Goal: Find specific page/section: Find specific page/section

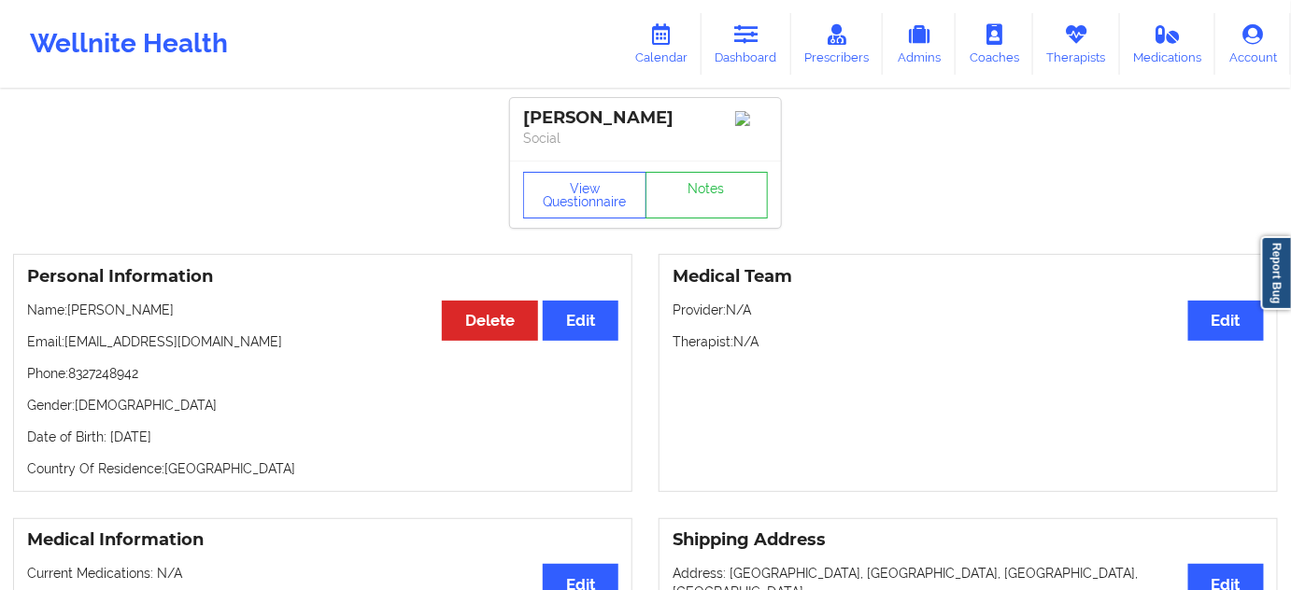
scroll to position [84, 0]
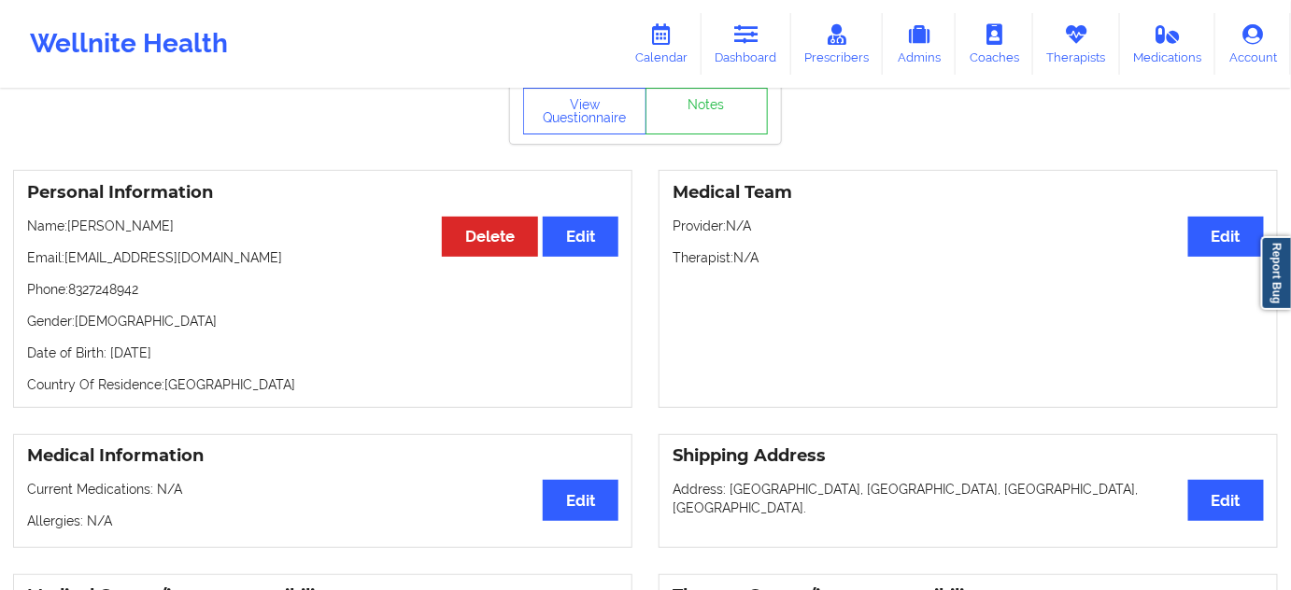
click at [204, 355] on p "Date of Birth: [DEMOGRAPHIC_DATA]" at bounding box center [322, 353] width 591 height 19
copy p "1983"
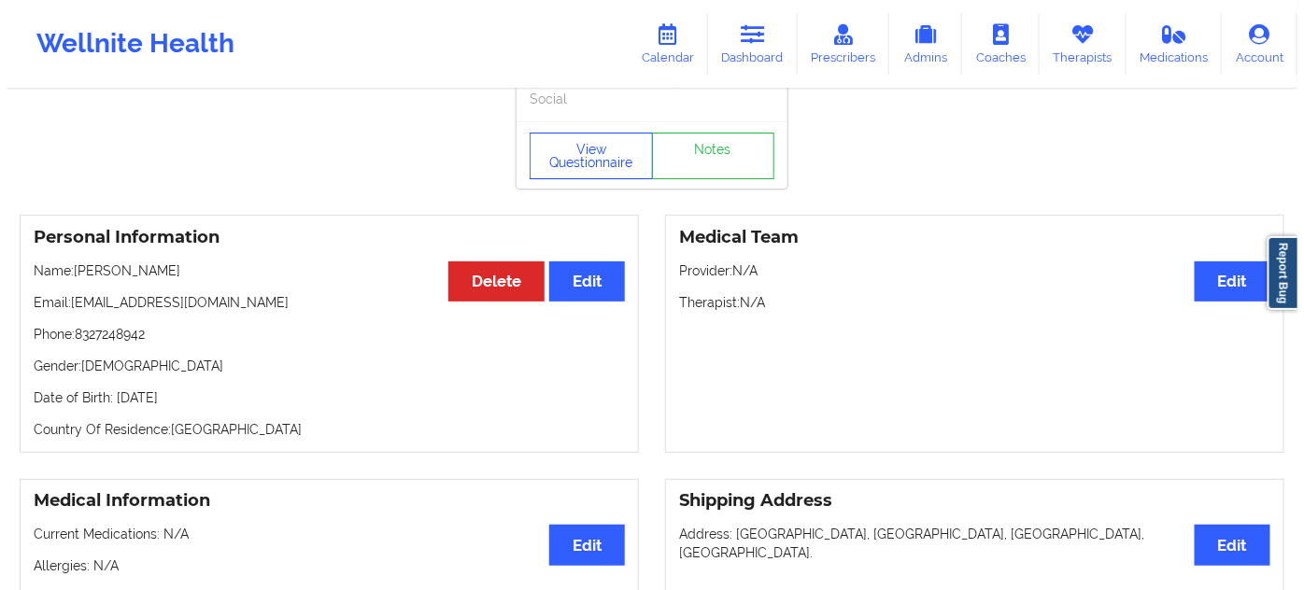
scroll to position [0, 0]
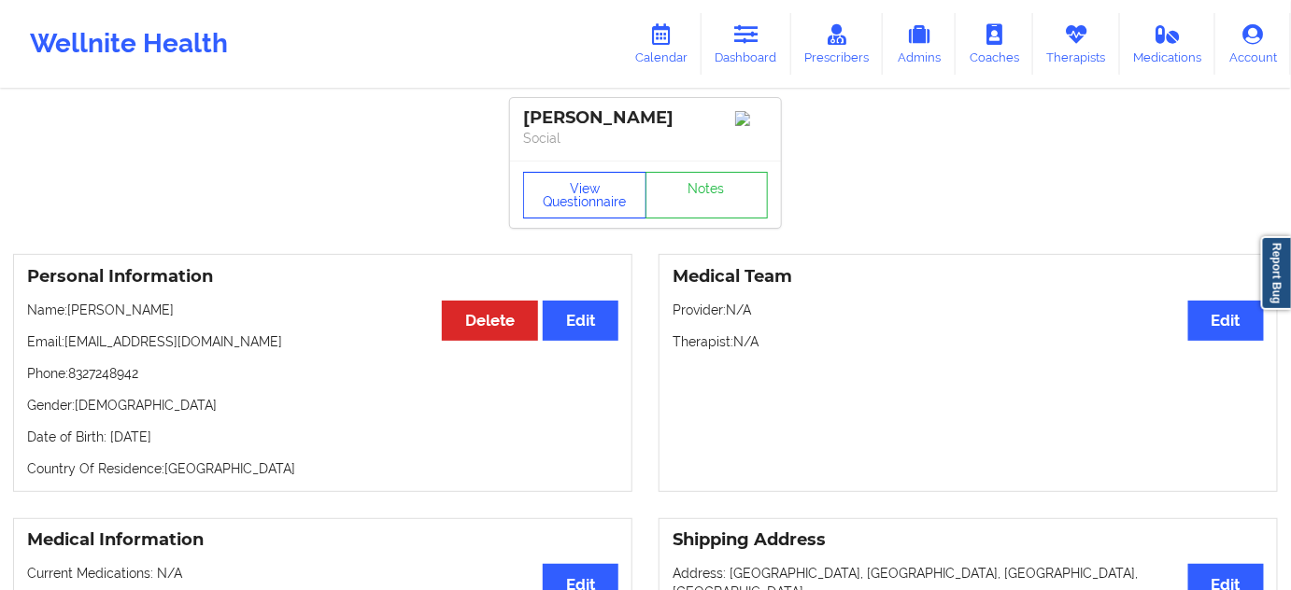
click at [578, 201] on button "View Questionnaire" at bounding box center [584, 195] width 123 height 47
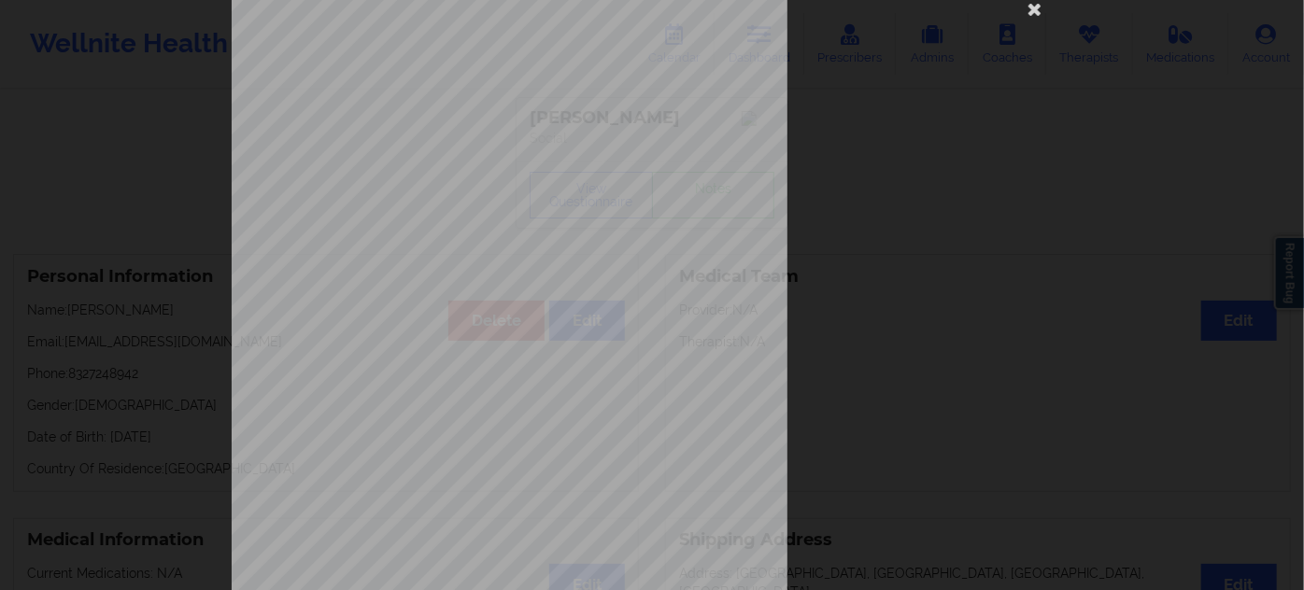
scroll to position [301, 0]
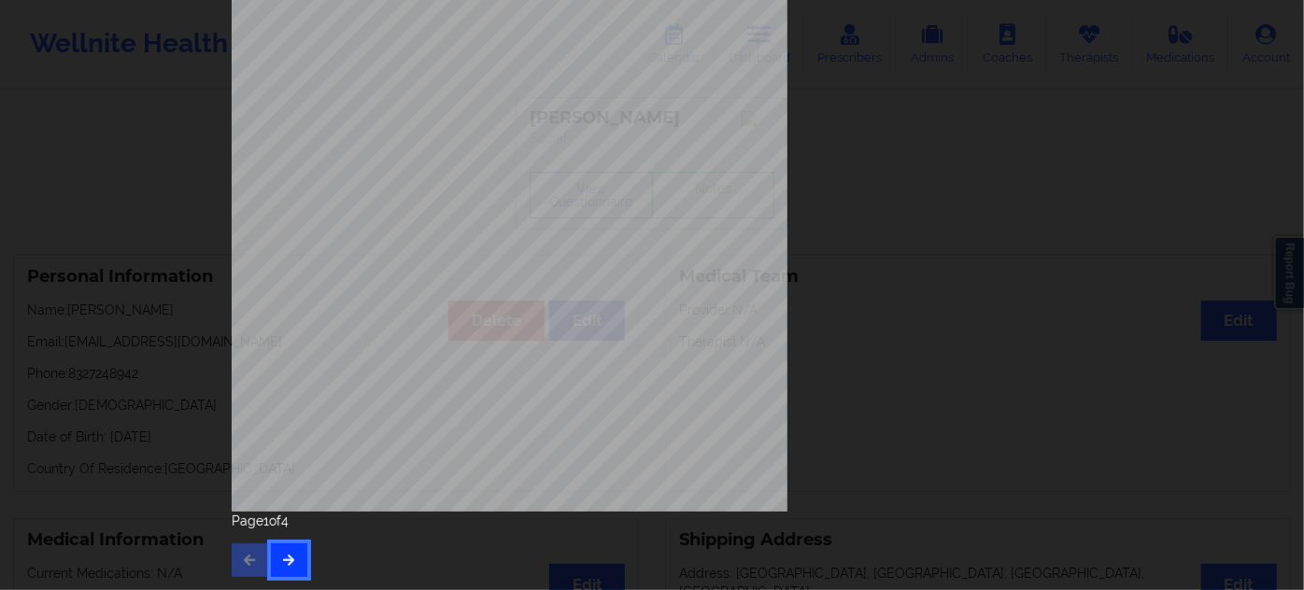
click at [293, 559] on button "button" at bounding box center [289, 561] width 36 height 34
click at [300, 558] on button "button" at bounding box center [289, 561] width 36 height 34
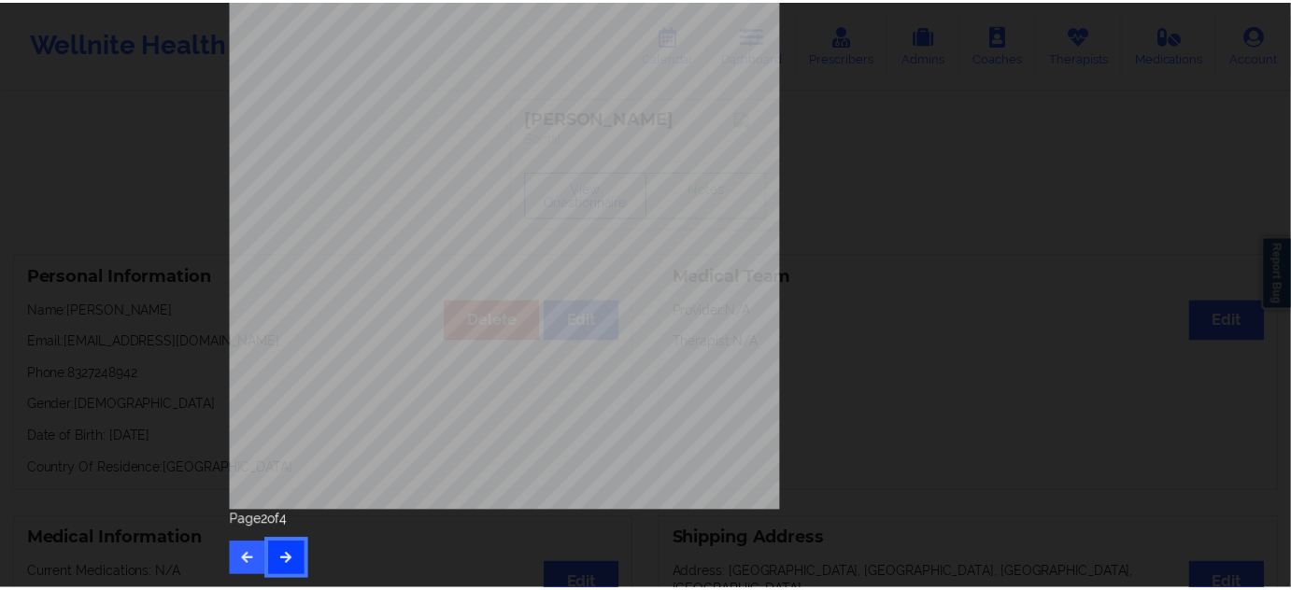
scroll to position [0, 0]
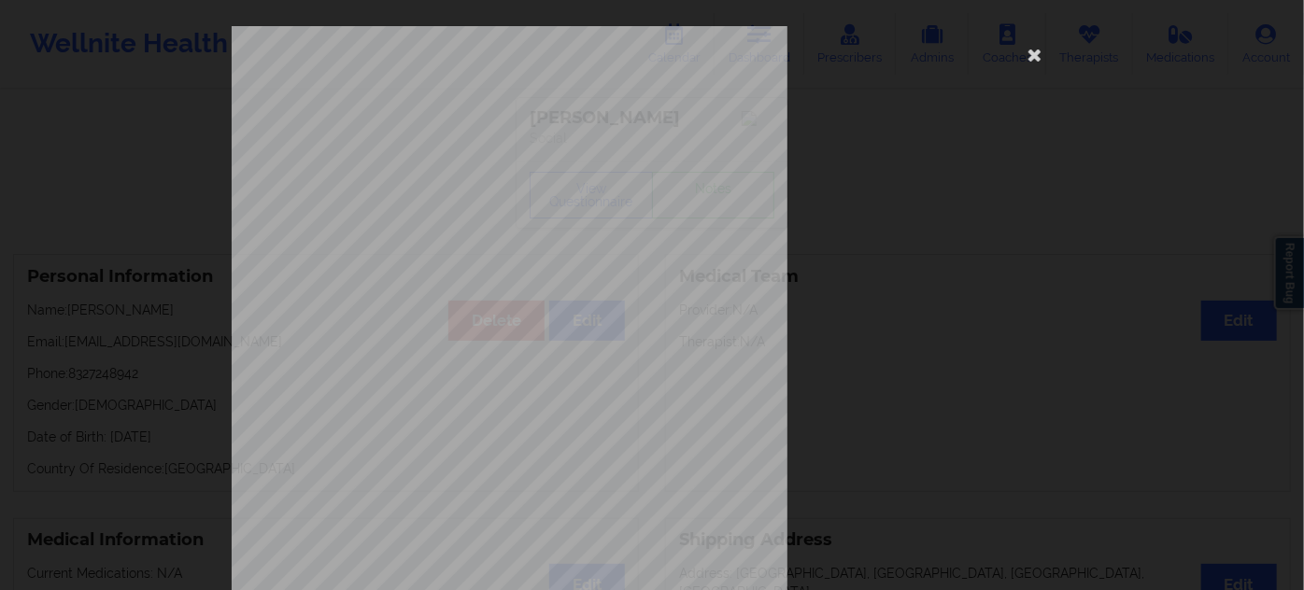
drag, startPoint x: 1031, startPoint y: 51, endPoint x: 855, endPoint y: 181, distance: 219.1
click at [1031, 52] on icon at bounding box center [1035, 54] width 30 height 30
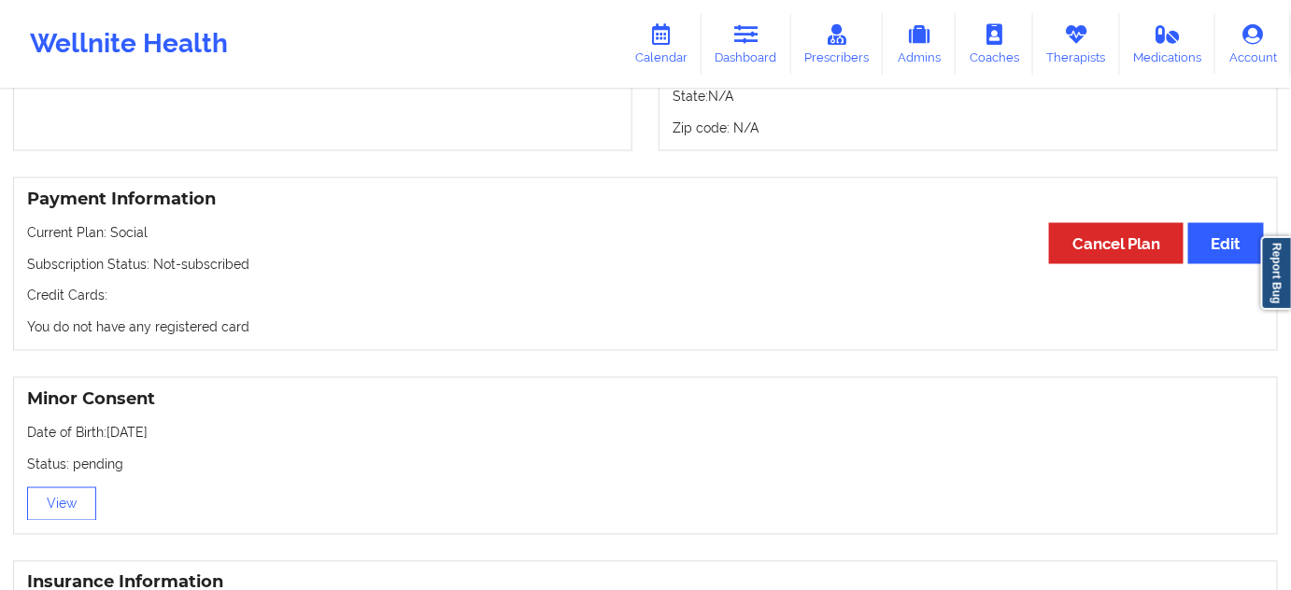
scroll to position [934, 0]
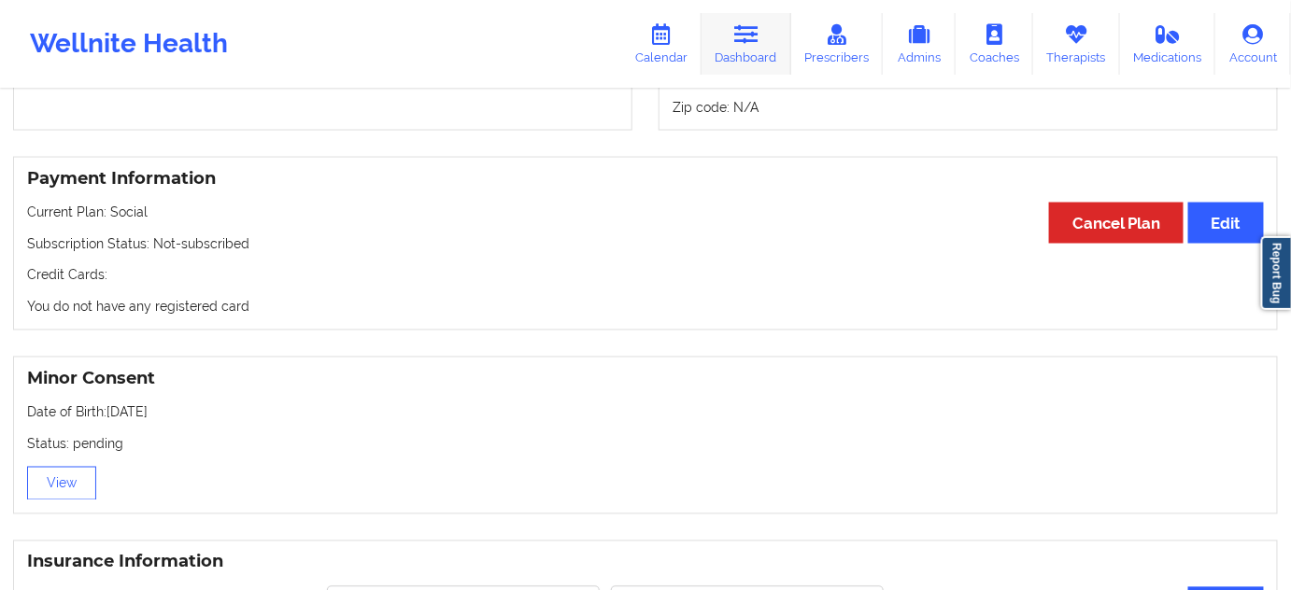
drag, startPoint x: 758, startPoint y: 46, endPoint x: 715, endPoint y: 69, distance: 49.7
click at [758, 46] on link "Dashboard" at bounding box center [746, 44] width 90 height 62
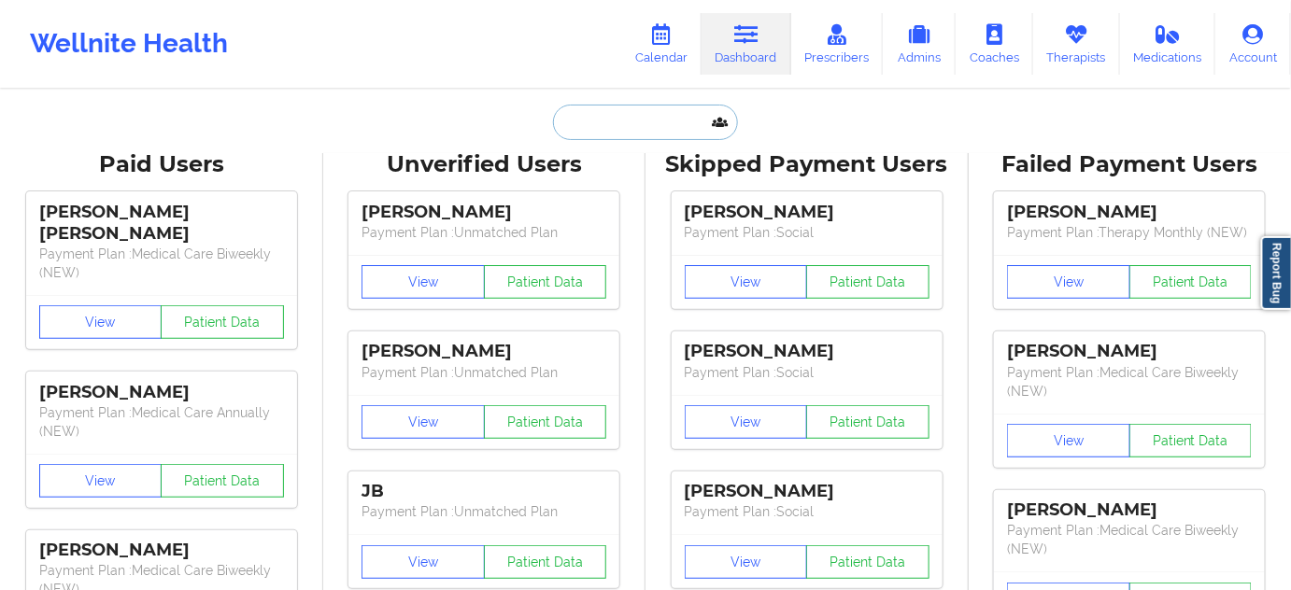
click at [639, 111] on input "text" at bounding box center [645, 122] width 185 height 35
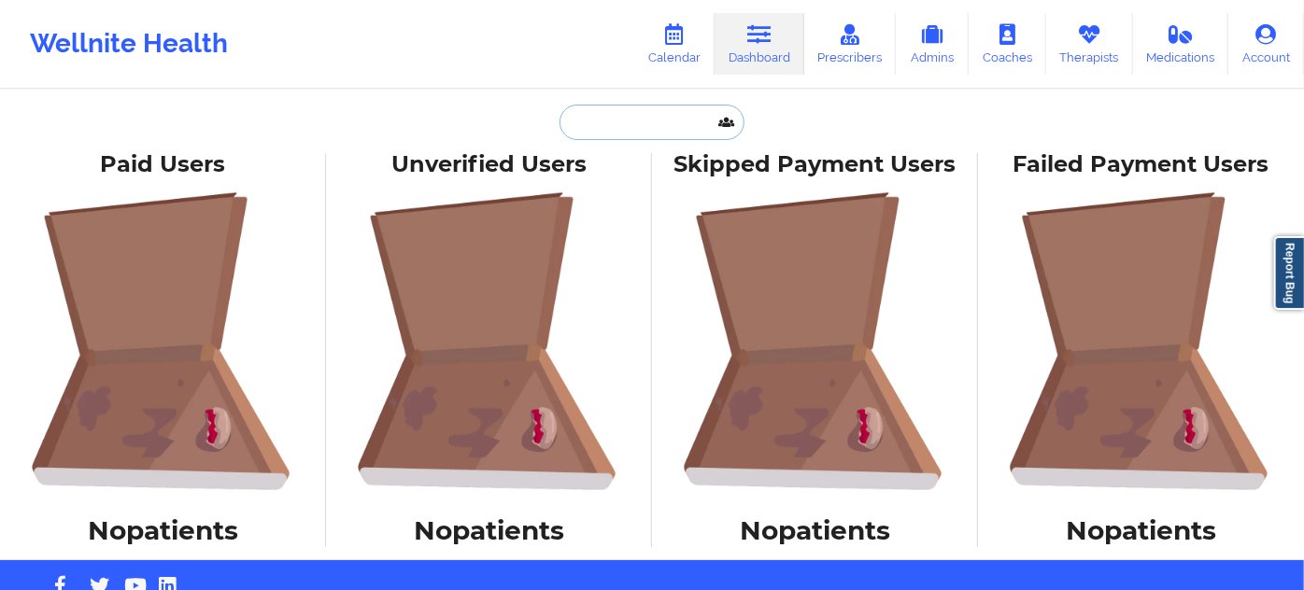
paste input "[EMAIL_ADDRESS][DOMAIN_NAME]"
type input "[EMAIL_ADDRESS][DOMAIN_NAME]"
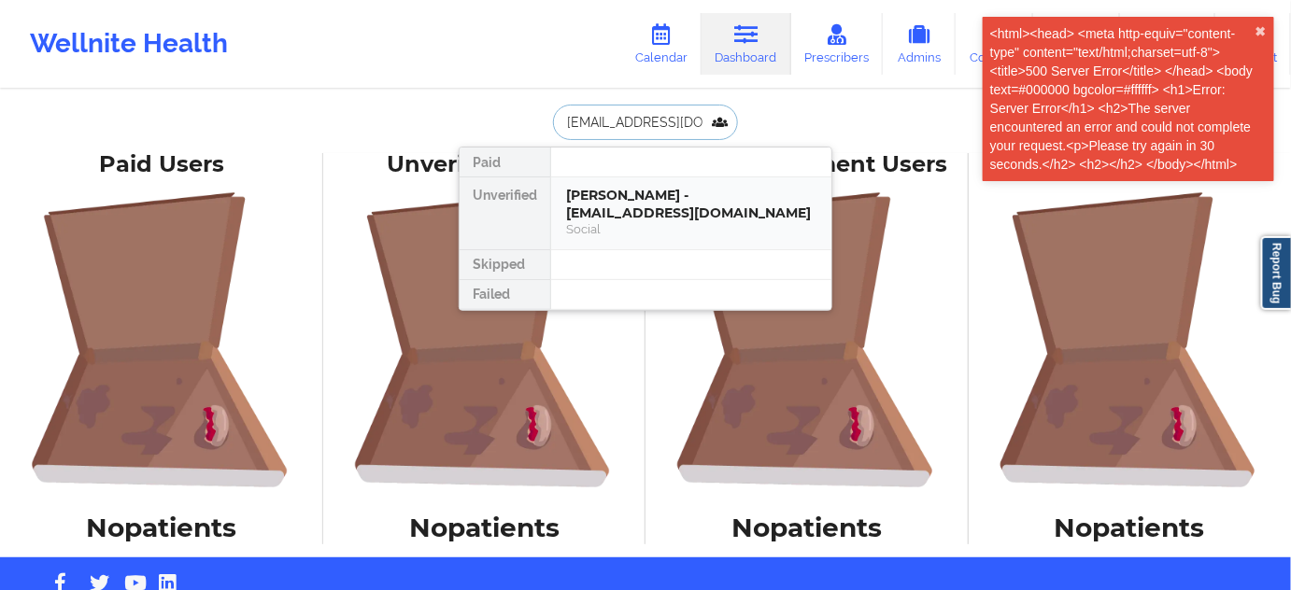
click at [694, 224] on div "Social" at bounding box center [691, 229] width 250 height 16
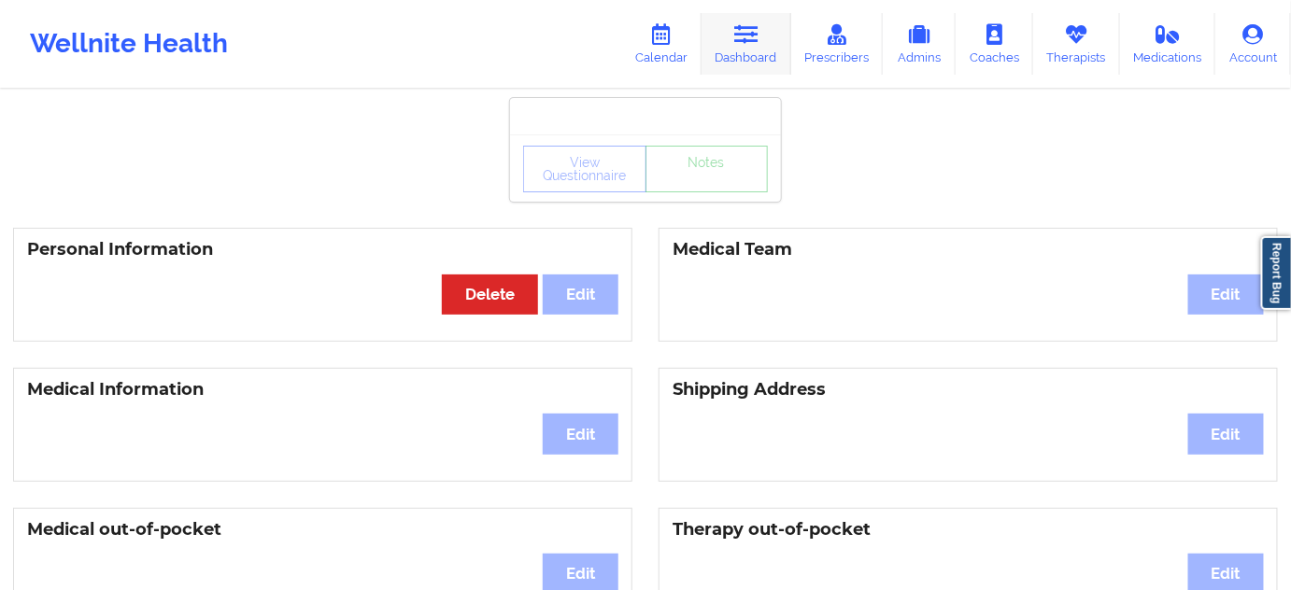
click at [760, 50] on link "Dashboard" at bounding box center [746, 44] width 90 height 62
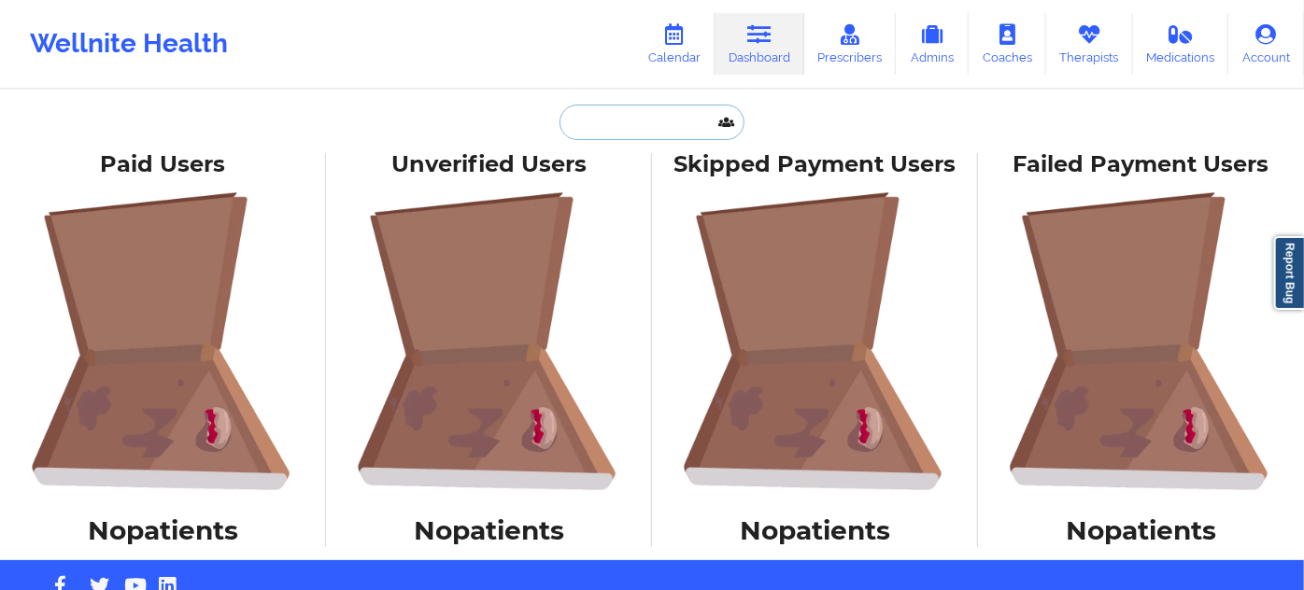
click at [624, 140] on div "Paid Unverified [PERSON_NAME] - [EMAIL_ADDRESS][DOMAIN_NAME] Social Skipped Fai…" at bounding box center [652, 122] width 374 height 35
paste input "[EMAIL_ADDRESS][DOMAIN_NAME]"
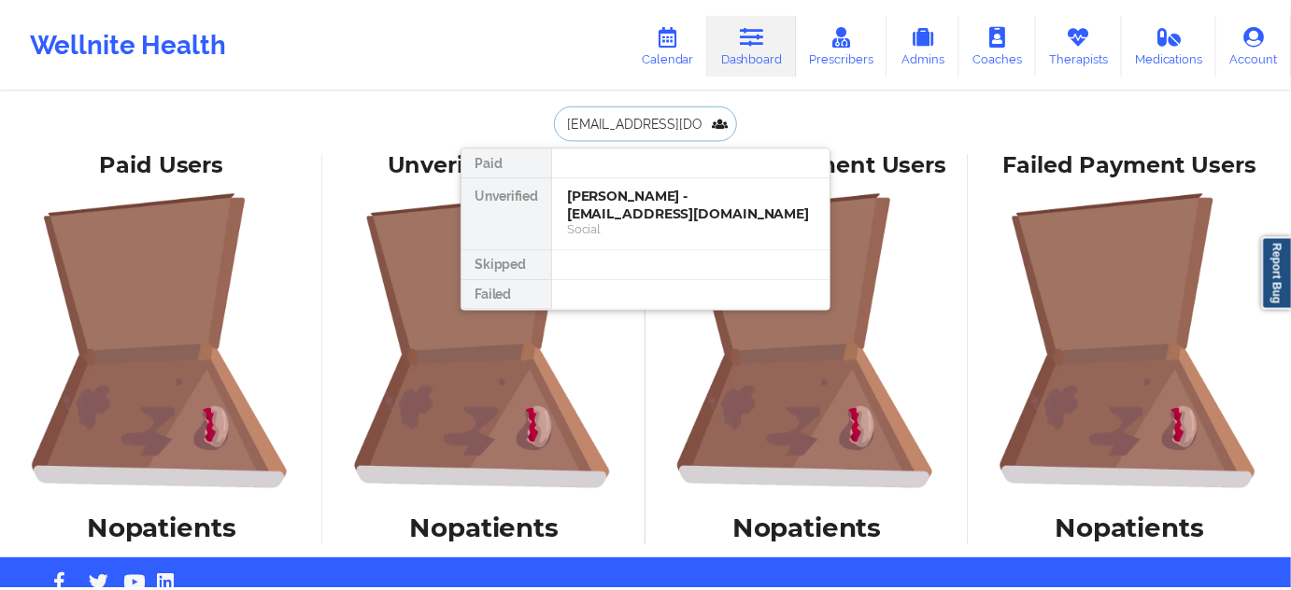
scroll to position [0, 39]
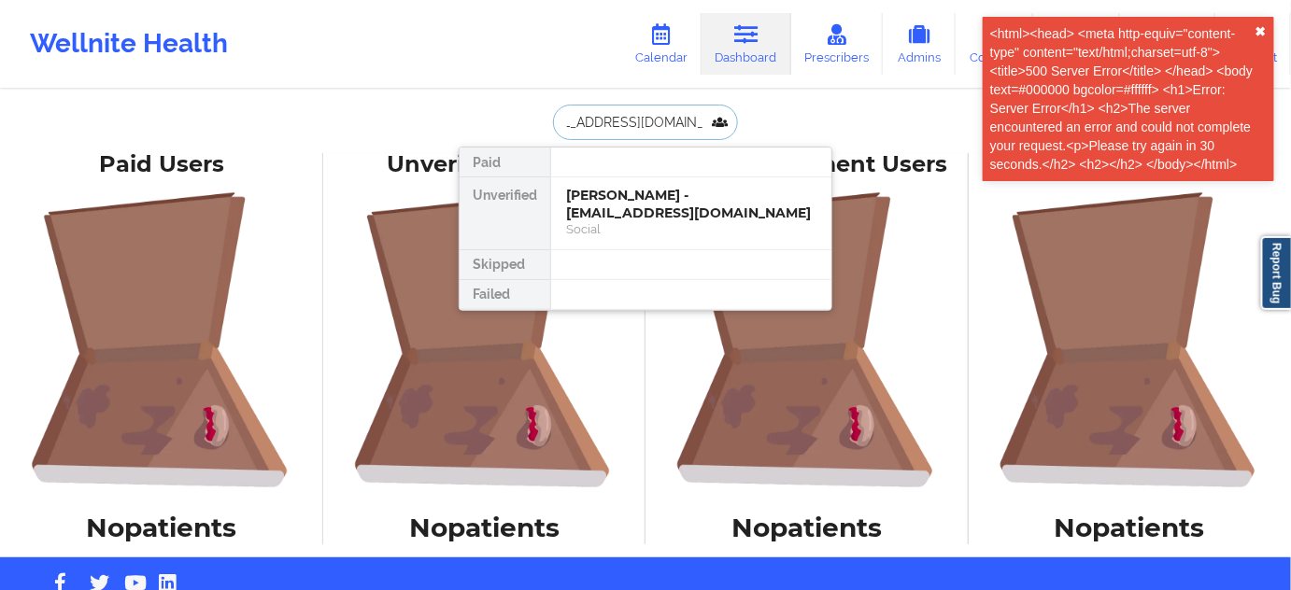
type input "[EMAIL_ADDRESS][DOMAIN_NAME]"
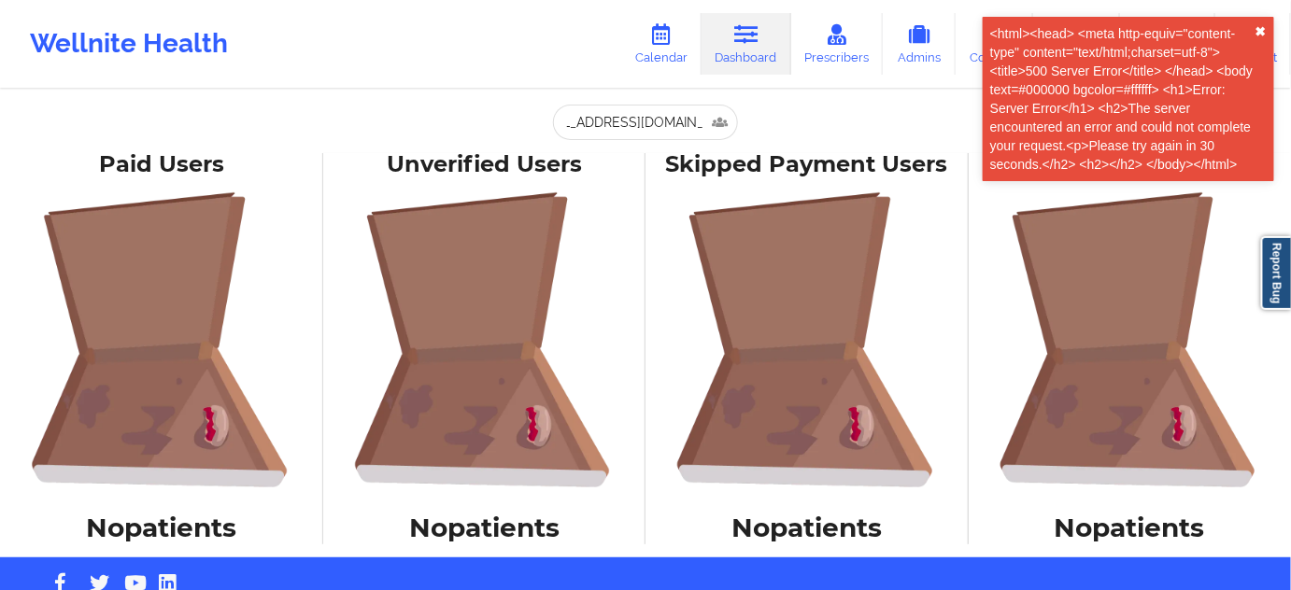
click at [1260, 24] on button "✖︎" at bounding box center [1260, 31] width 11 height 15
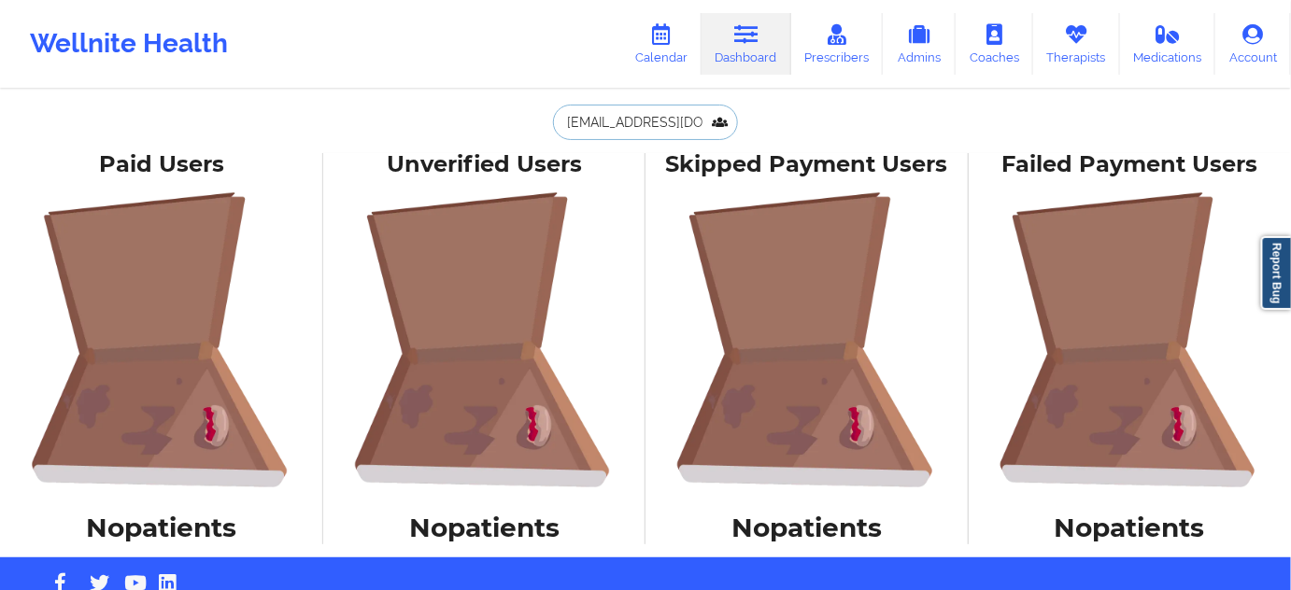
click at [666, 124] on input "[EMAIL_ADDRESS][DOMAIN_NAME]" at bounding box center [645, 122] width 185 height 35
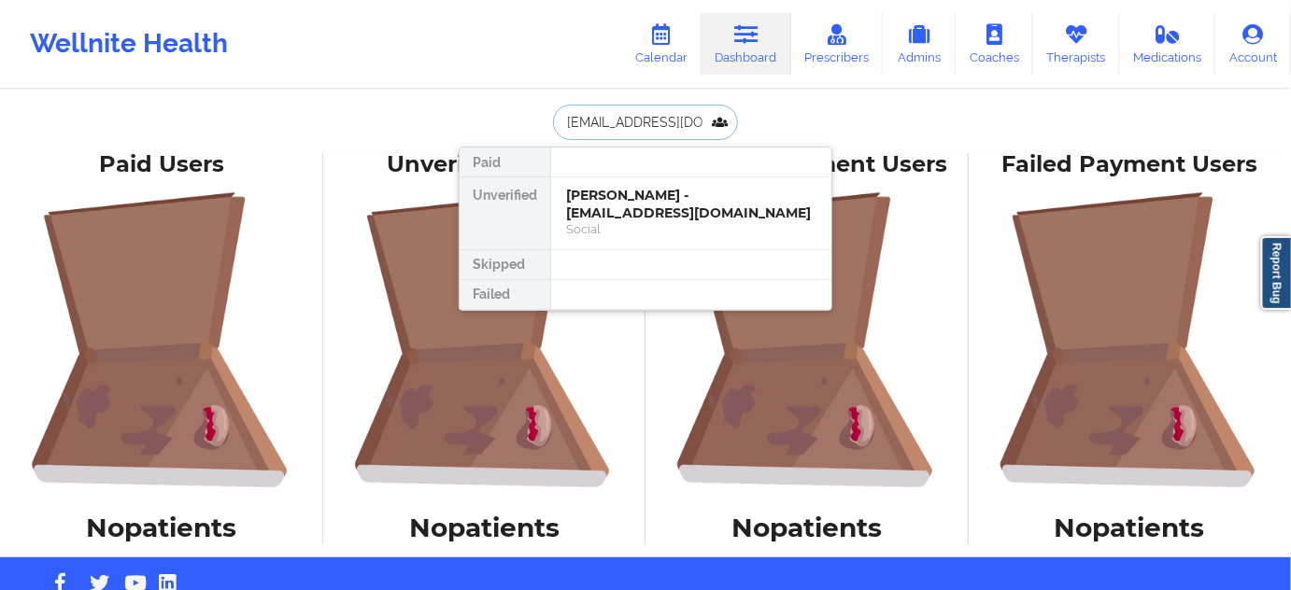
click at [666, 124] on input "[EMAIL_ADDRESS][DOMAIN_NAME]" at bounding box center [645, 122] width 185 height 35
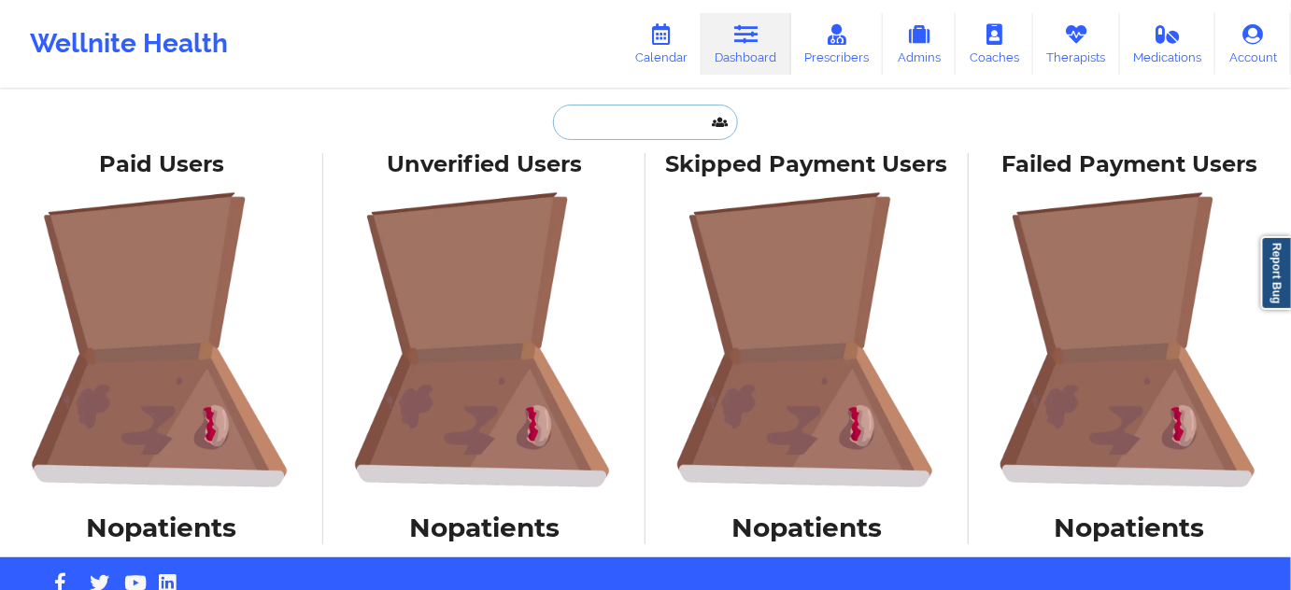
paste input "[EMAIL_ADDRESS][DOMAIN_NAME]"
click at [747, 60] on link "Dashboard" at bounding box center [746, 44] width 90 height 62
click at [650, 121] on input "[EMAIL_ADDRESS][DOMAIN_NAME]" at bounding box center [645, 122] width 185 height 35
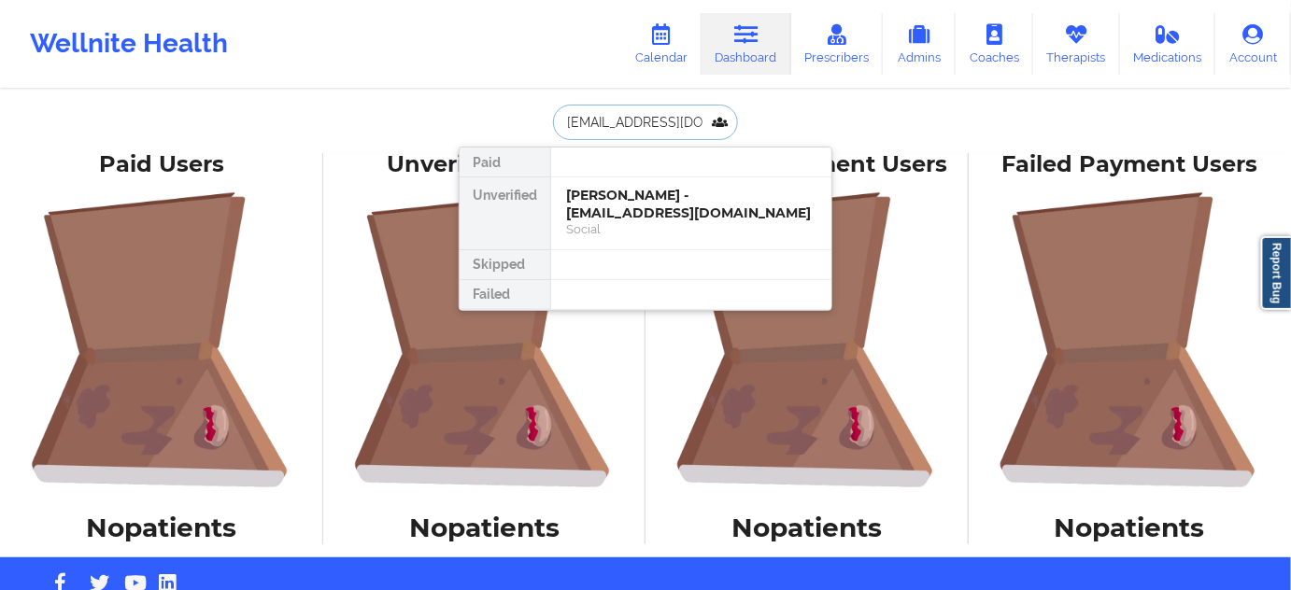
click at [650, 121] on input "[EMAIL_ADDRESS][DOMAIN_NAME]" at bounding box center [645, 122] width 185 height 35
paste input "[EMAIL_ADDRESS][DOMAIN_NAME]"
type input "[EMAIL_ADDRESS][DOMAIN_NAME]"
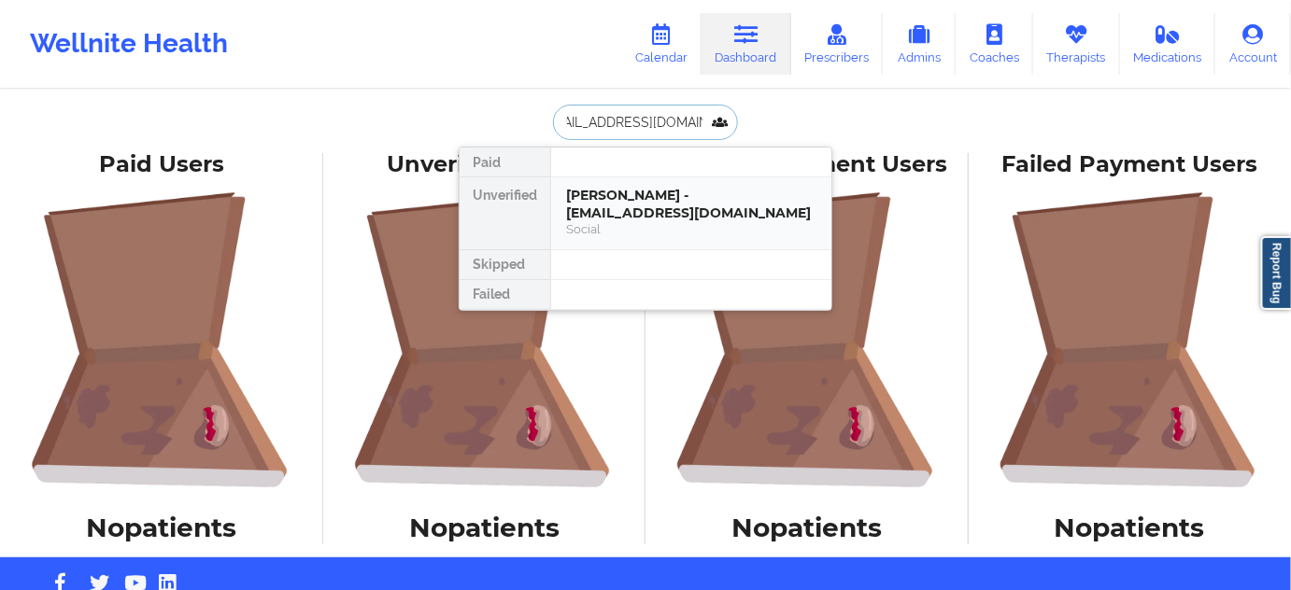
click at [674, 209] on div "[PERSON_NAME] - [EMAIL_ADDRESS][DOMAIN_NAME]" at bounding box center [691, 204] width 250 height 35
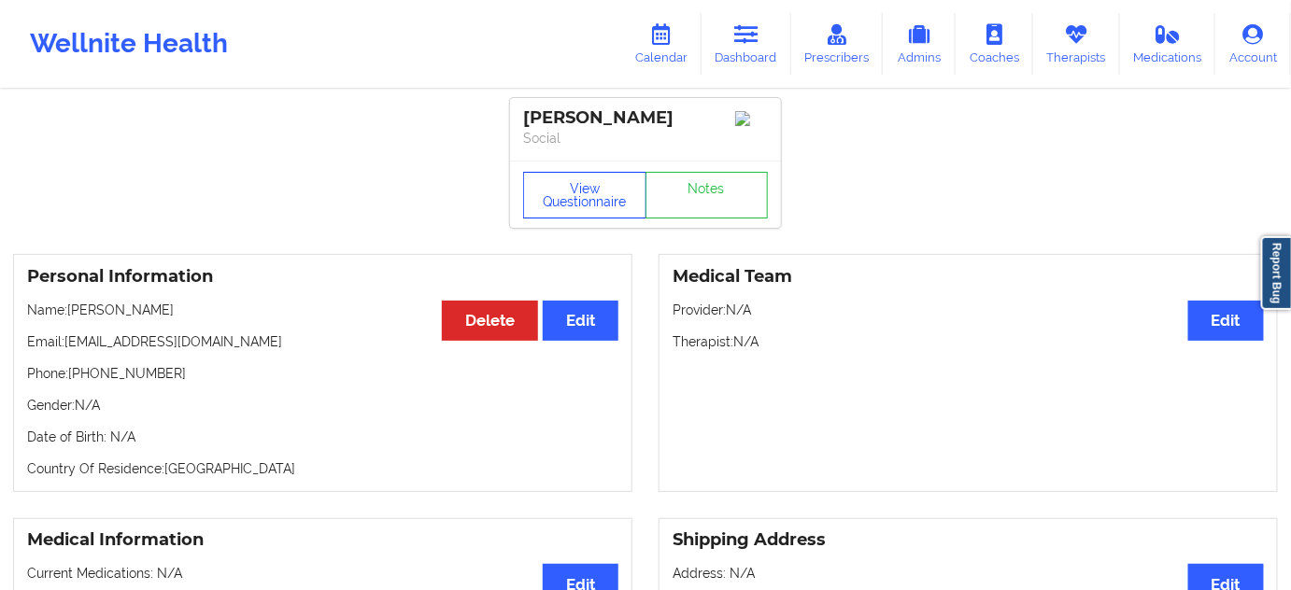
click at [602, 190] on button "View Questionnaire" at bounding box center [584, 195] width 123 height 47
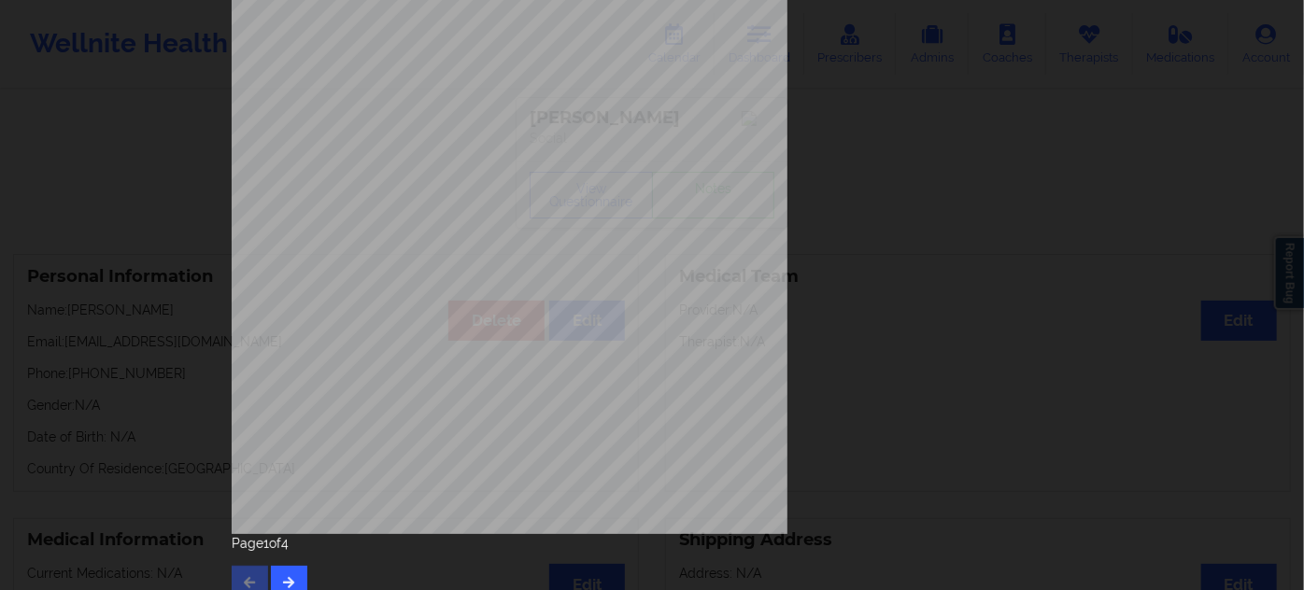
scroll to position [301, 0]
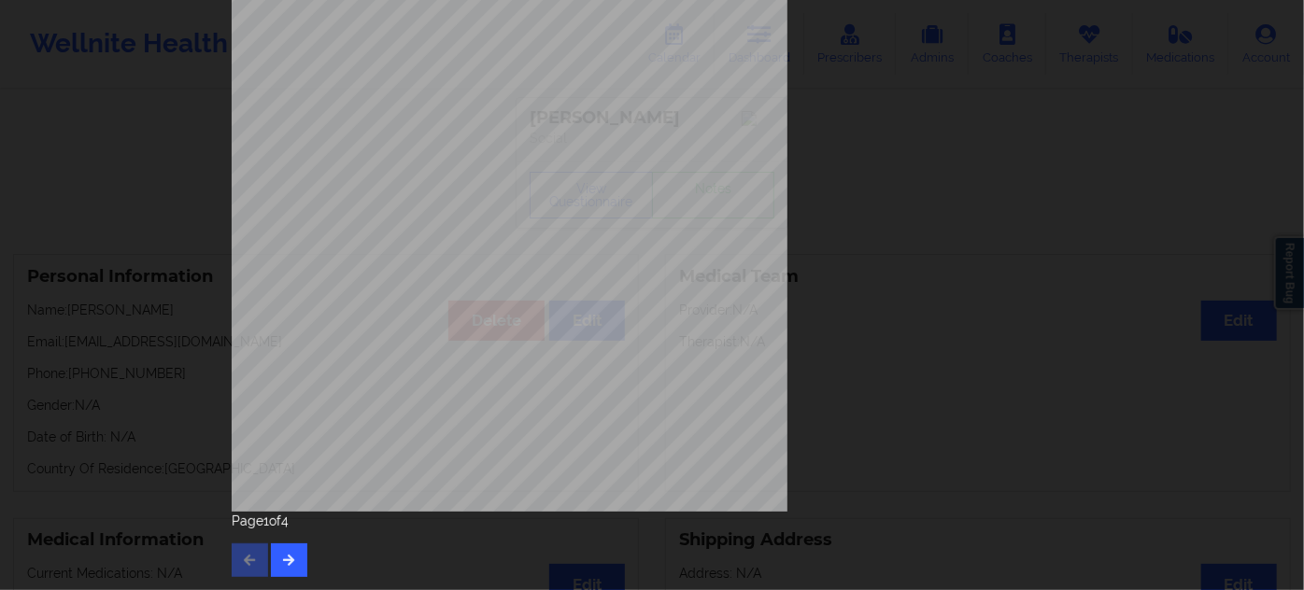
click at [153, 349] on div "[STREET_ADDRESS] What state do you live in ? [US_STATE] Full Name [PERSON_NAME]…" at bounding box center [652, 295] width 1304 height 590
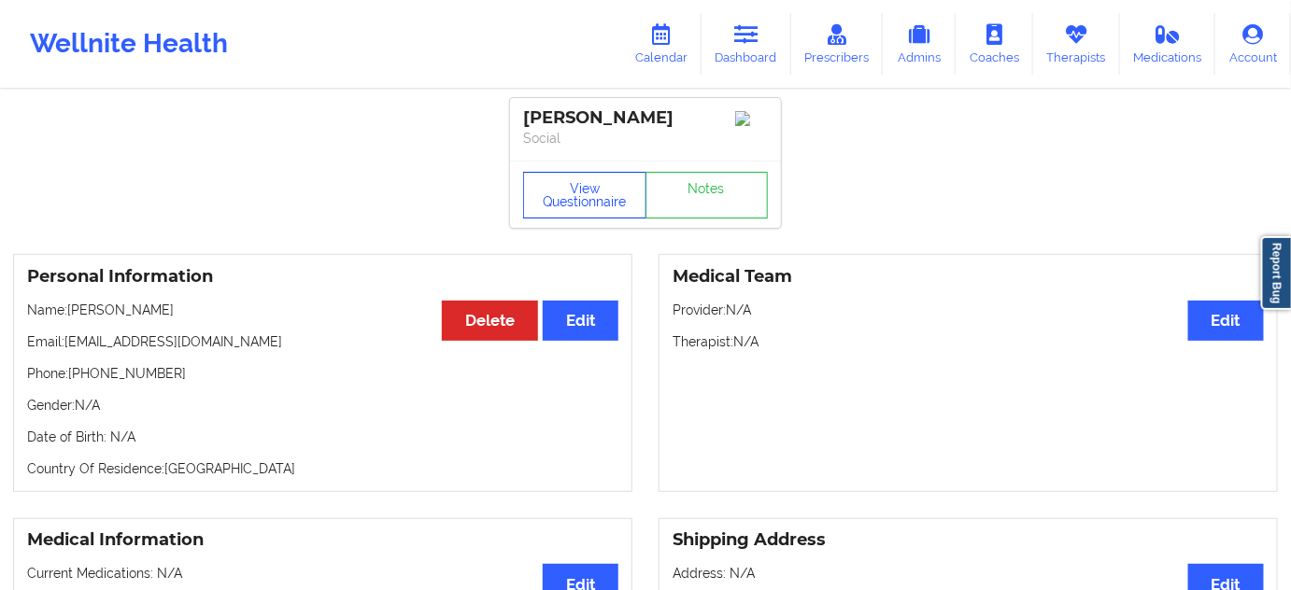
drag, startPoint x: 570, startPoint y: 198, endPoint x: 574, endPoint y: 225, distance: 27.5
click at [570, 199] on button "View Questionnaire" at bounding box center [584, 195] width 123 height 47
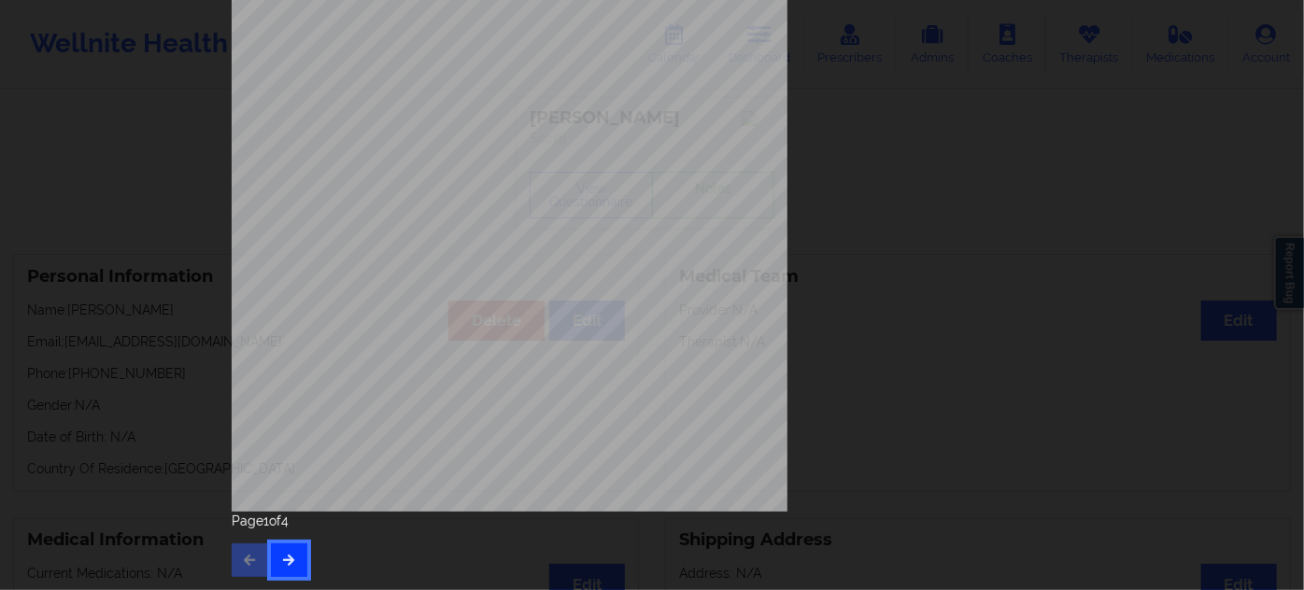
click at [281, 565] on icon "button" at bounding box center [289, 559] width 16 height 11
click at [287, 570] on button "button" at bounding box center [289, 561] width 36 height 34
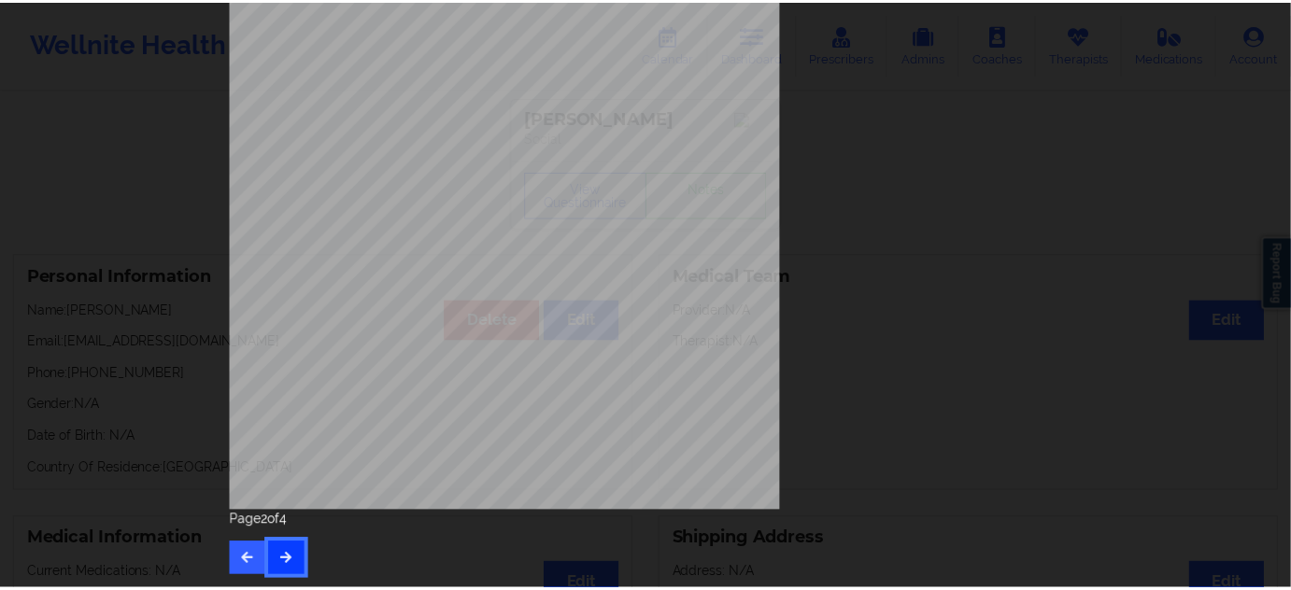
scroll to position [0, 0]
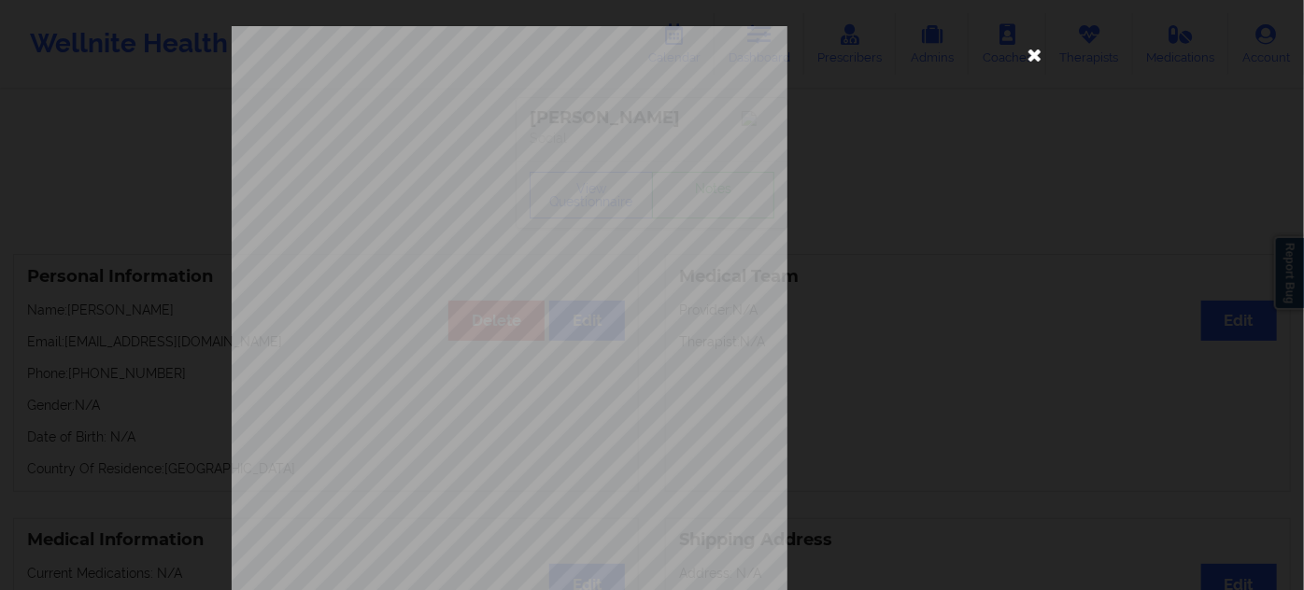
click at [1024, 59] on icon at bounding box center [1035, 54] width 30 height 30
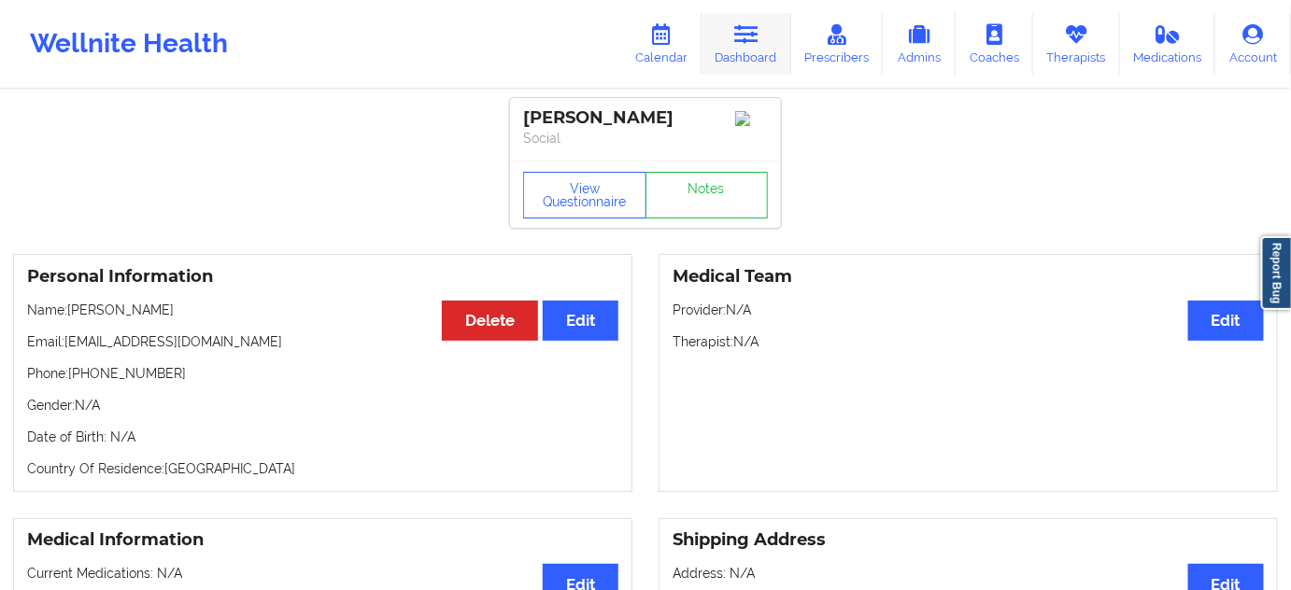
drag, startPoint x: 738, startPoint y: 42, endPoint x: 725, endPoint y: 44, distance: 13.2
click at [737, 41] on icon at bounding box center [746, 34] width 24 height 21
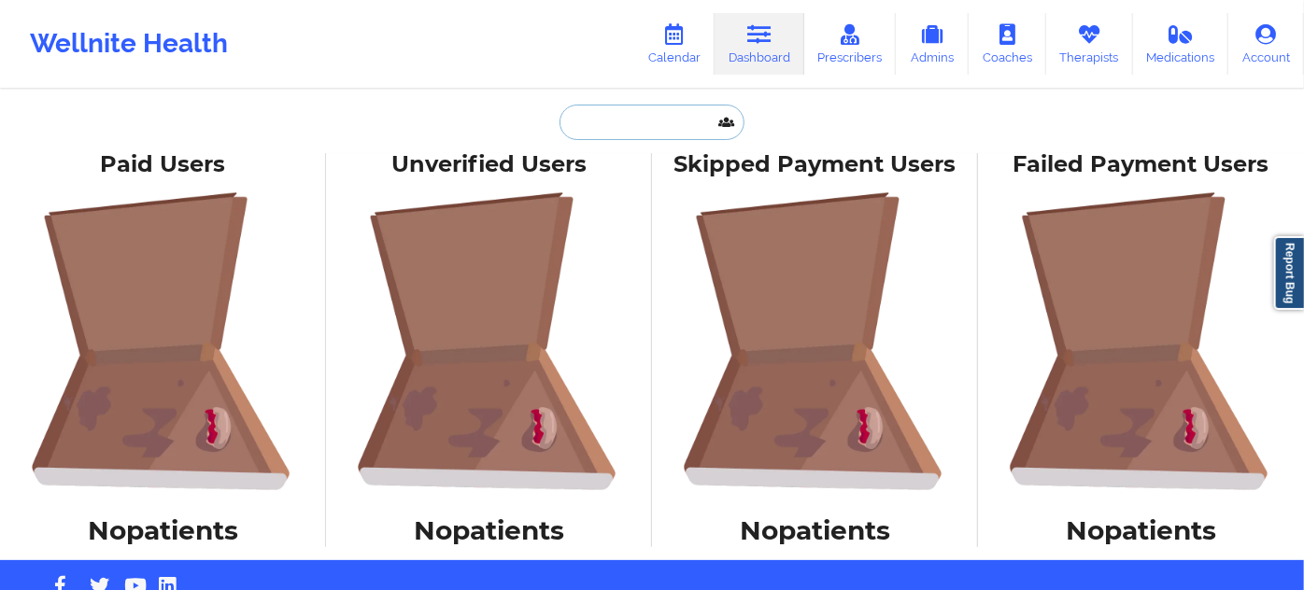
click at [617, 105] on input "text" at bounding box center [652, 122] width 185 height 35
paste input "[EMAIL_ADDRESS][DOMAIN_NAME]"
type input "[EMAIL_ADDRESS][DOMAIN_NAME]"
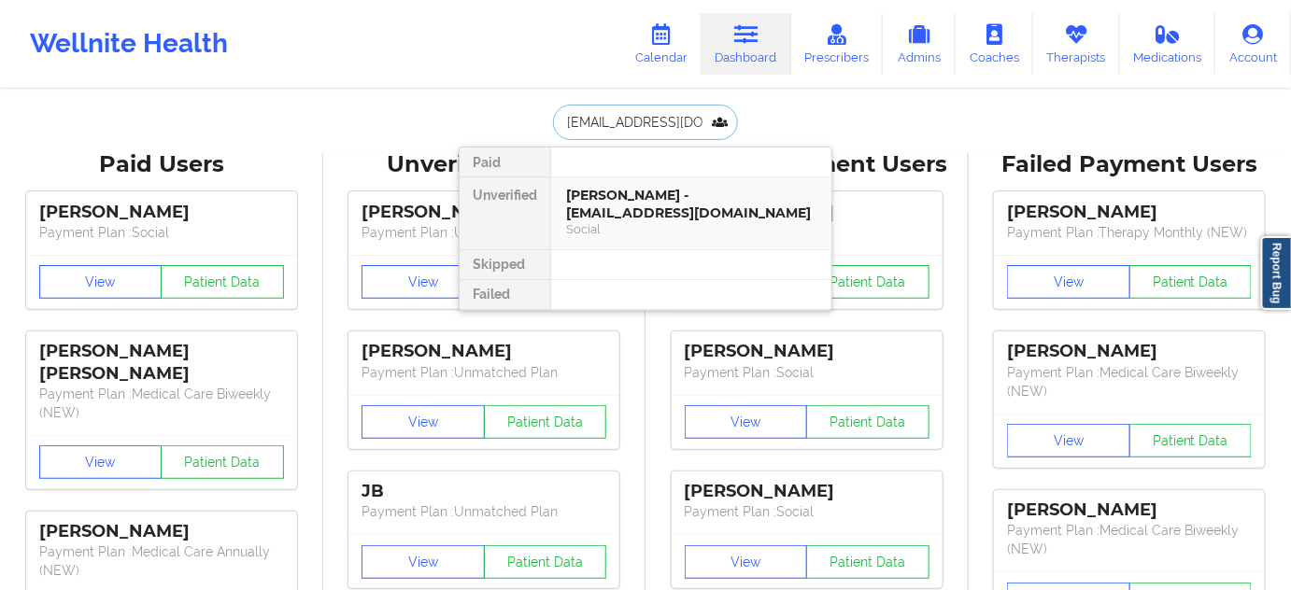
click at [698, 205] on div "[PERSON_NAME] - [EMAIL_ADDRESS][DOMAIN_NAME]" at bounding box center [691, 204] width 250 height 35
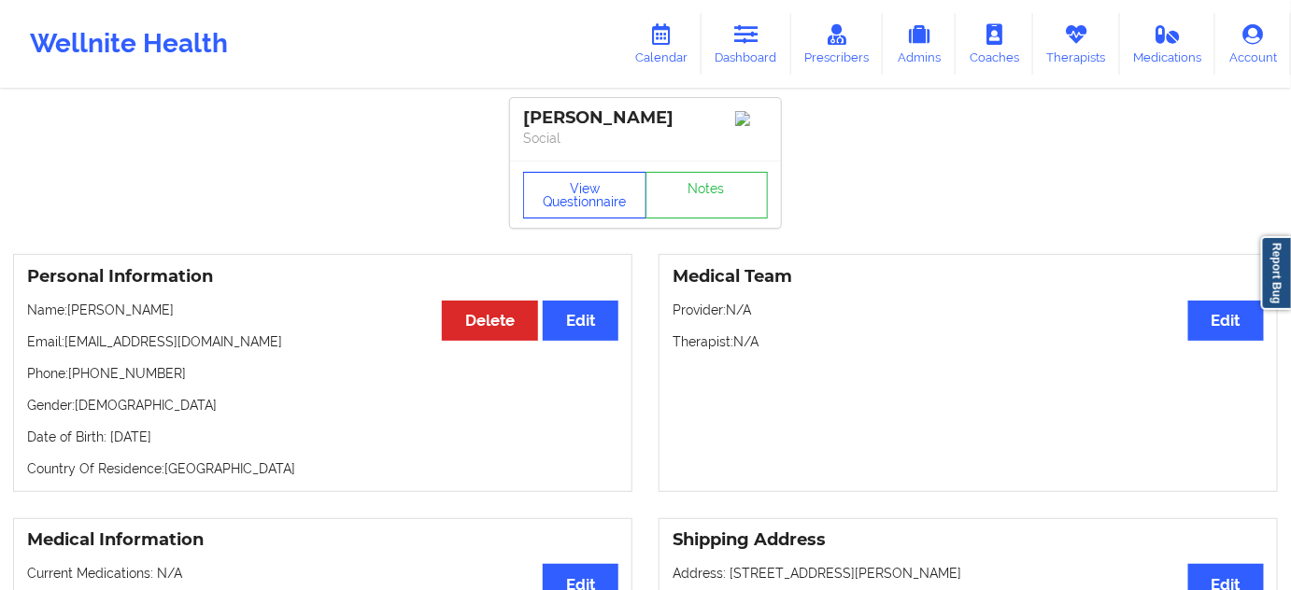
click at [595, 186] on button "View Questionnaire" at bounding box center [584, 195] width 123 height 47
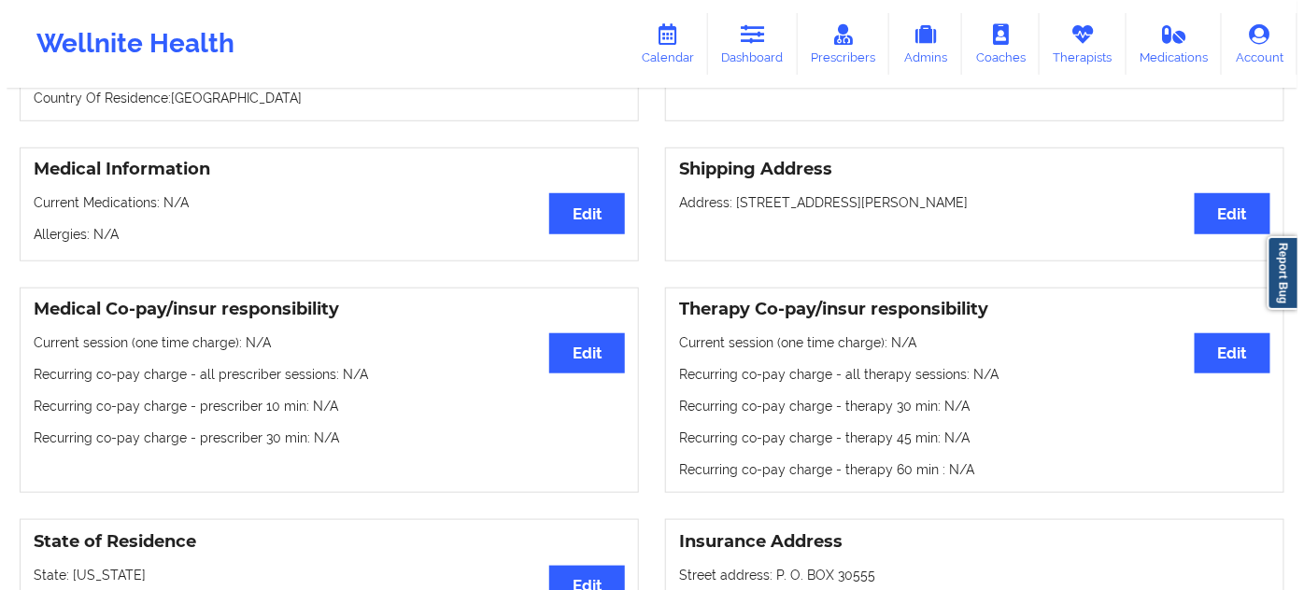
scroll to position [424, 0]
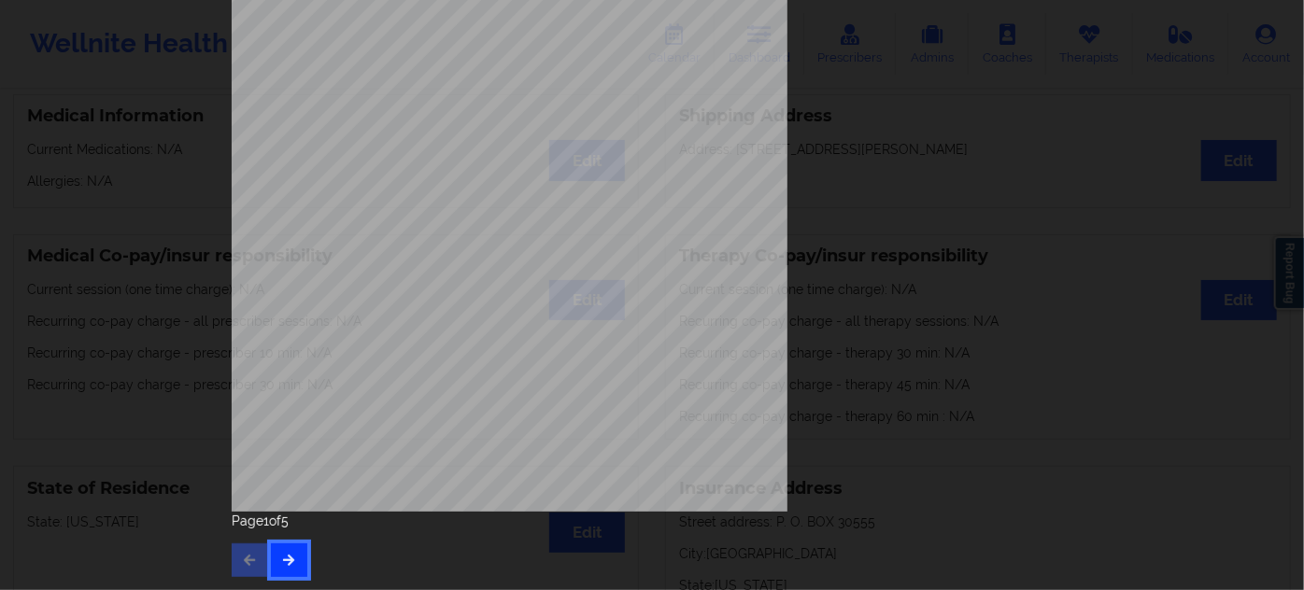
click at [282, 549] on button "button" at bounding box center [289, 561] width 36 height 34
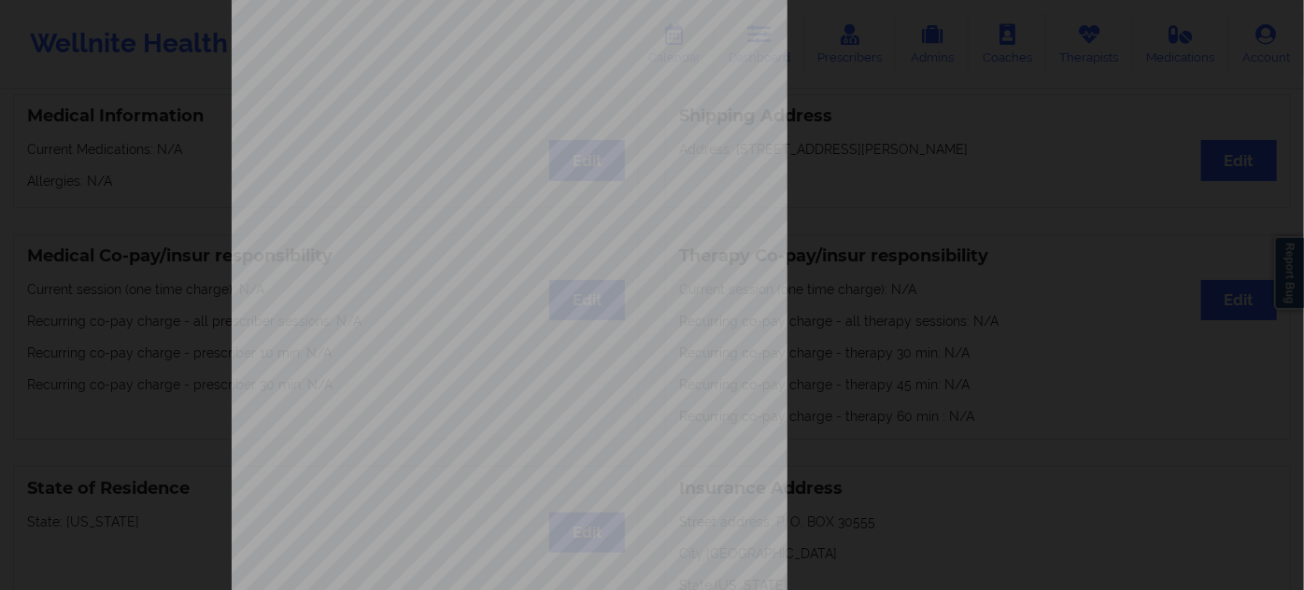
scroll to position [301, 0]
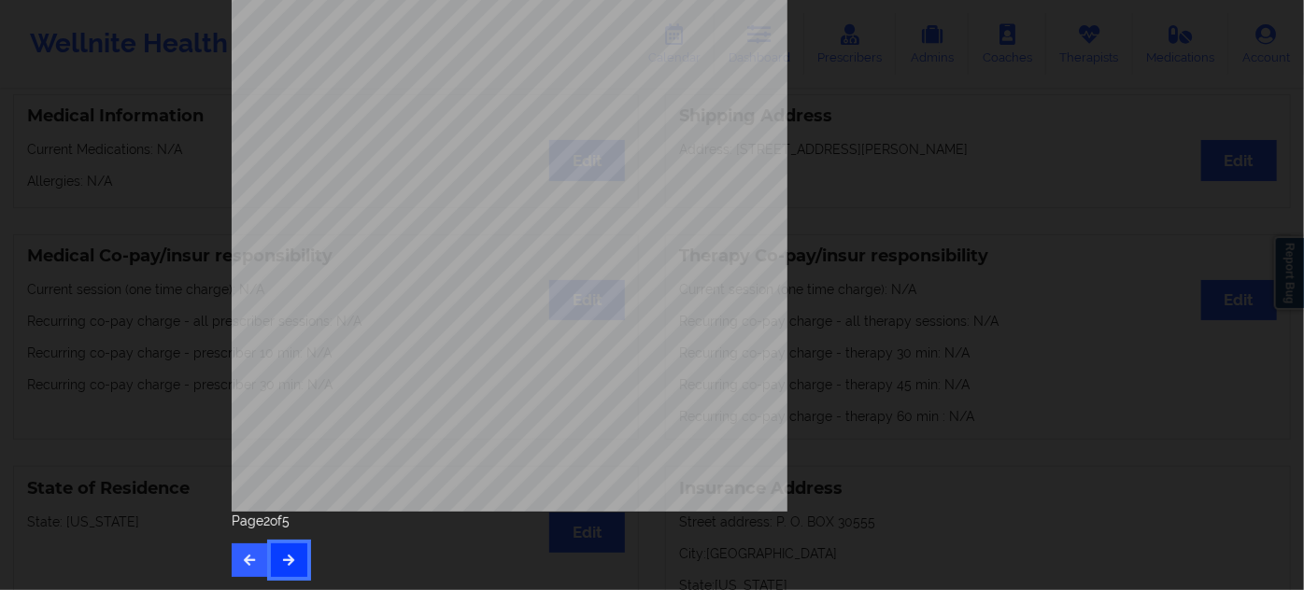
click at [282, 565] on icon "button" at bounding box center [289, 559] width 16 height 11
drag, startPoint x: 291, startPoint y: 552, endPoint x: 293, endPoint y: 540, distance: 12.3
click at [293, 552] on button "button" at bounding box center [289, 561] width 36 height 34
click at [444, 166] on span "904476134" at bounding box center [447, 169] width 42 height 8
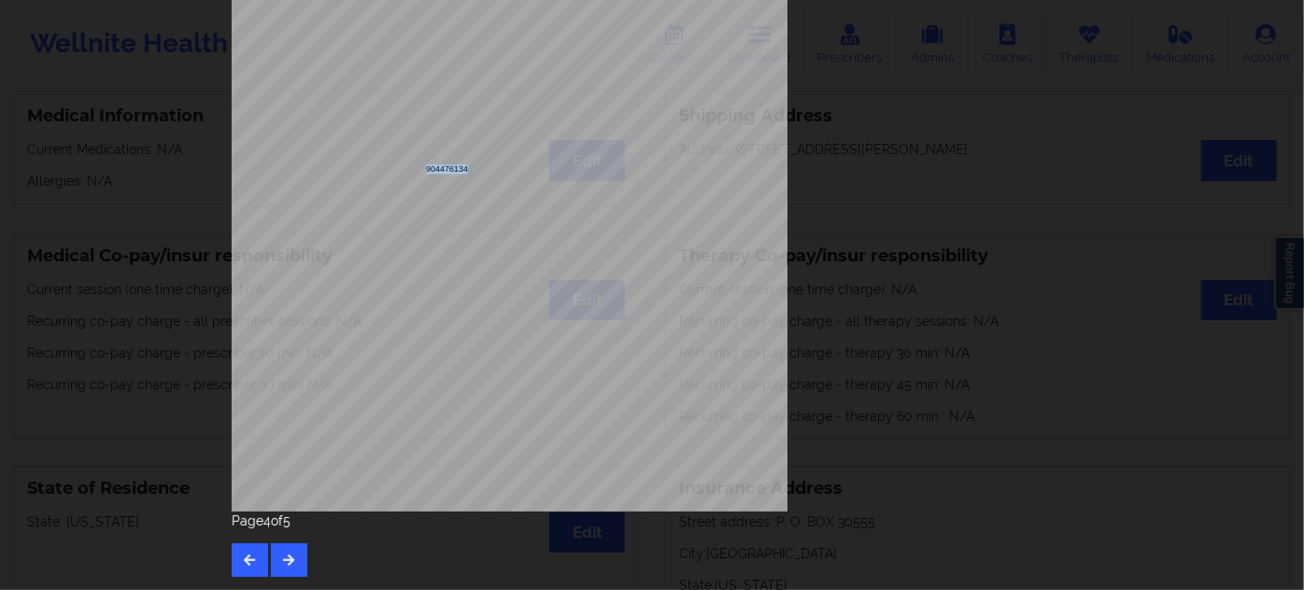
copy span "904476134"
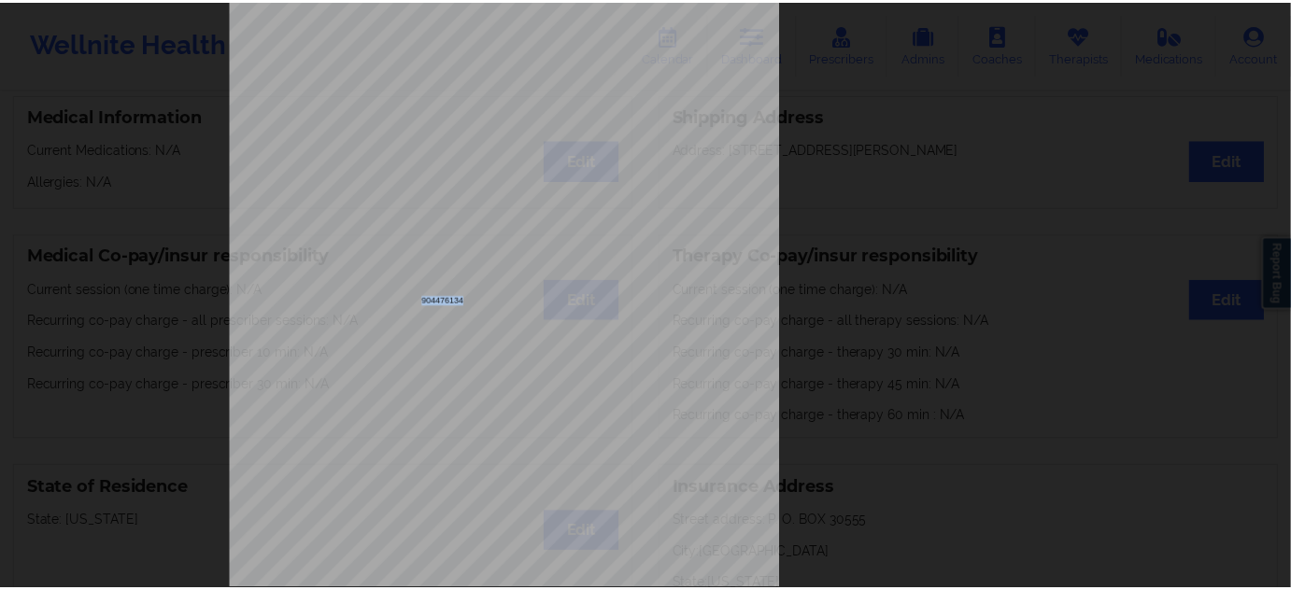
scroll to position [0, 0]
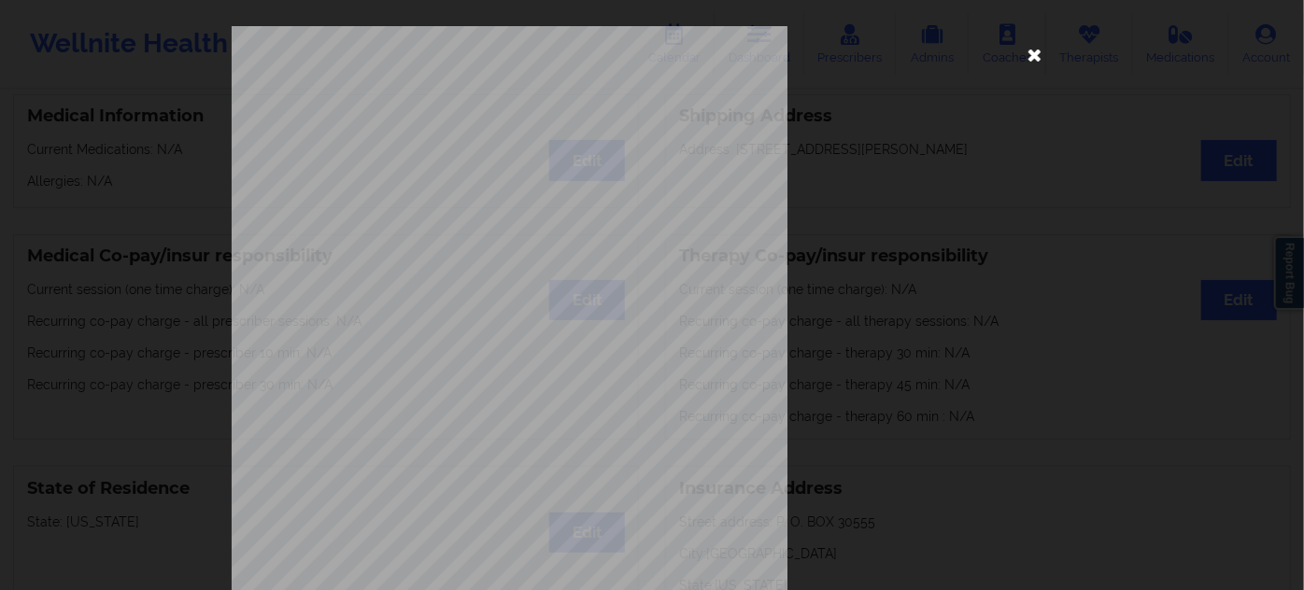
click at [1026, 49] on icon at bounding box center [1035, 54] width 30 height 30
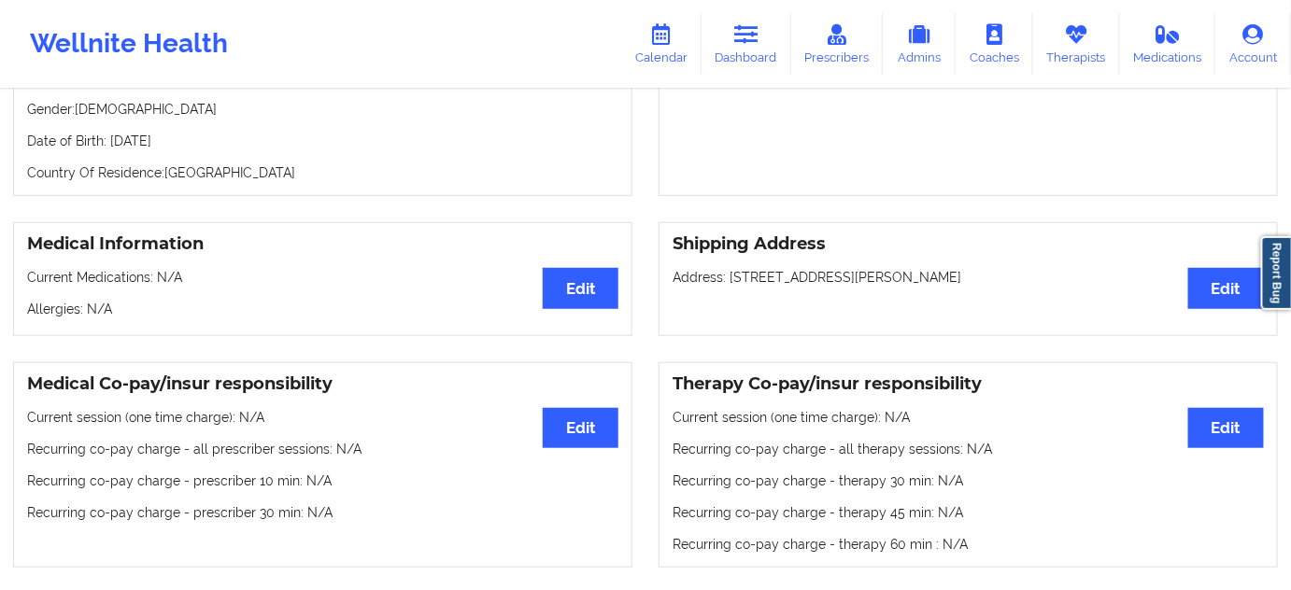
scroll to position [169, 0]
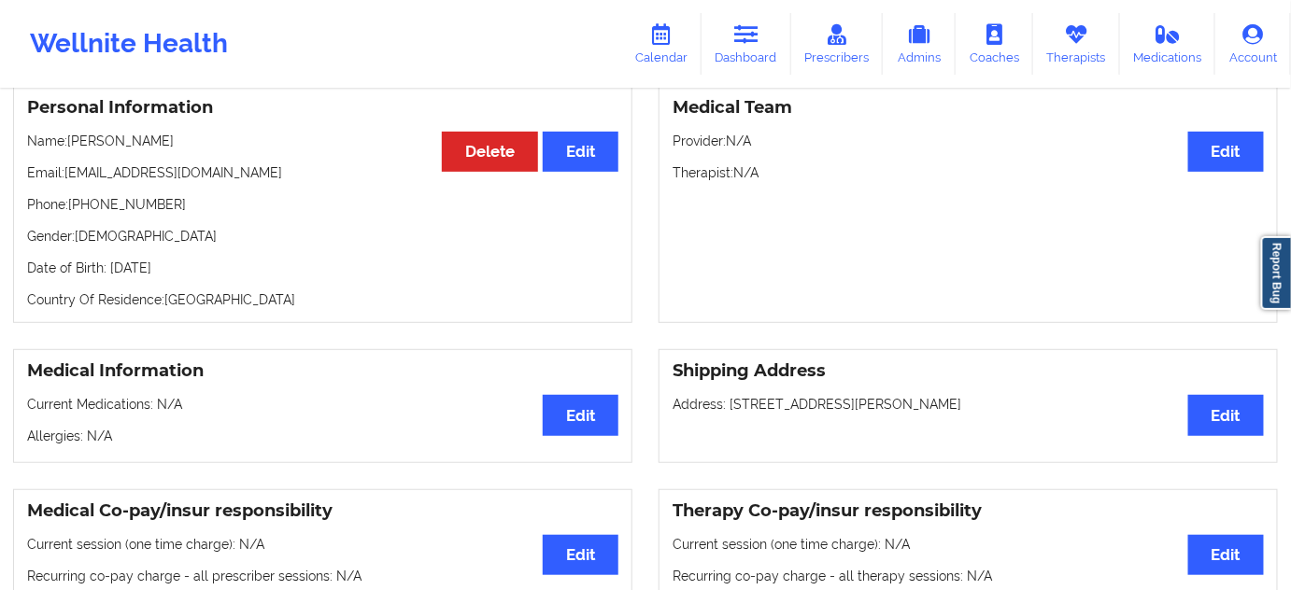
click at [210, 271] on p "Date of Birth: [DEMOGRAPHIC_DATA]" at bounding box center [322, 268] width 591 height 19
copy p "1983"
drag, startPoint x: 175, startPoint y: 136, endPoint x: 69, endPoint y: 141, distance: 105.7
click at [69, 141] on p "Name: [PERSON_NAME]" at bounding box center [322, 141] width 591 height 19
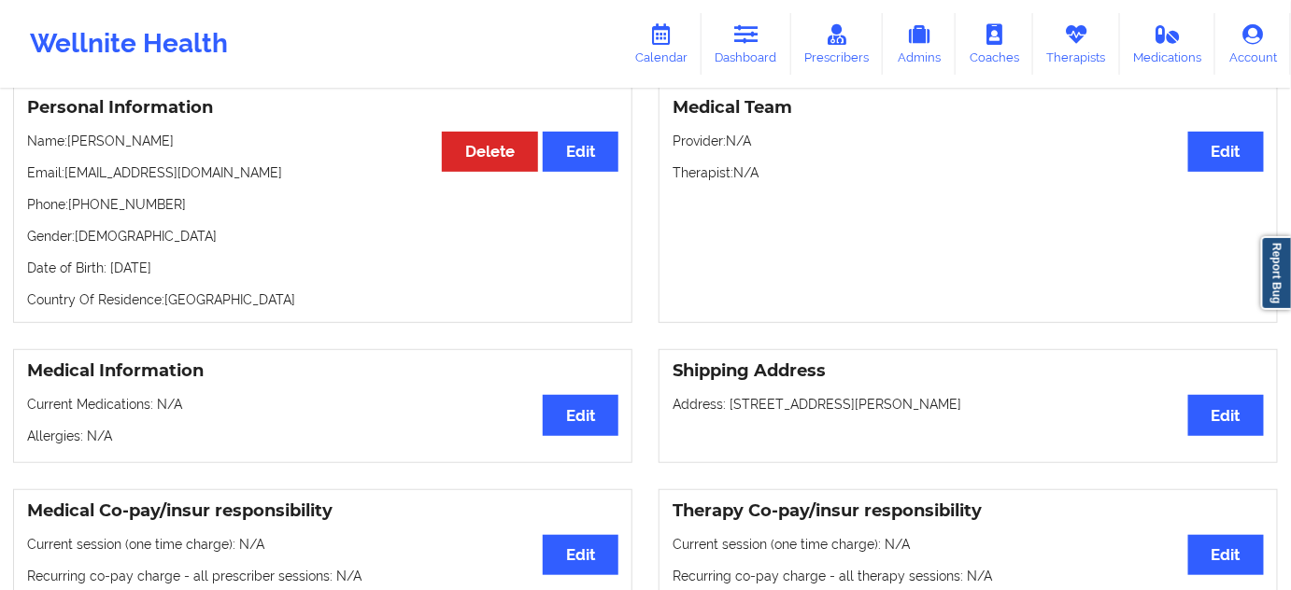
copy p "[PERSON_NAME]"
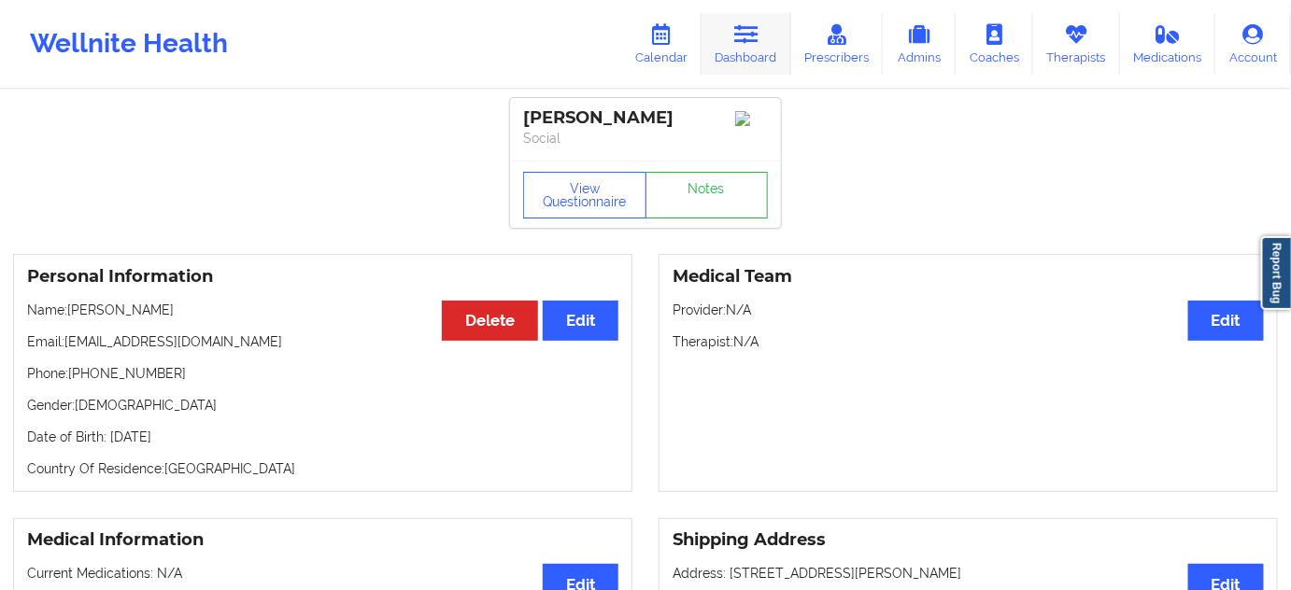
click at [758, 42] on icon at bounding box center [746, 34] width 24 height 21
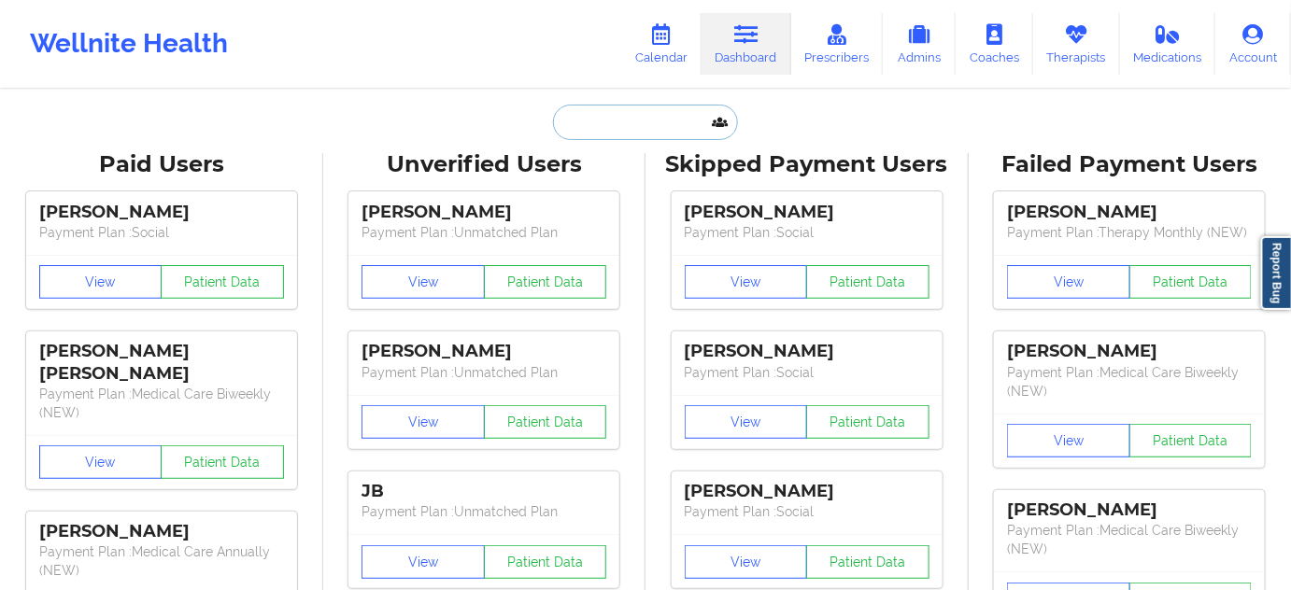
click at [658, 126] on input "text" at bounding box center [645, 122] width 185 height 35
paste input "[EMAIL_ADDRESS][DOMAIN_NAME]"
type input "[EMAIL_ADDRESS][DOMAIN_NAME]"
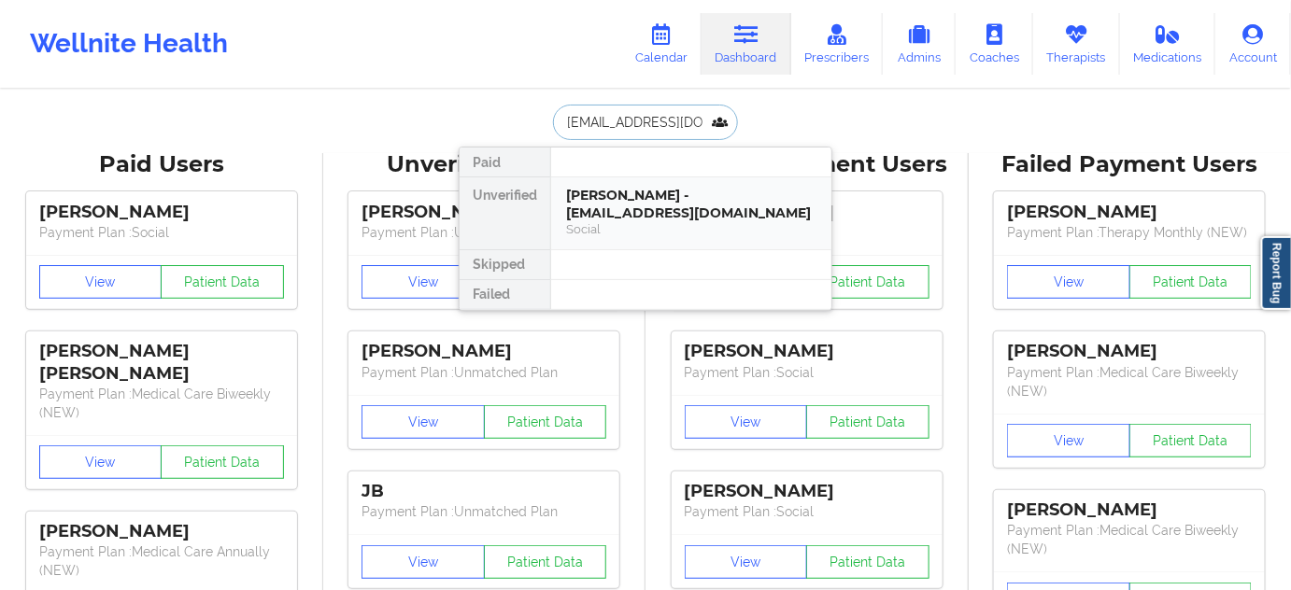
click at [685, 220] on div "[PERSON_NAME] - [EMAIL_ADDRESS][DOMAIN_NAME]" at bounding box center [691, 204] width 250 height 35
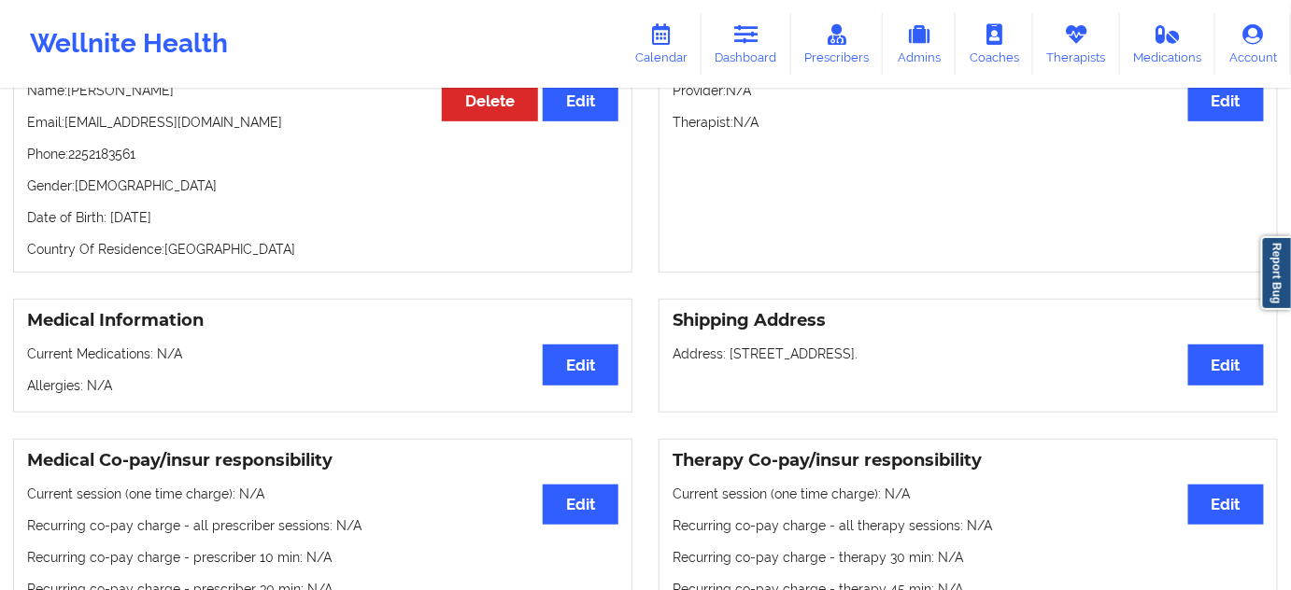
scroll to position [84, 0]
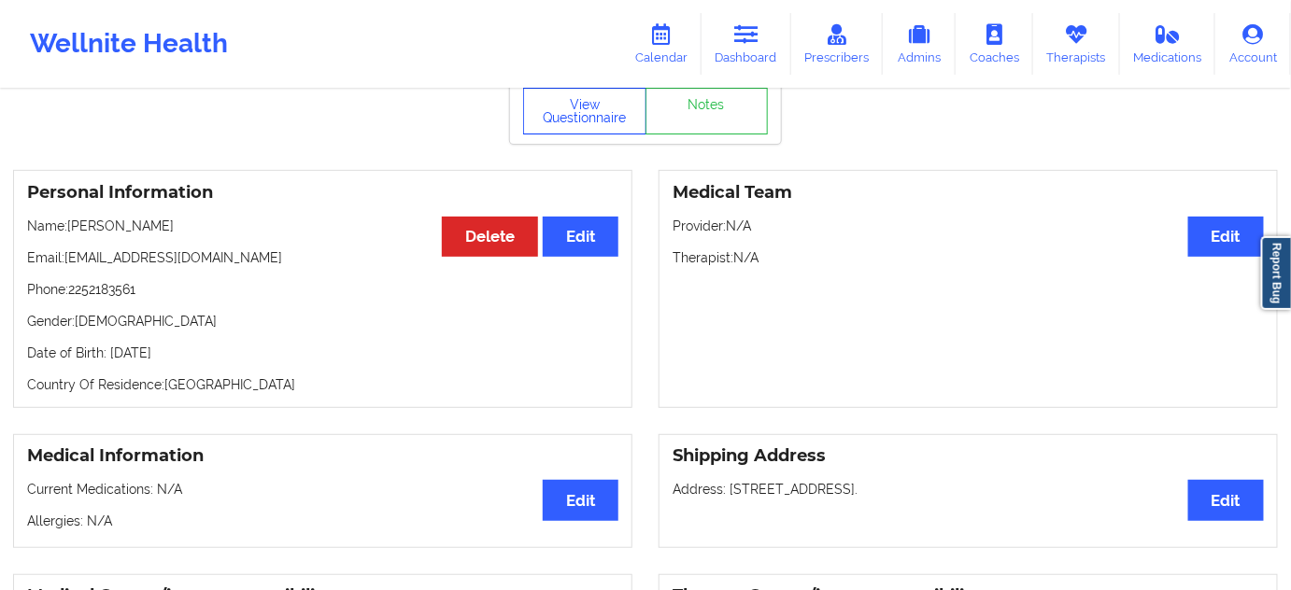
click at [603, 124] on button "View Questionnaire" at bounding box center [584, 111] width 123 height 47
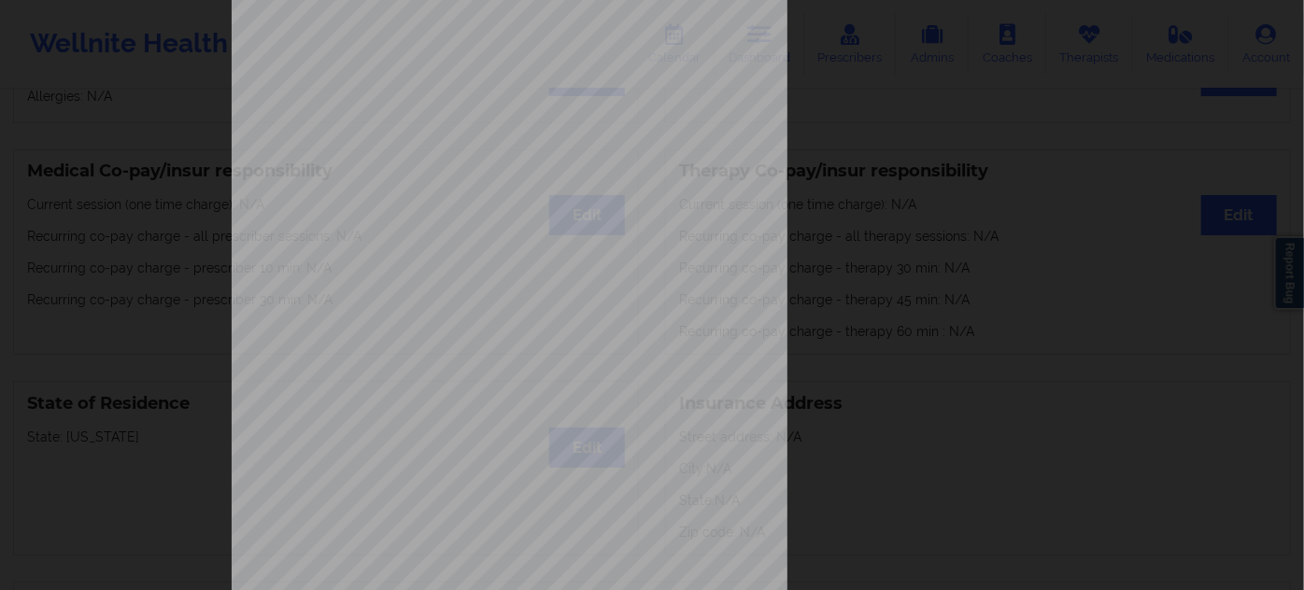
scroll to position [301, 0]
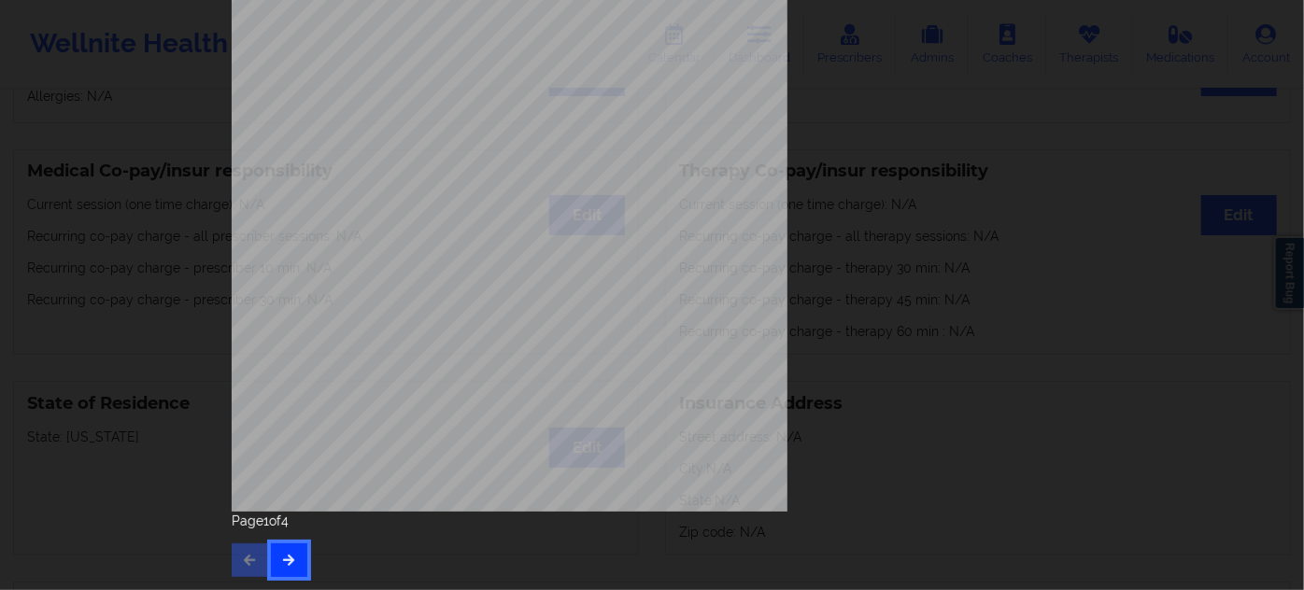
click at [291, 560] on icon "button" at bounding box center [289, 559] width 16 height 11
click at [284, 567] on button "button" at bounding box center [289, 561] width 36 height 34
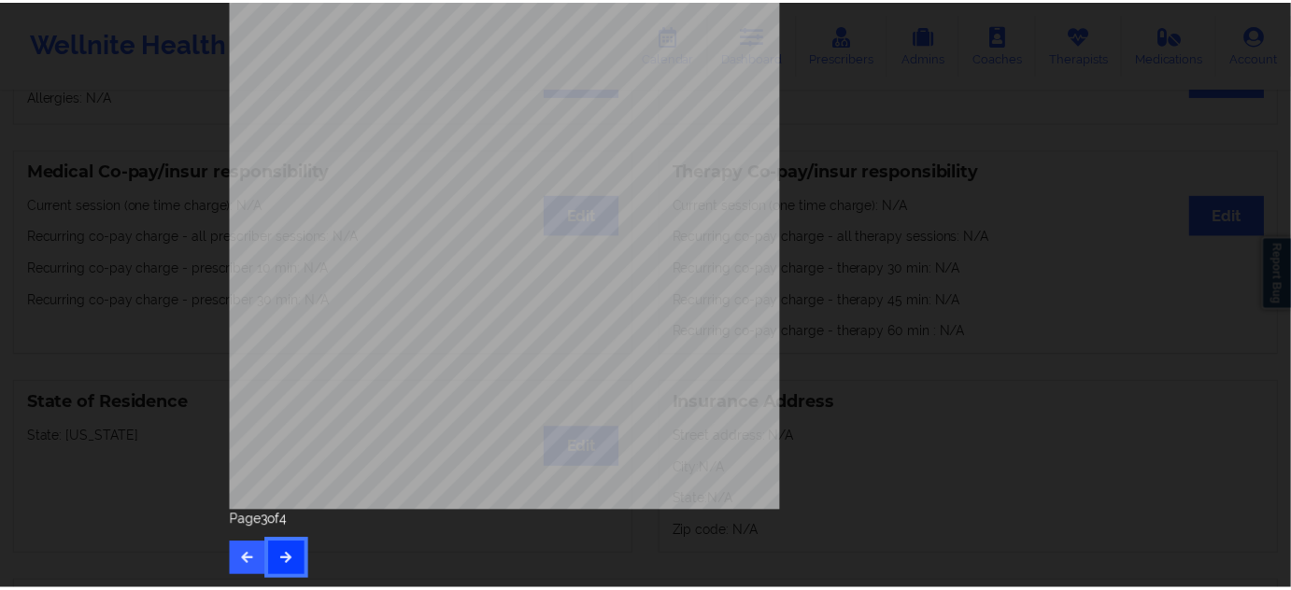
scroll to position [0, 0]
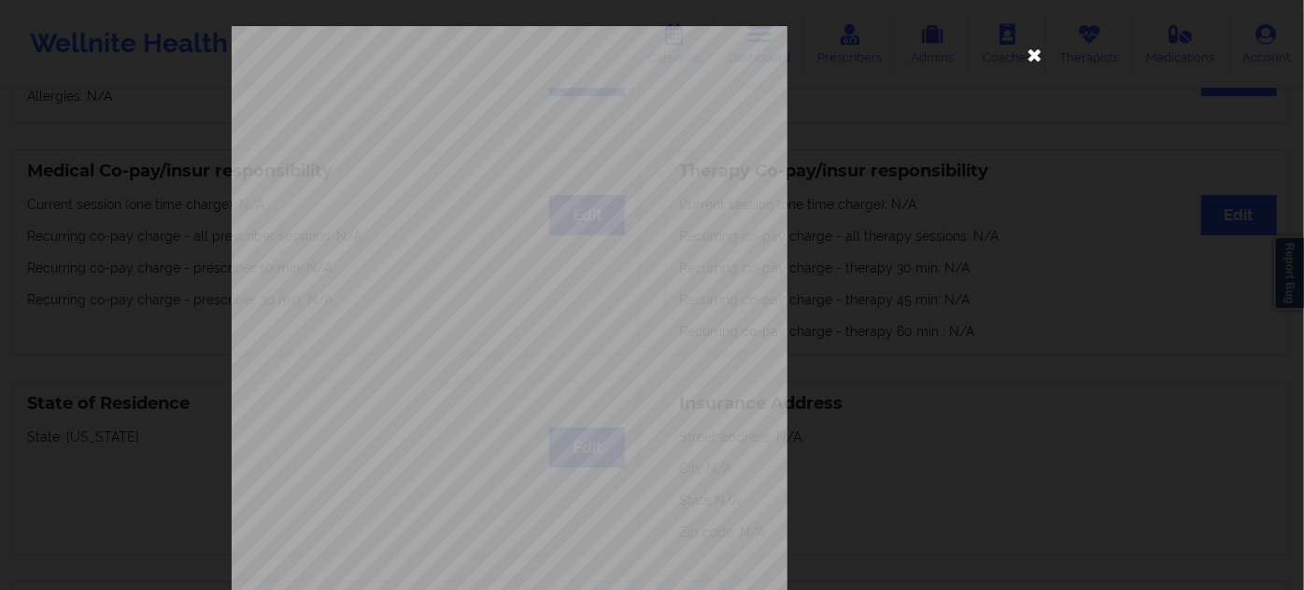
click at [1034, 50] on icon at bounding box center [1035, 54] width 30 height 30
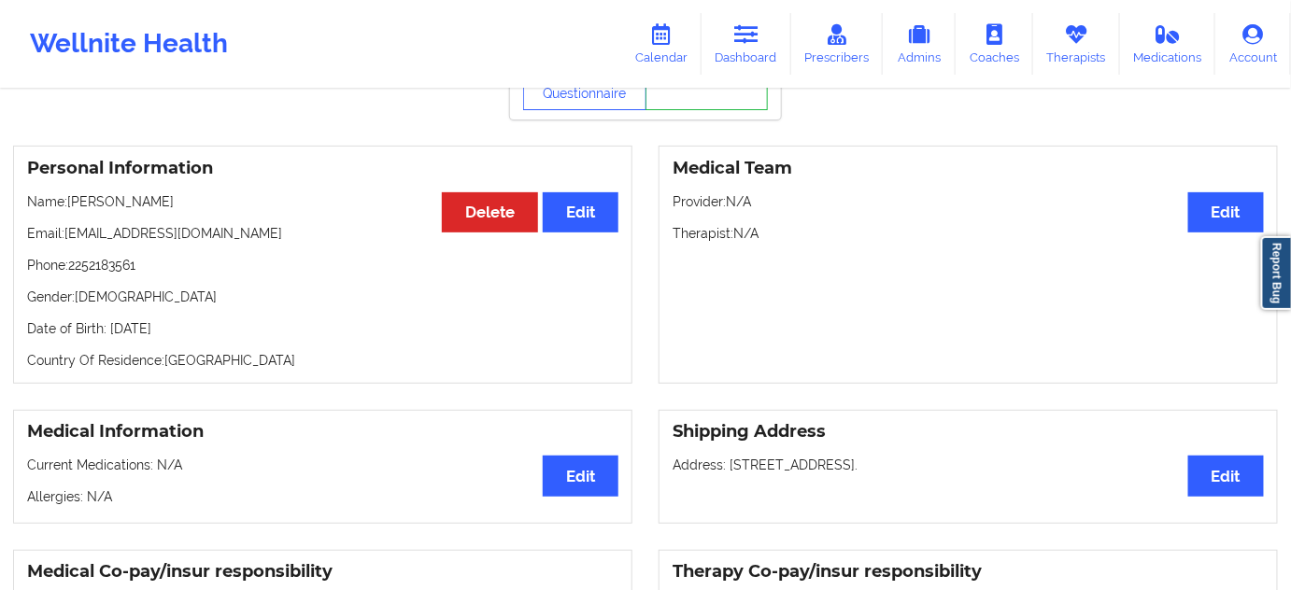
scroll to position [84, 0]
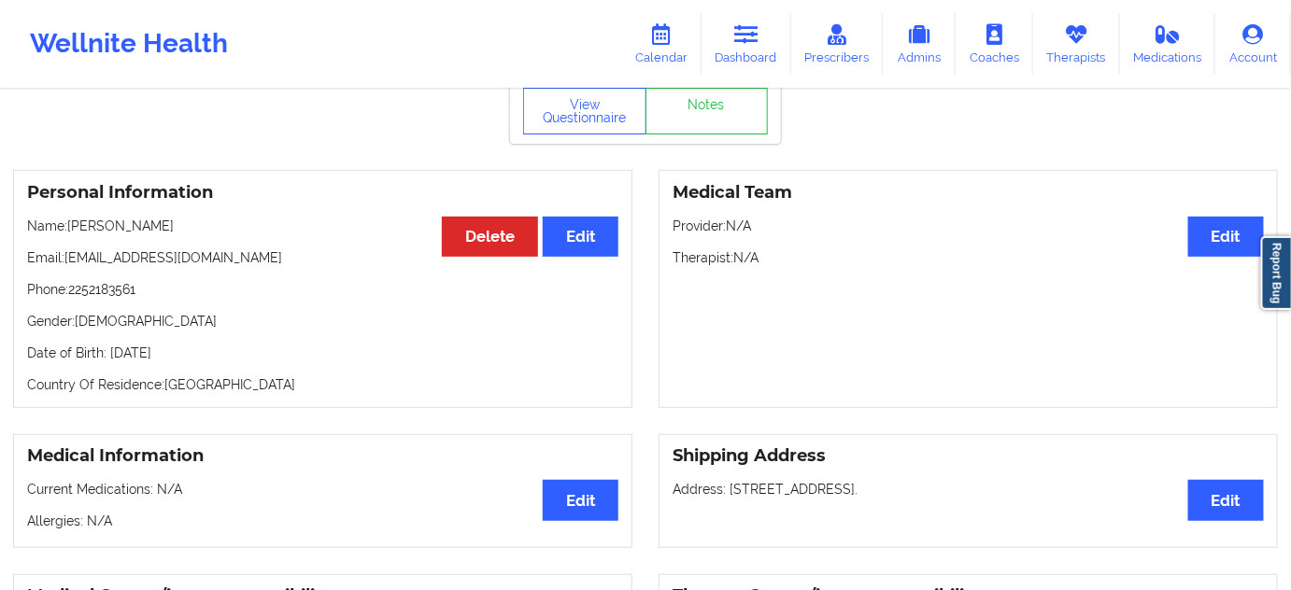
click at [196, 350] on p "Date of Birth: [DEMOGRAPHIC_DATA]" at bounding box center [322, 353] width 591 height 19
drag, startPoint x: 196, startPoint y: 351, endPoint x: 206, endPoint y: 361, distance: 13.9
click at [196, 353] on p "Date of Birth: [DEMOGRAPHIC_DATA]" at bounding box center [322, 353] width 591 height 19
copy p "1980"
drag, startPoint x: 251, startPoint y: 390, endPoint x: 240, endPoint y: 373, distance: 21.0
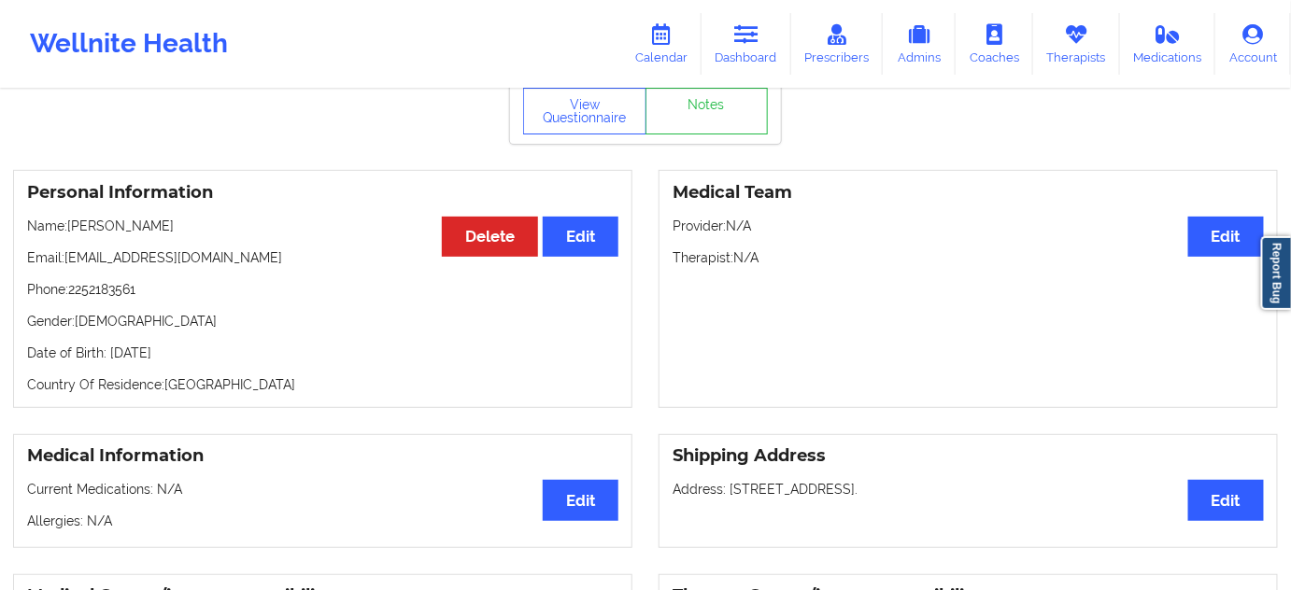
click at [251, 388] on p "Country Of Residence: [DEMOGRAPHIC_DATA]" at bounding box center [322, 385] width 591 height 19
drag, startPoint x: 235, startPoint y: 347, endPoint x: 119, endPoint y: 343, distance: 116.9
click at [109, 343] on div "Personal Information Edit Delete Name: [PERSON_NAME] Email: [EMAIL_ADDRESS][DOM…" at bounding box center [322, 289] width 619 height 238
copy p "[DATE]"
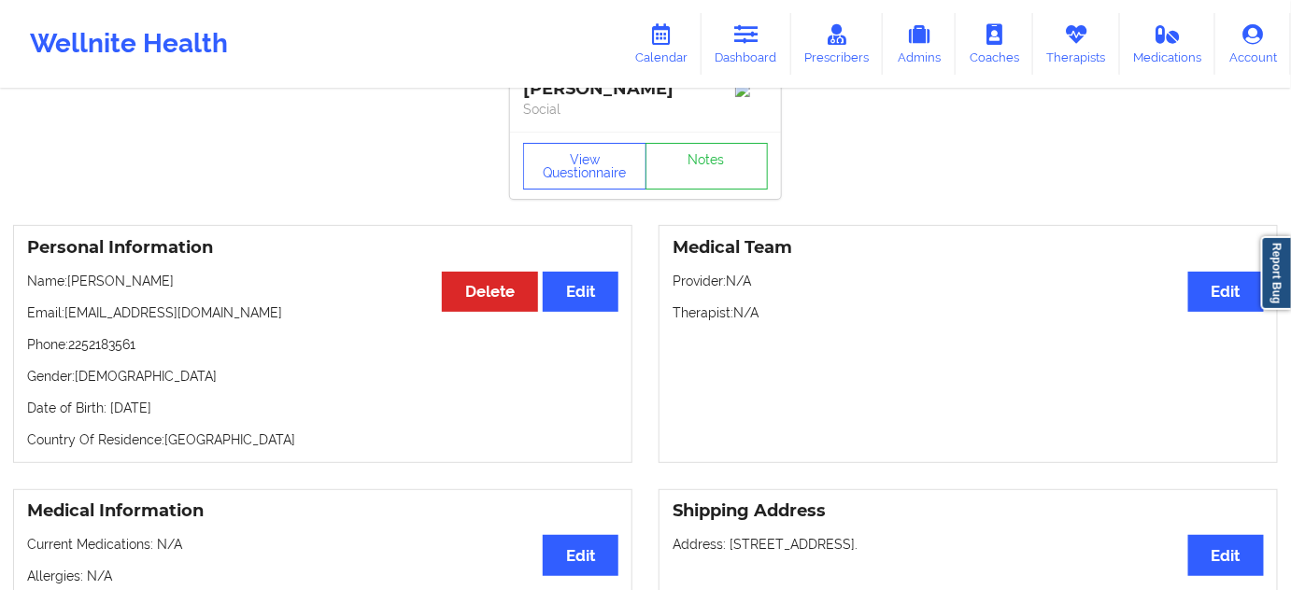
scroll to position [0, 0]
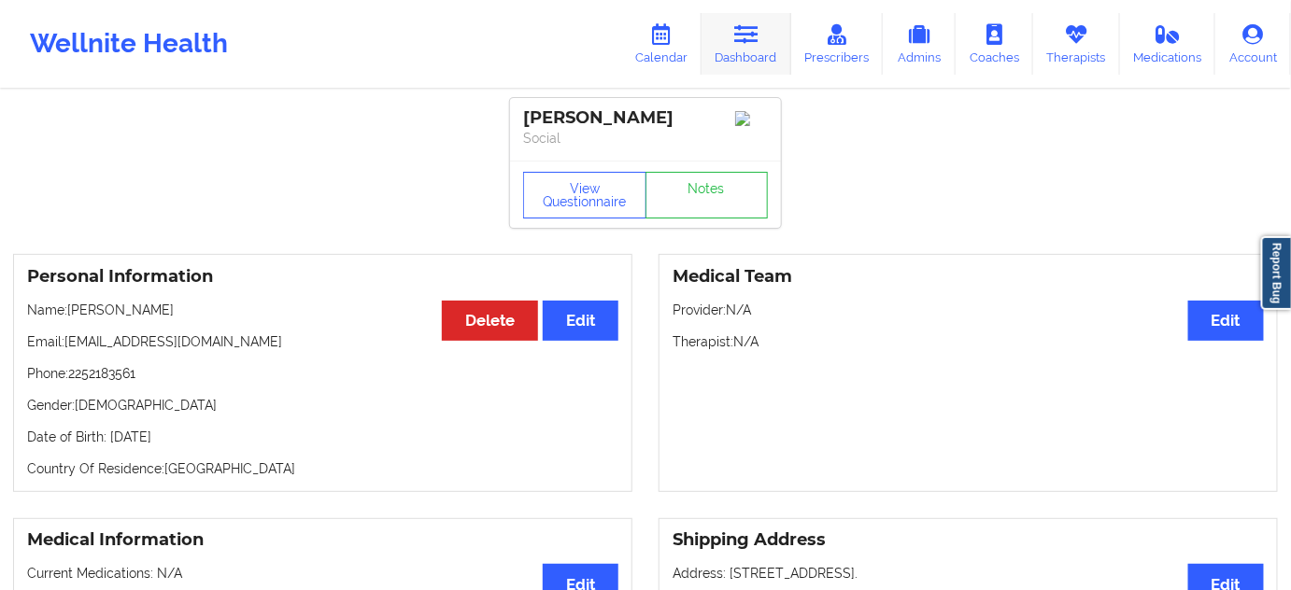
click at [749, 32] on icon at bounding box center [746, 34] width 24 height 21
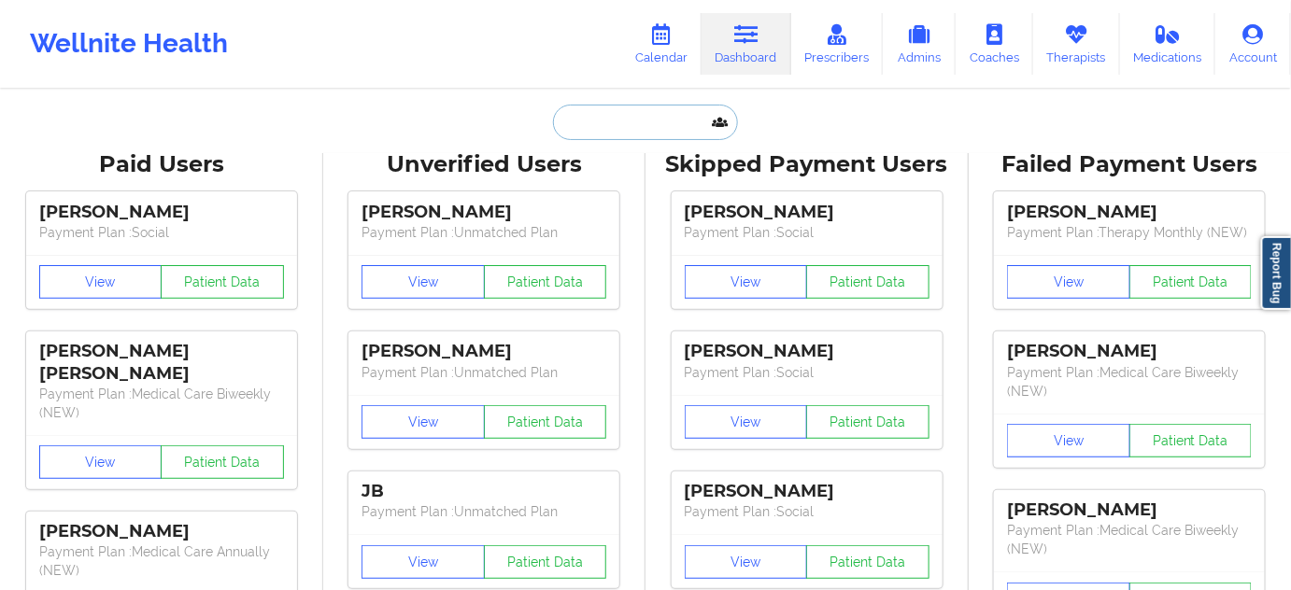
click at [665, 121] on input "text" at bounding box center [645, 122] width 185 height 35
paste input "[EMAIL_ADDRESS][DOMAIN_NAME]"
type input "[EMAIL_ADDRESS][DOMAIN_NAME]"
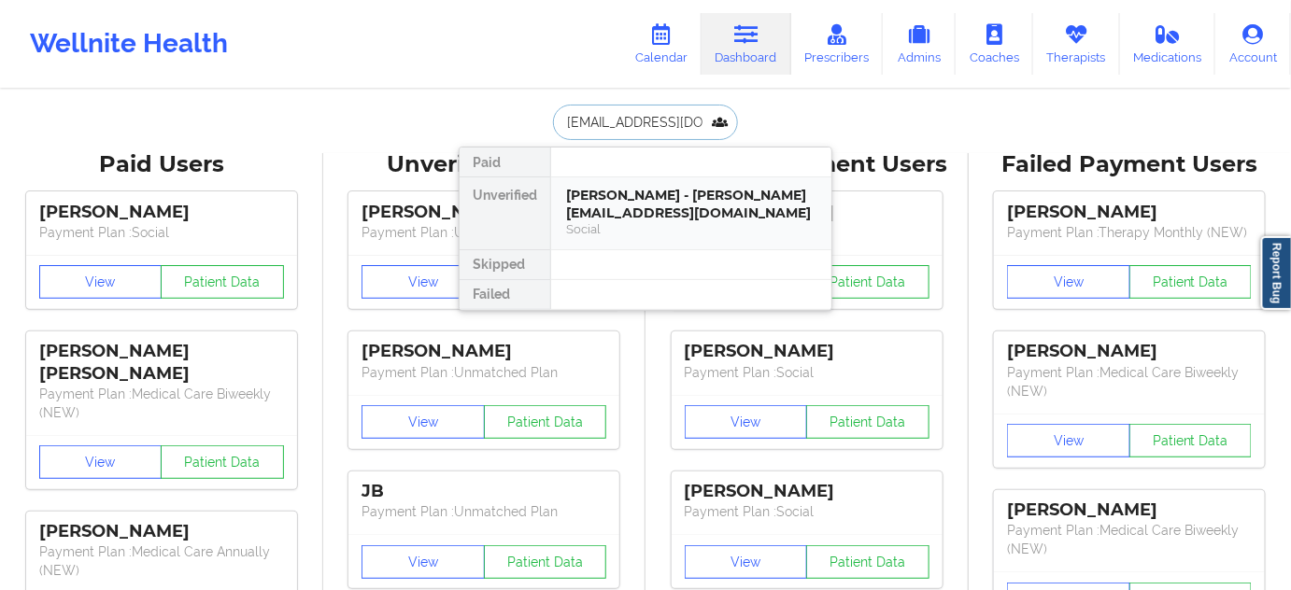
click at [671, 228] on div "Social" at bounding box center [691, 229] width 250 height 16
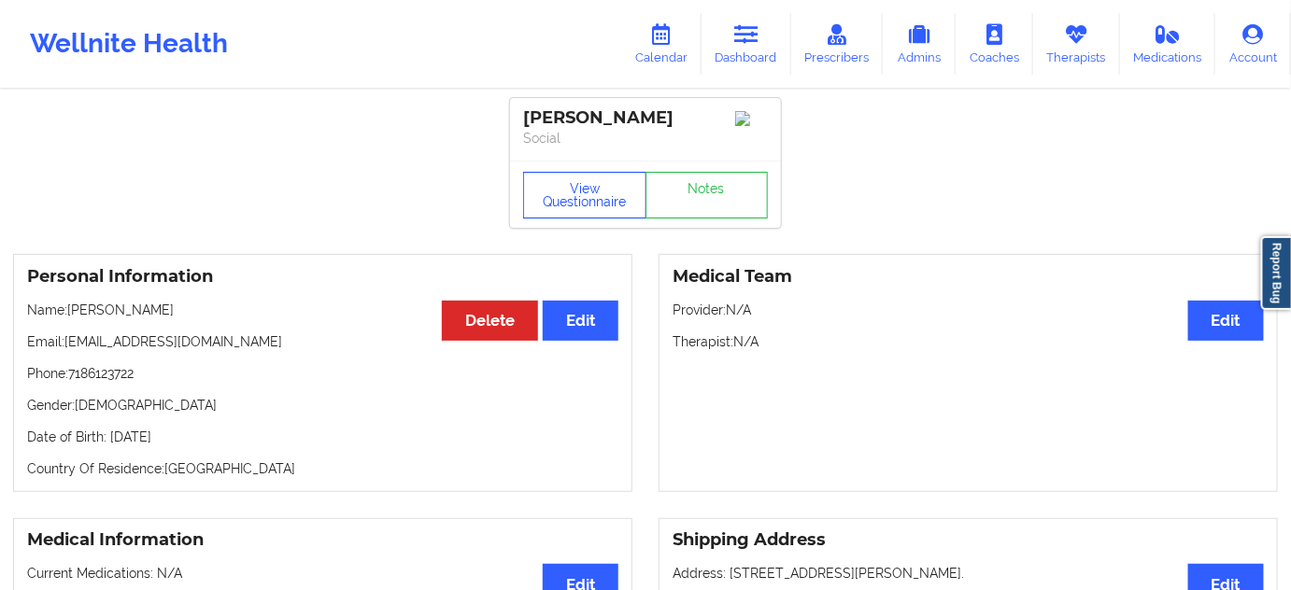
drag, startPoint x: 617, startPoint y: 163, endPoint x: 603, endPoint y: 182, distance: 23.4
click at [617, 168] on div "[PERSON_NAME] Social View Questionnaire Notes" at bounding box center [645, 163] width 271 height 130
click at [600, 189] on button "View Questionnaire" at bounding box center [584, 195] width 123 height 47
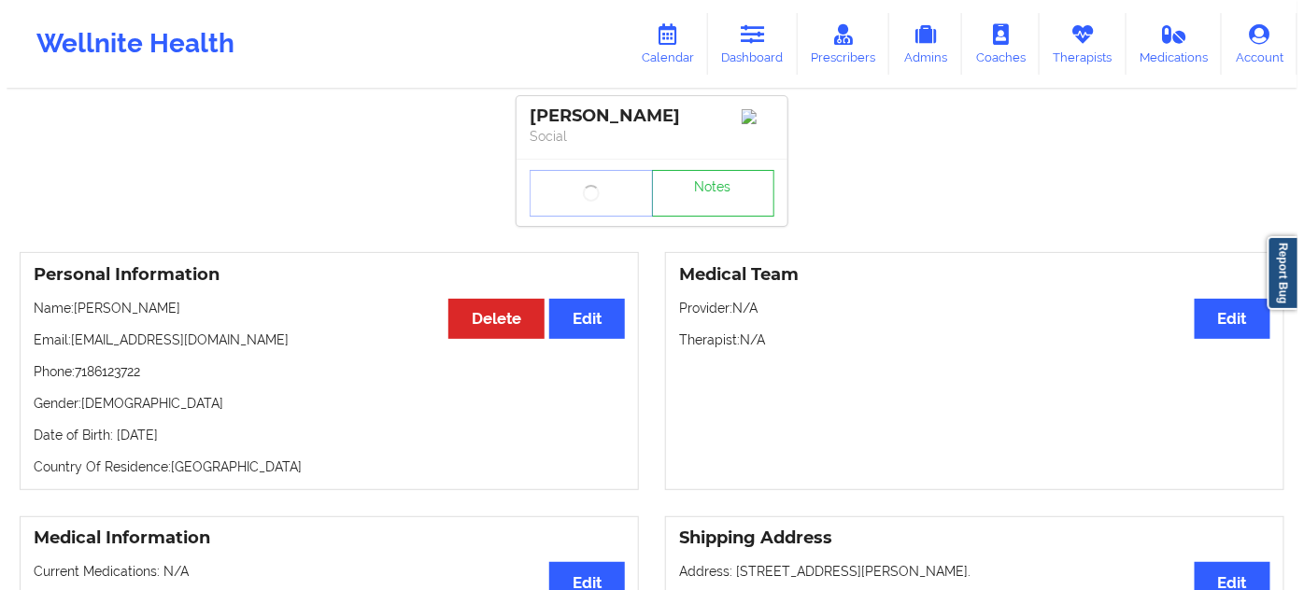
scroll to position [169, 0]
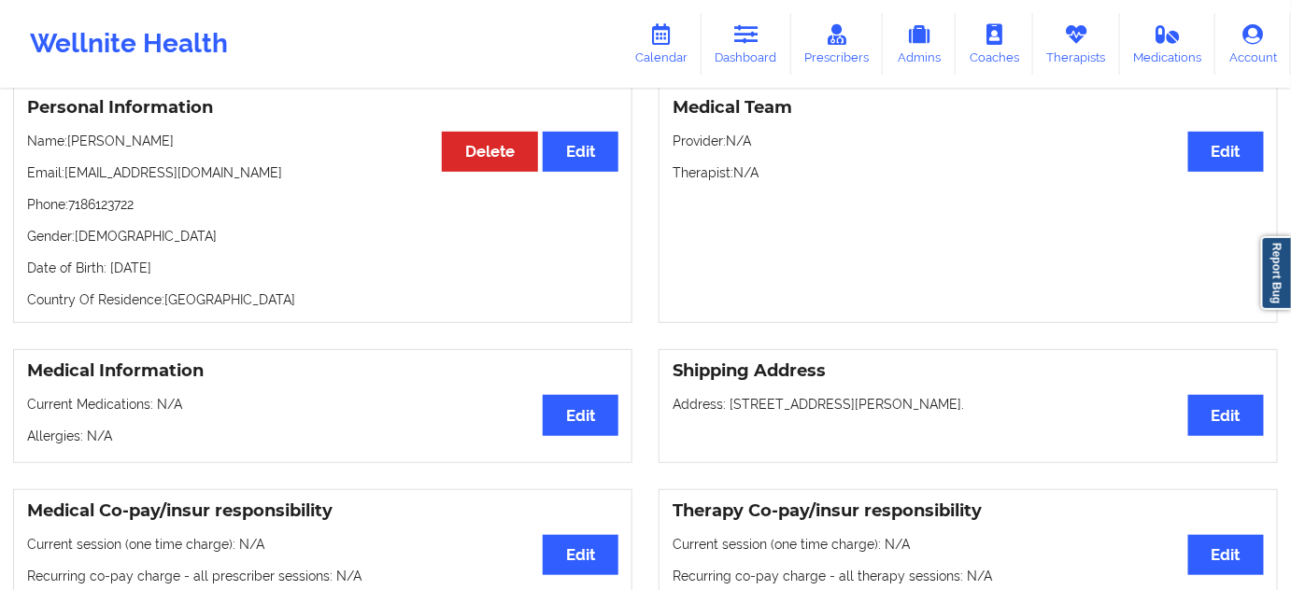
click at [232, 277] on p "Date of Birth: [DEMOGRAPHIC_DATA]" at bounding box center [322, 268] width 591 height 19
copy p "1996"
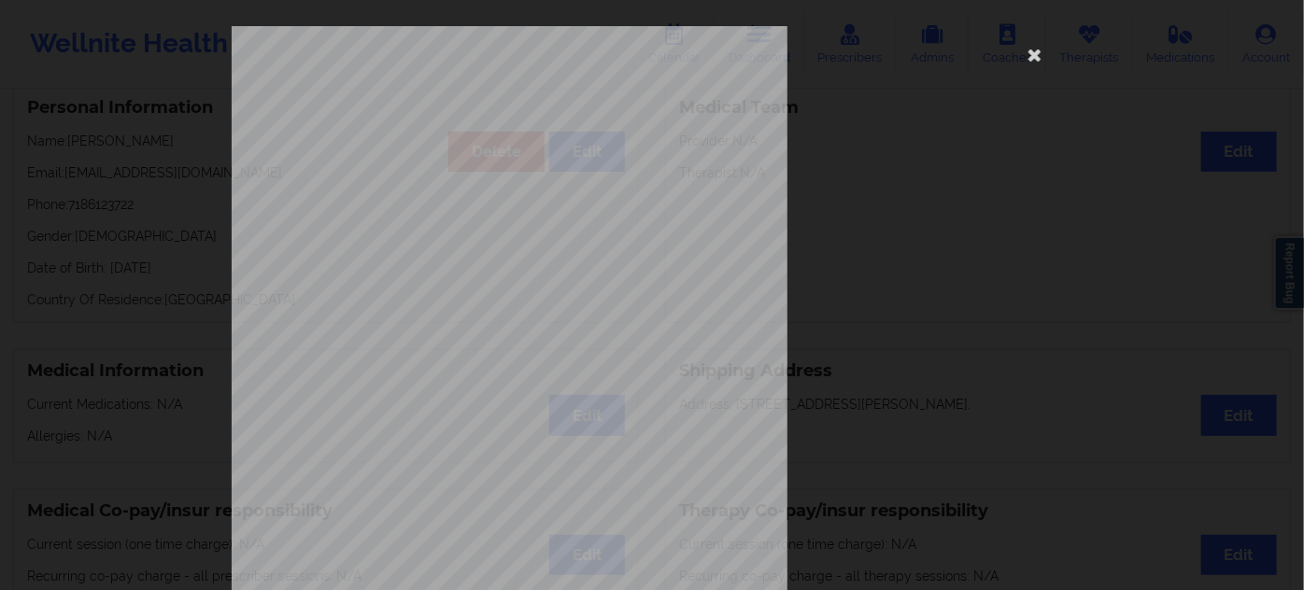
scroll to position [301, 0]
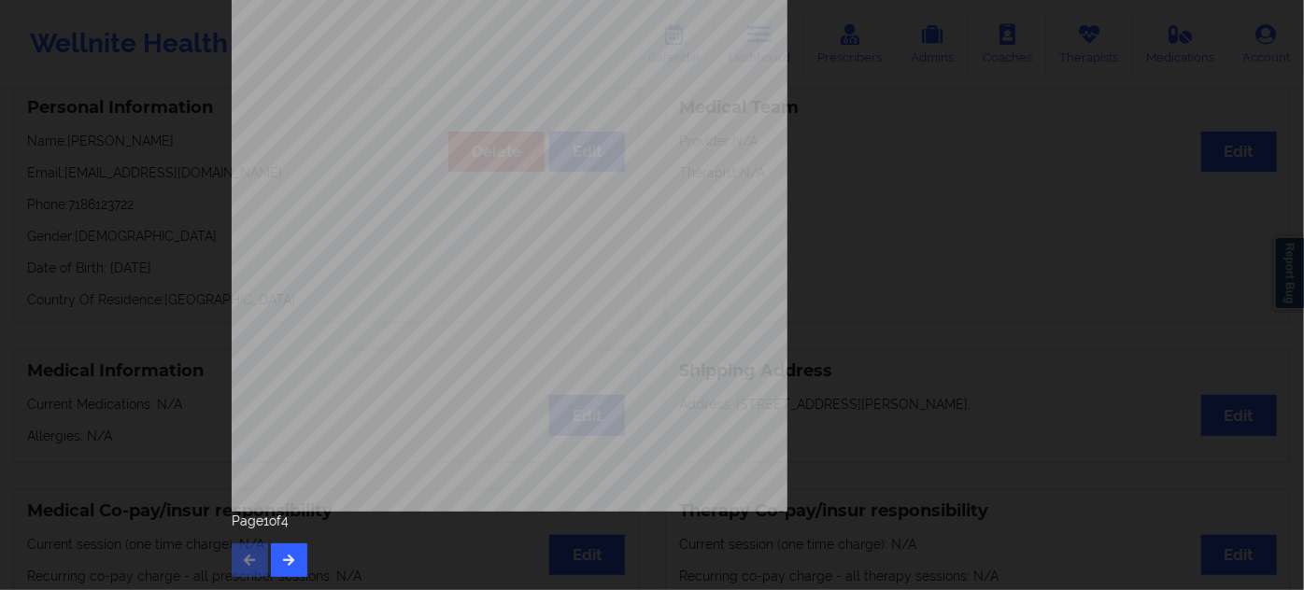
click at [294, 542] on div "Page 1 of 4" at bounding box center [652, 544] width 841 height 65
click at [291, 558] on icon "button" at bounding box center [289, 559] width 16 height 11
click at [287, 564] on icon "button" at bounding box center [289, 559] width 16 height 11
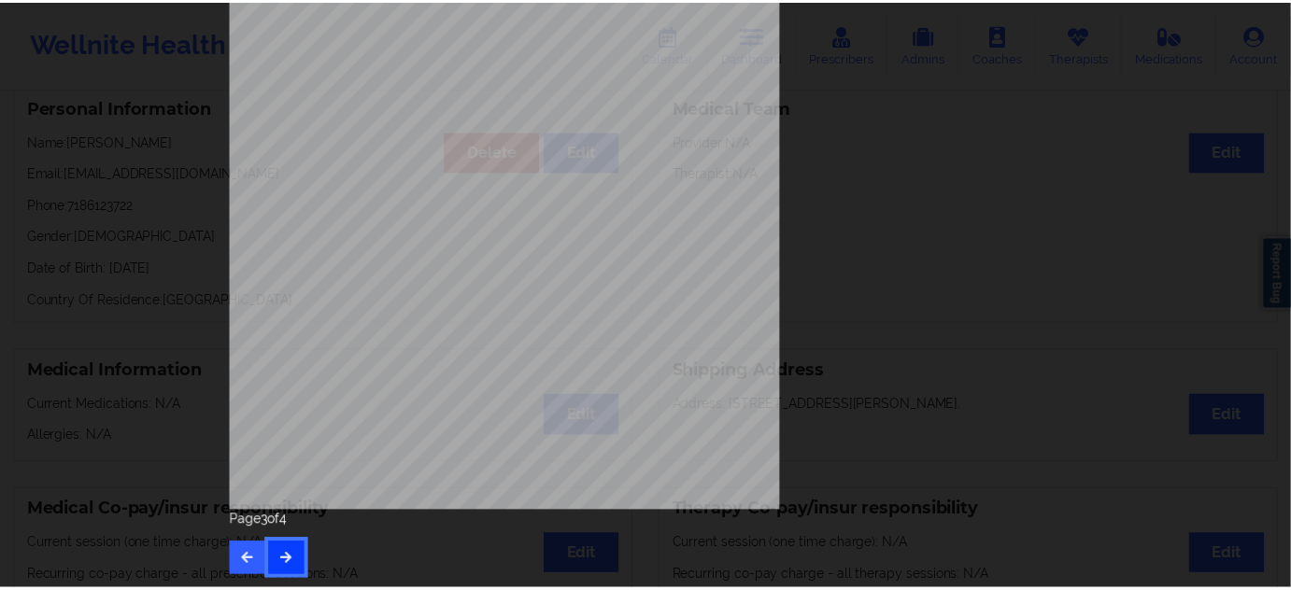
scroll to position [0, 0]
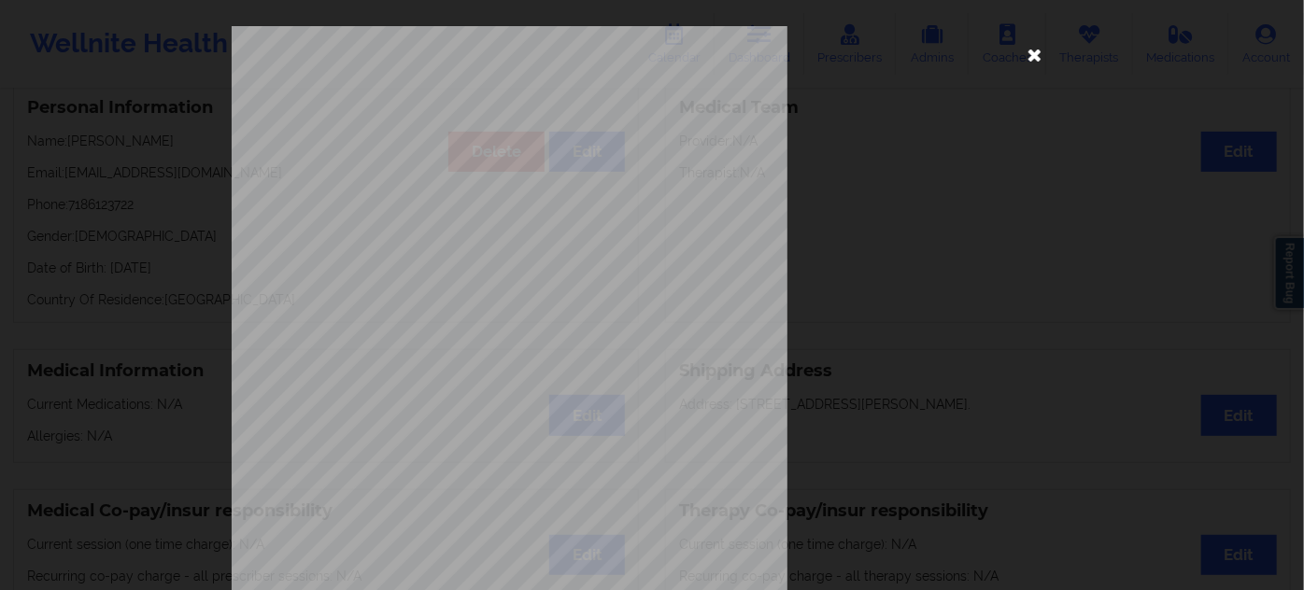
click at [1034, 41] on icon at bounding box center [1035, 54] width 30 height 30
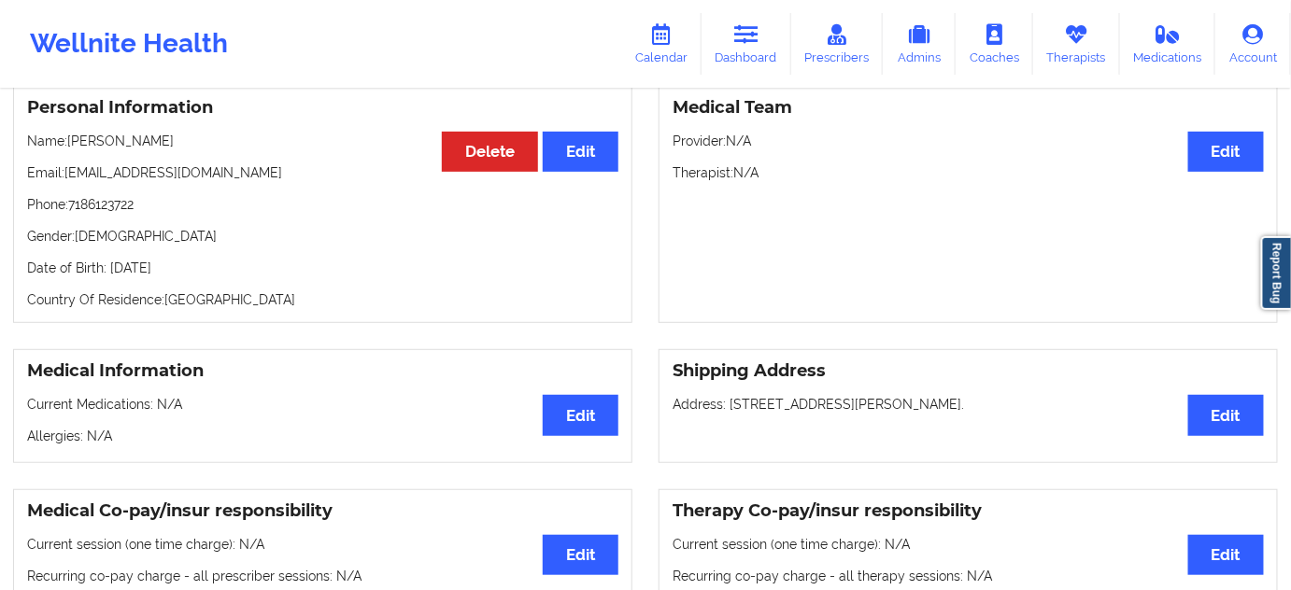
click at [222, 274] on p "Date of Birth: [DEMOGRAPHIC_DATA]" at bounding box center [322, 268] width 591 height 19
copy p "1996"
drag, startPoint x: 242, startPoint y: 308, endPoint x: 248, endPoint y: 276, distance: 33.3
click at [243, 309] on p "Country Of Residence: [DEMOGRAPHIC_DATA]" at bounding box center [322, 299] width 591 height 19
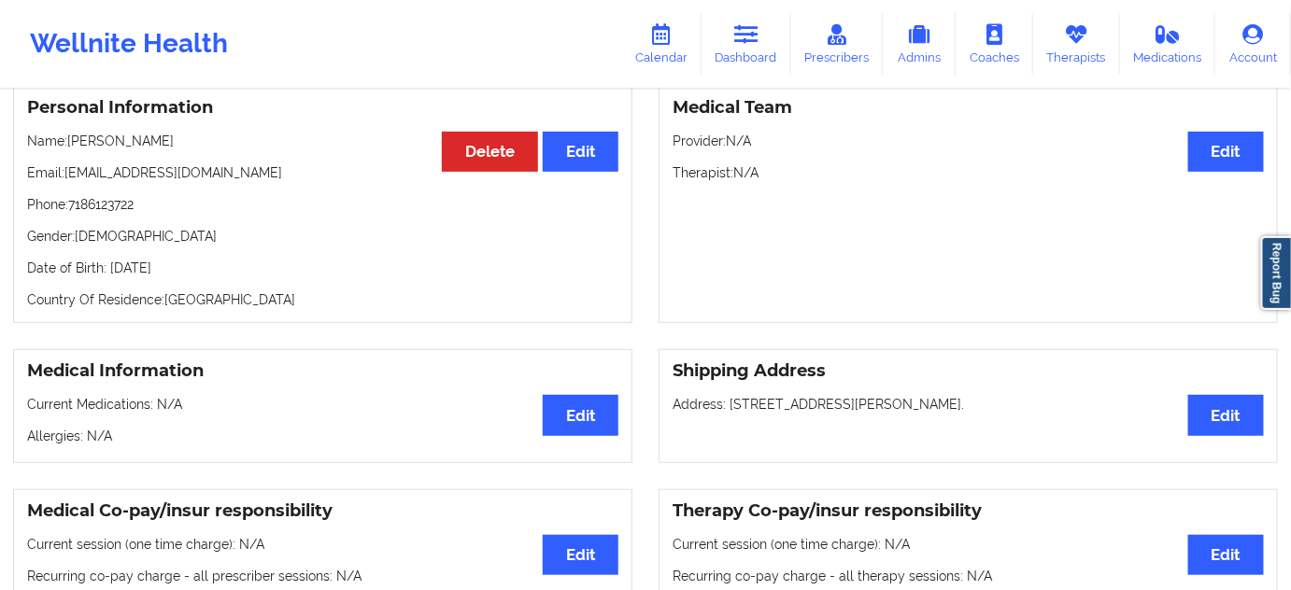
drag, startPoint x: 248, startPoint y: 258, endPoint x: 106, endPoint y: 262, distance: 143.0
click at [106, 262] on div "Personal Information Edit Delete Name: [PERSON_NAME] Email: [EMAIL_ADDRESS][DOM…" at bounding box center [322, 204] width 619 height 238
copy p "[DATE]"
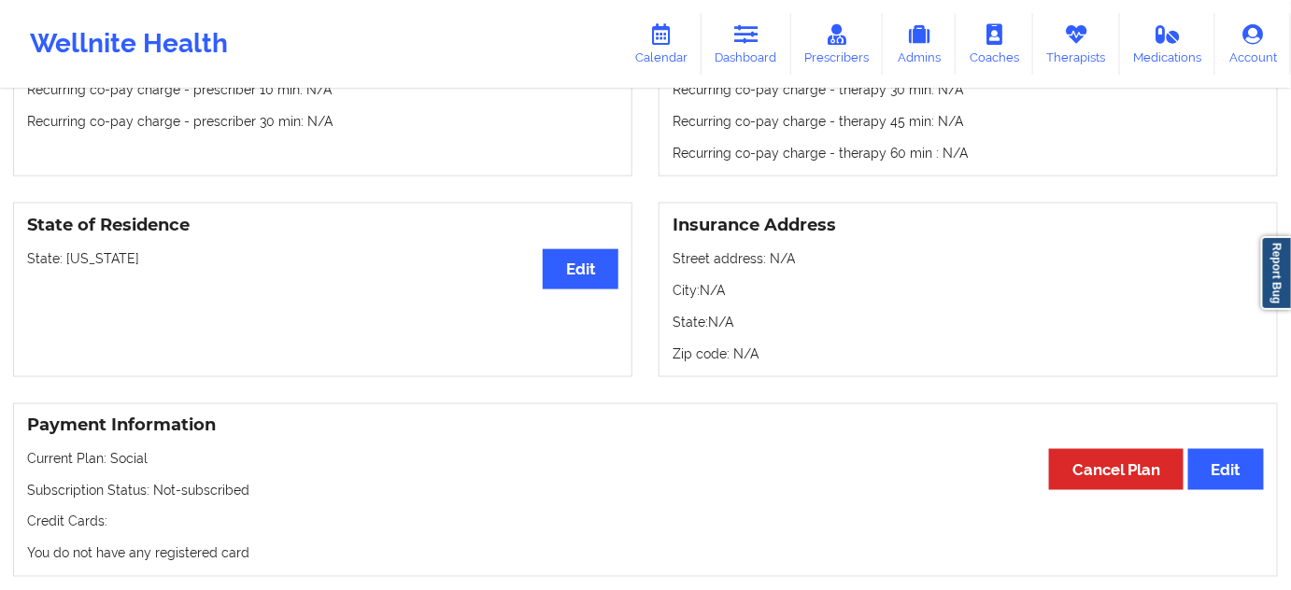
scroll to position [658, 0]
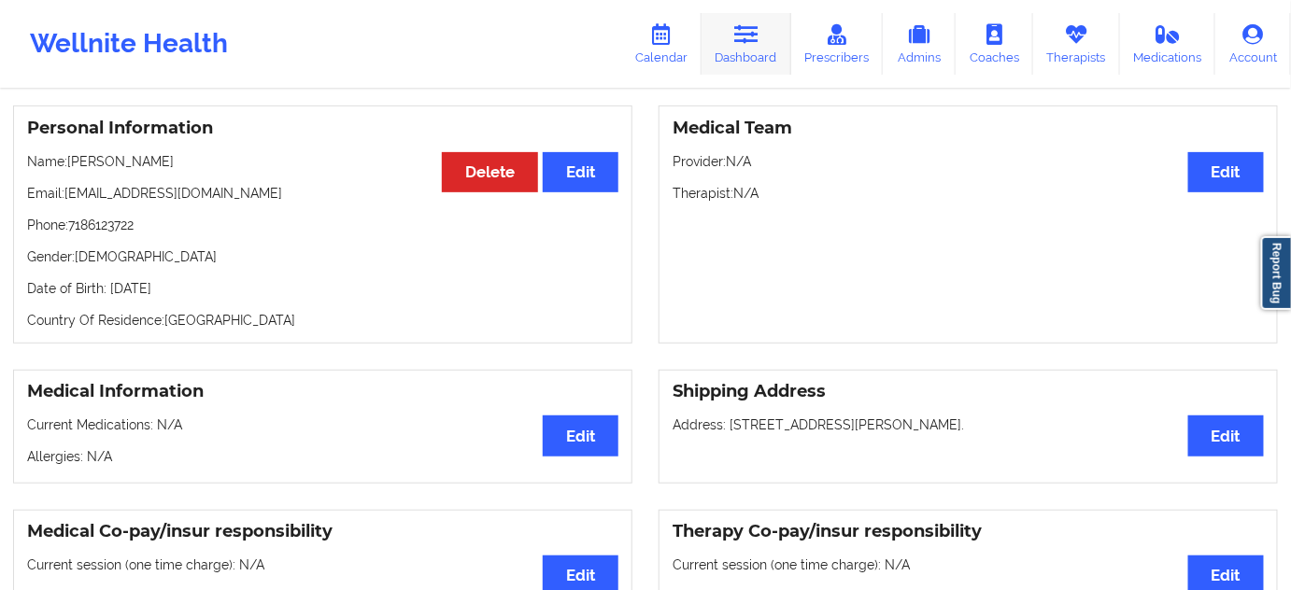
drag, startPoint x: 737, startPoint y: 35, endPoint x: 727, endPoint y: 45, distance: 14.5
click at [739, 35] on icon at bounding box center [746, 34] width 24 height 21
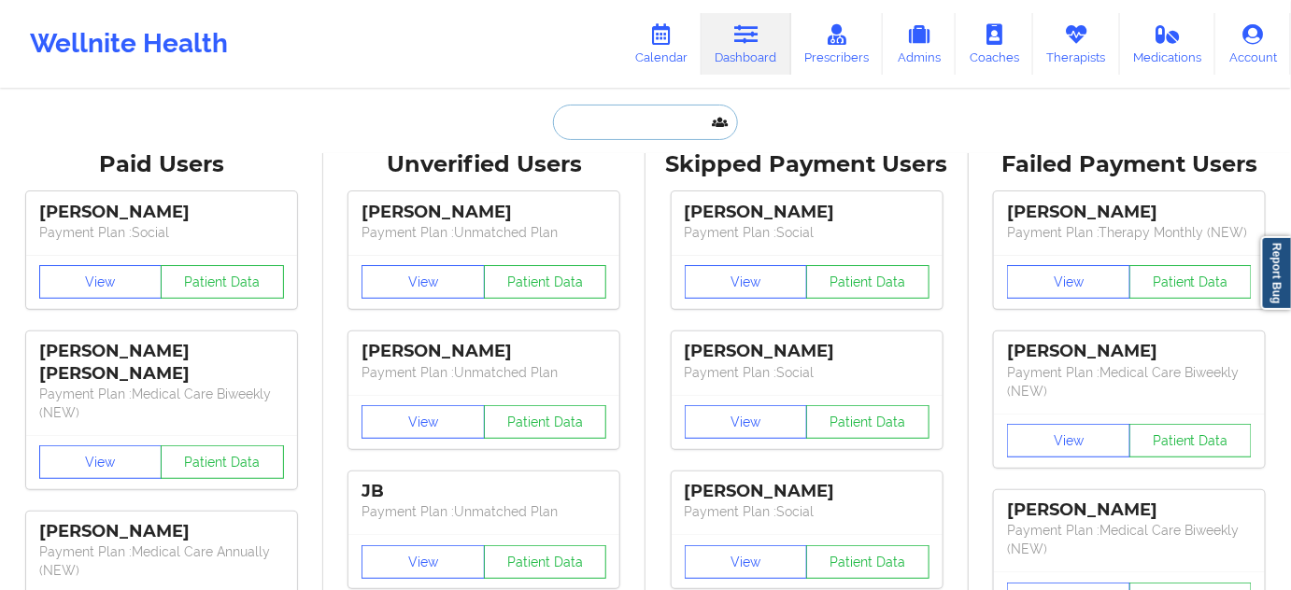
click at [613, 130] on input "text" at bounding box center [645, 122] width 185 height 35
paste input "[EMAIL_ADDRESS][DOMAIN_NAME]"
type input "[EMAIL_ADDRESS][DOMAIN_NAME]"
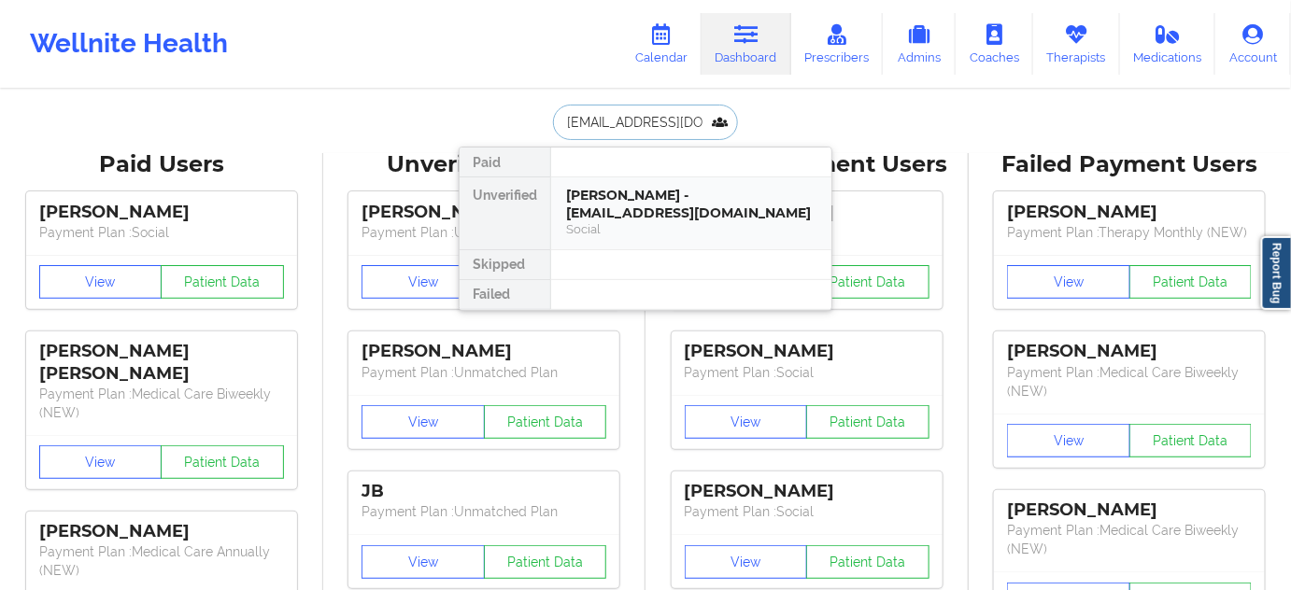
click at [688, 189] on div "[PERSON_NAME] - [EMAIL_ADDRESS][DOMAIN_NAME]" at bounding box center [691, 204] width 250 height 35
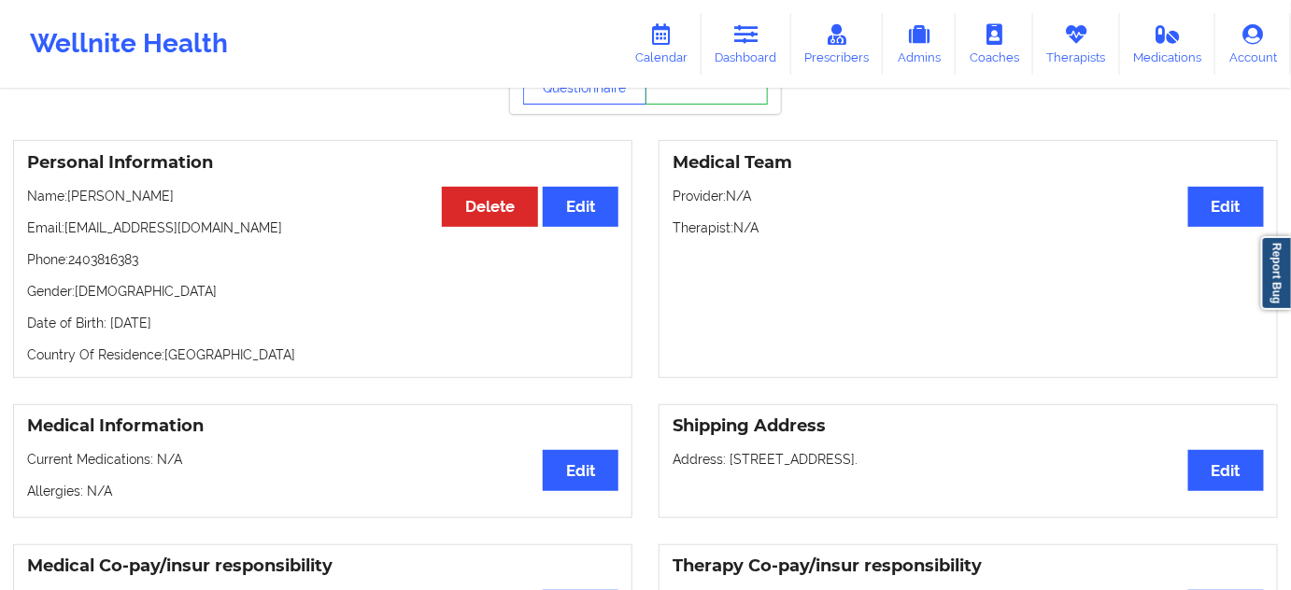
scroll to position [84, 0]
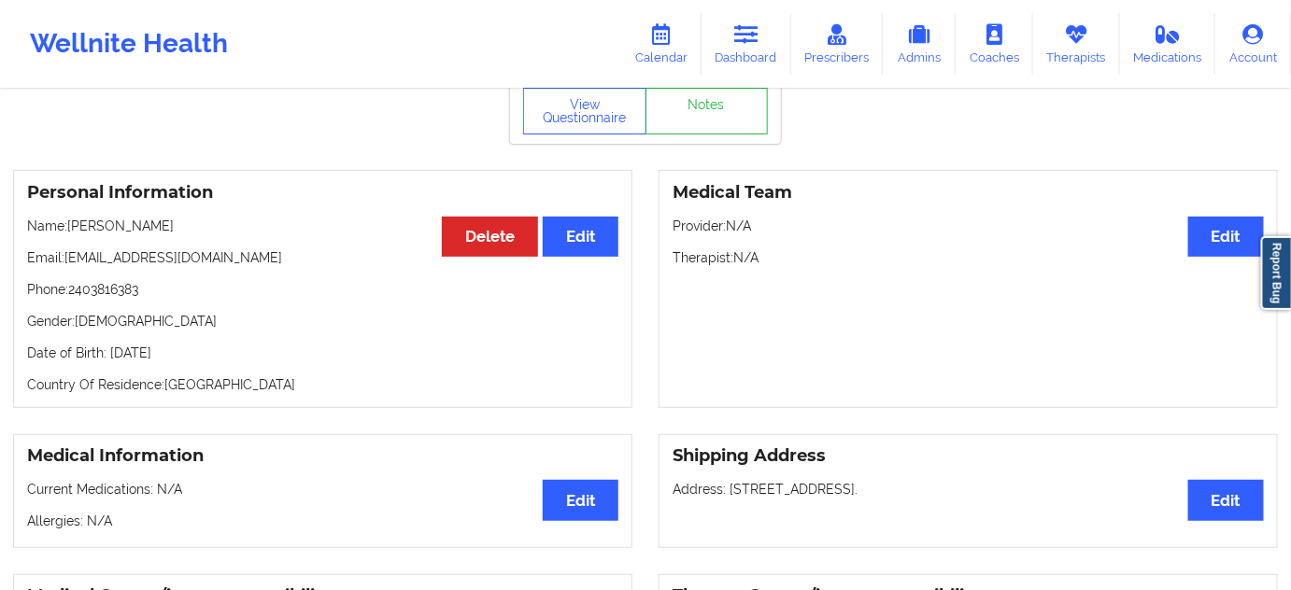
click at [234, 360] on p "Date of Birth: [DEMOGRAPHIC_DATA]" at bounding box center [322, 353] width 591 height 19
click at [580, 126] on button "View Questionnaire" at bounding box center [584, 111] width 123 height 47
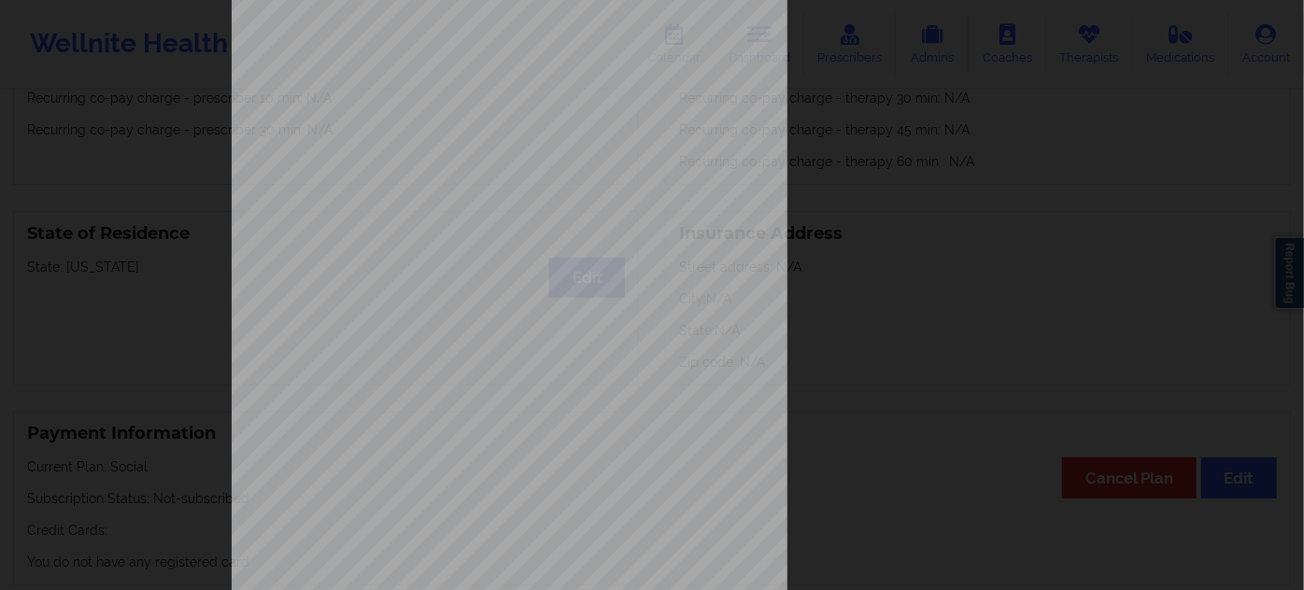
scroll to position [301, 0]
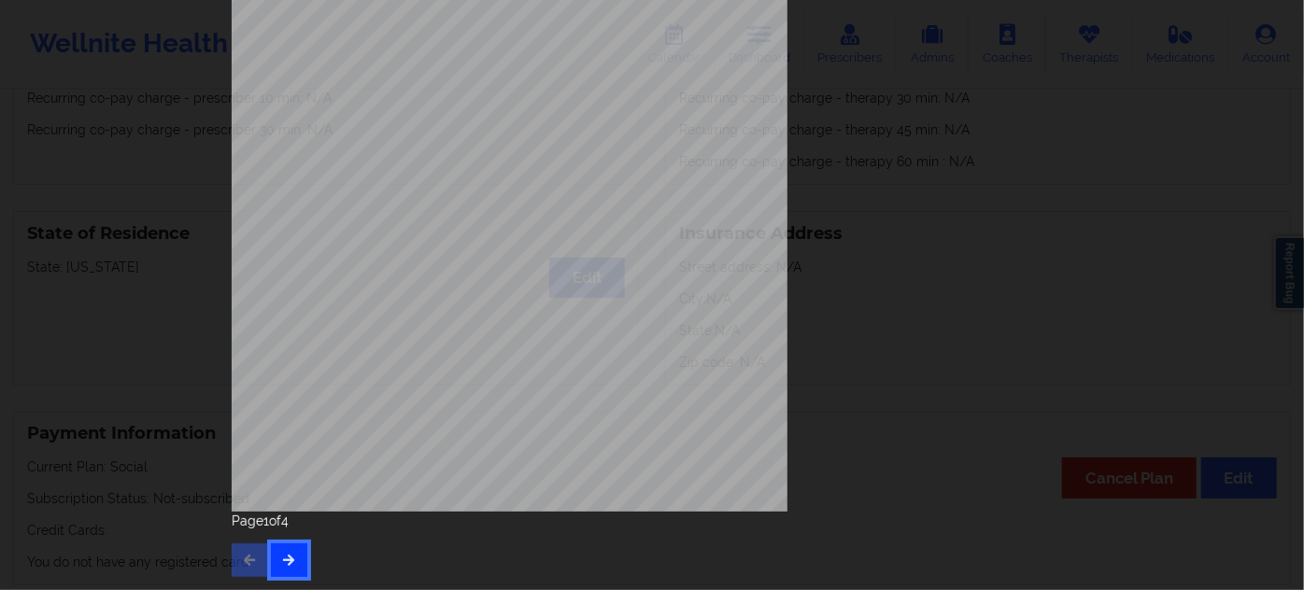
click at [282, 546] on button "button" at bounding box center [289, 561] width 36 height 34
click at [290, 555] on icon "button" at bounding box center [289, 559] width 16 height 11
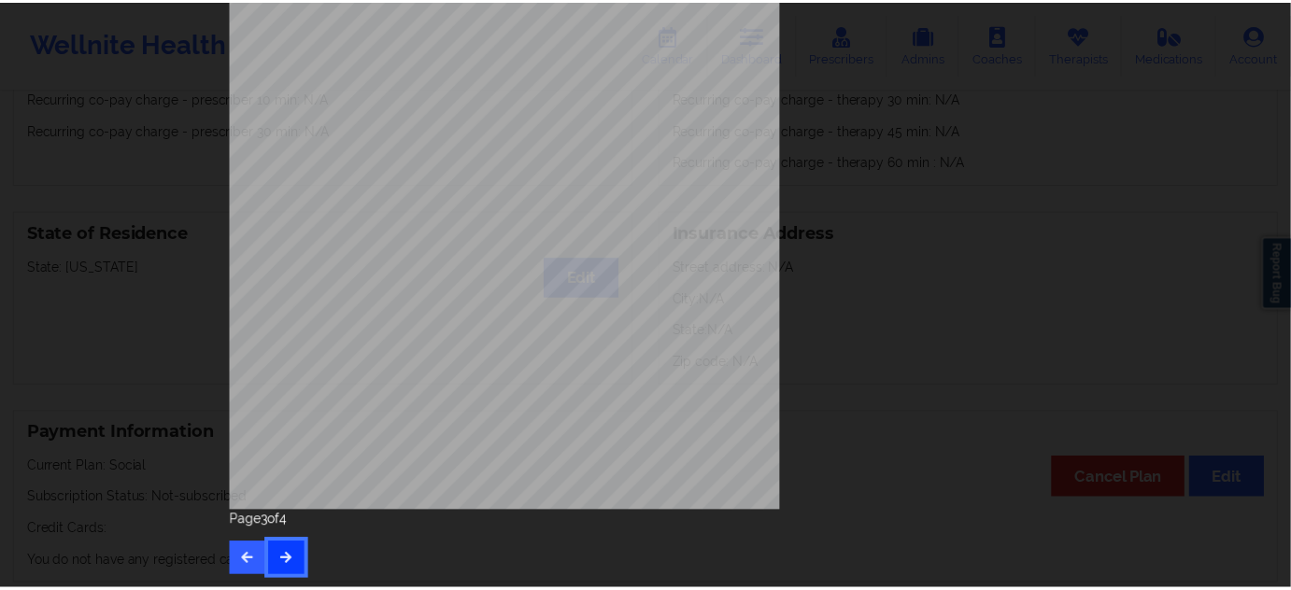
scroll to position [0, 0]
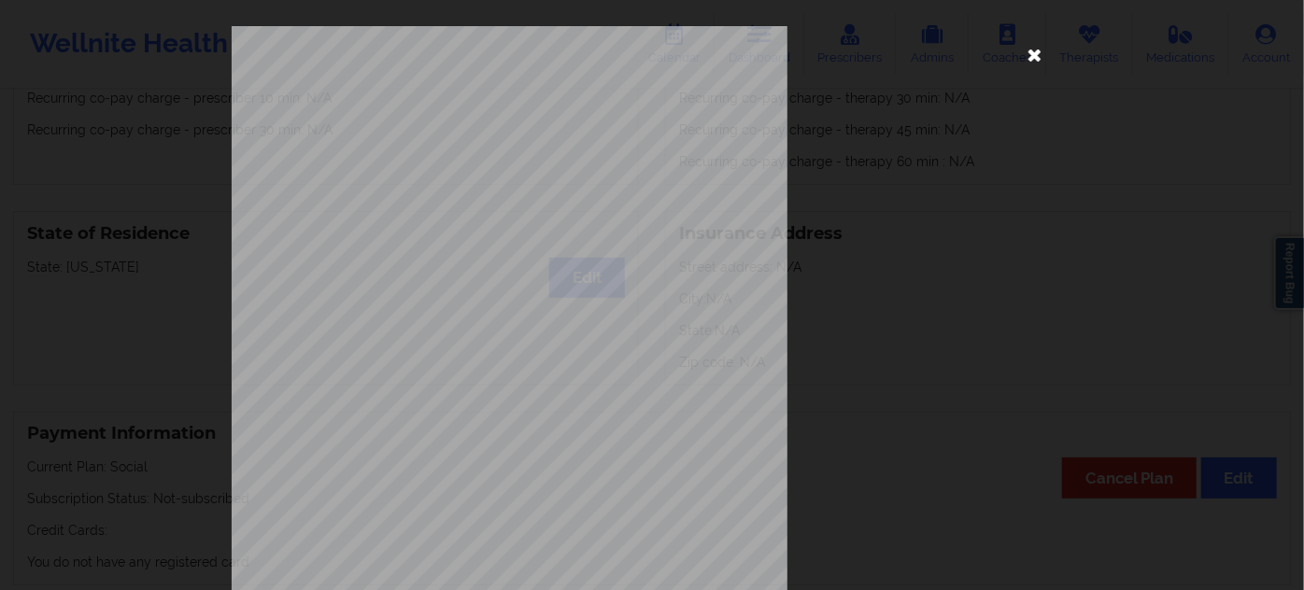
click at [1035, 59] on icon at bounding box center [1035, 54] width 30 height 30
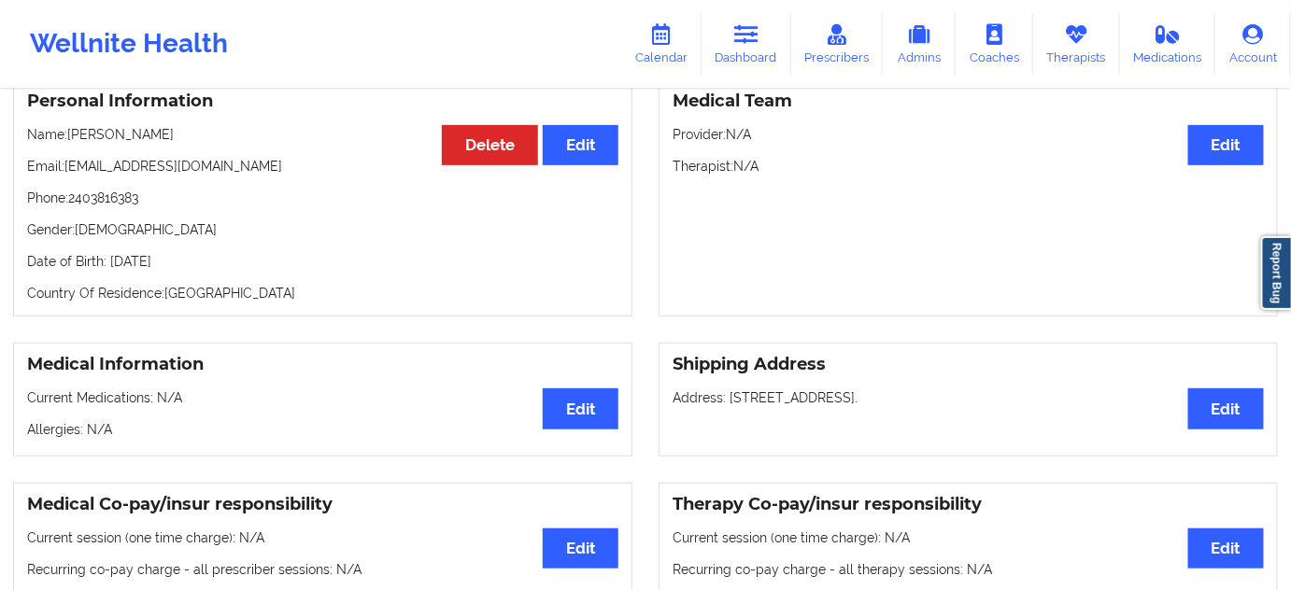
scroll to position [84, 0]
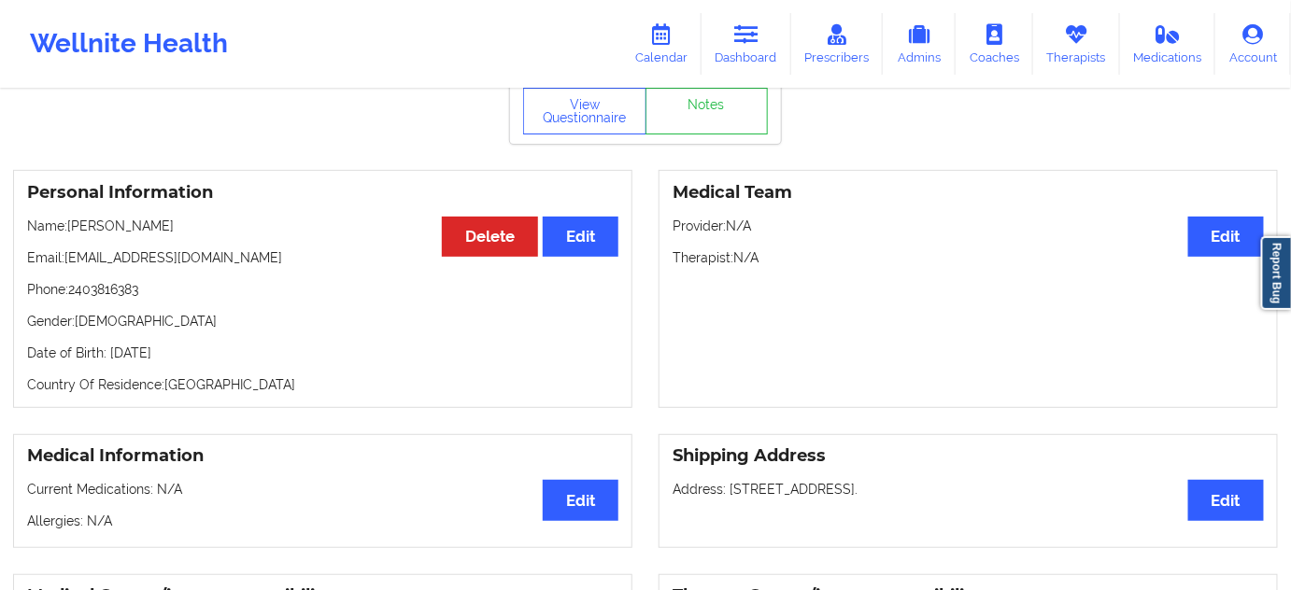
drag, startPoint x: 254, startPoint y: 345, endPoint x: 110, endPoint y: 340, distance: 143.9
click at [110, 340] on div "Personal Information Edit Delete Name: [PERSON_NAME] Email: [EMAIL_ADDRESS][DOM…" at bounding box center [322, 289] width 619 height 238
drag, startPoint x: 257, startPoint y: 346, endPoint x: 106, endPoint y: 350, distance: 150.5
click at [106, 350] on div "Personal Information Edit Delete Name: [PERSON_NAME] Email: [EMAIL_ADDRESS][DOM…" at bounding box center [322, 289] width 619 height 238
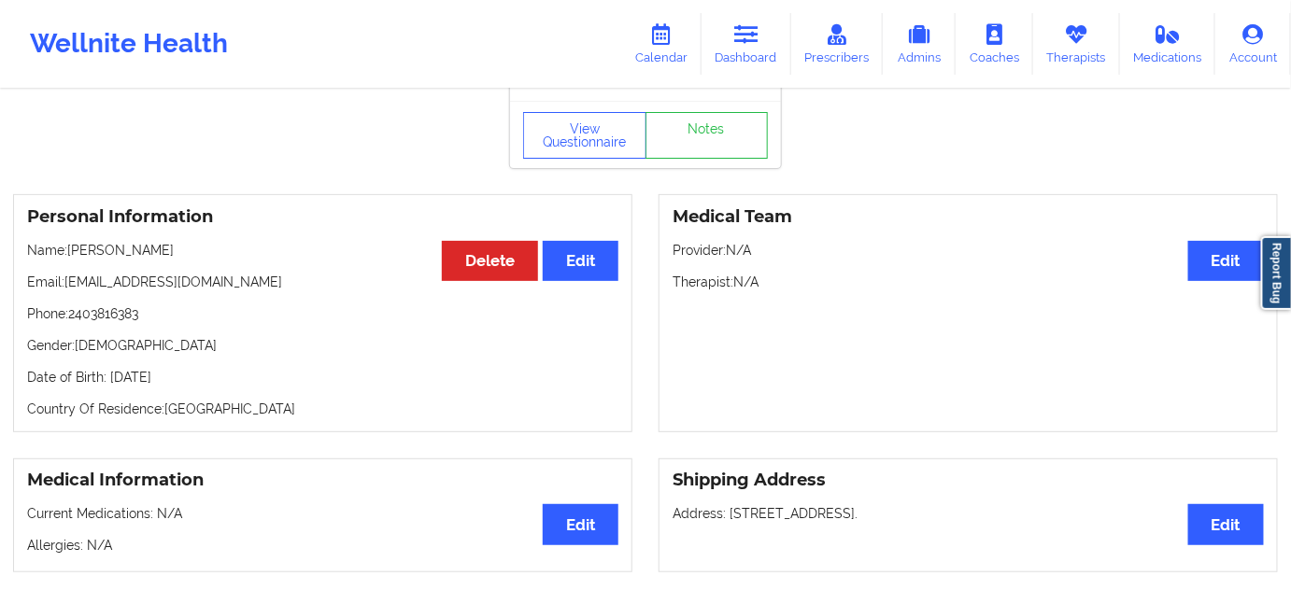
scroll to position [0, 0]
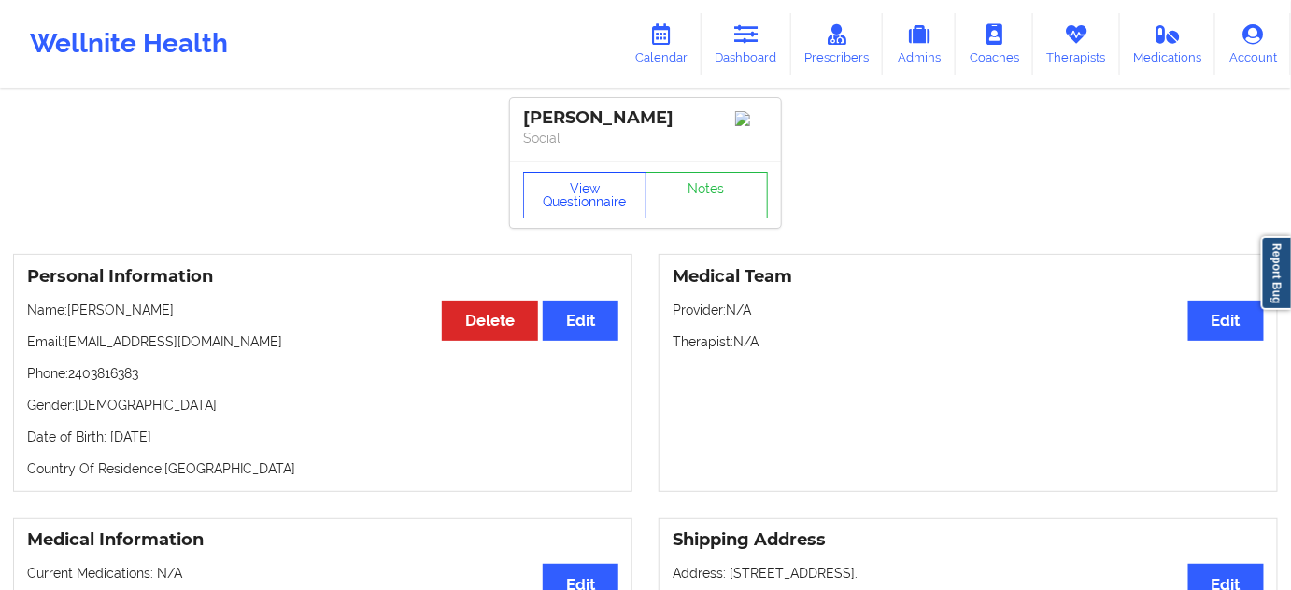
click at [600, 223] on div "View Questionnaire Notes" at bounding box center [645, 194] width 271 height 67
click at [600, 219] on button "View Questionnaire" at bounding box center [584, 195] width 123 height 47
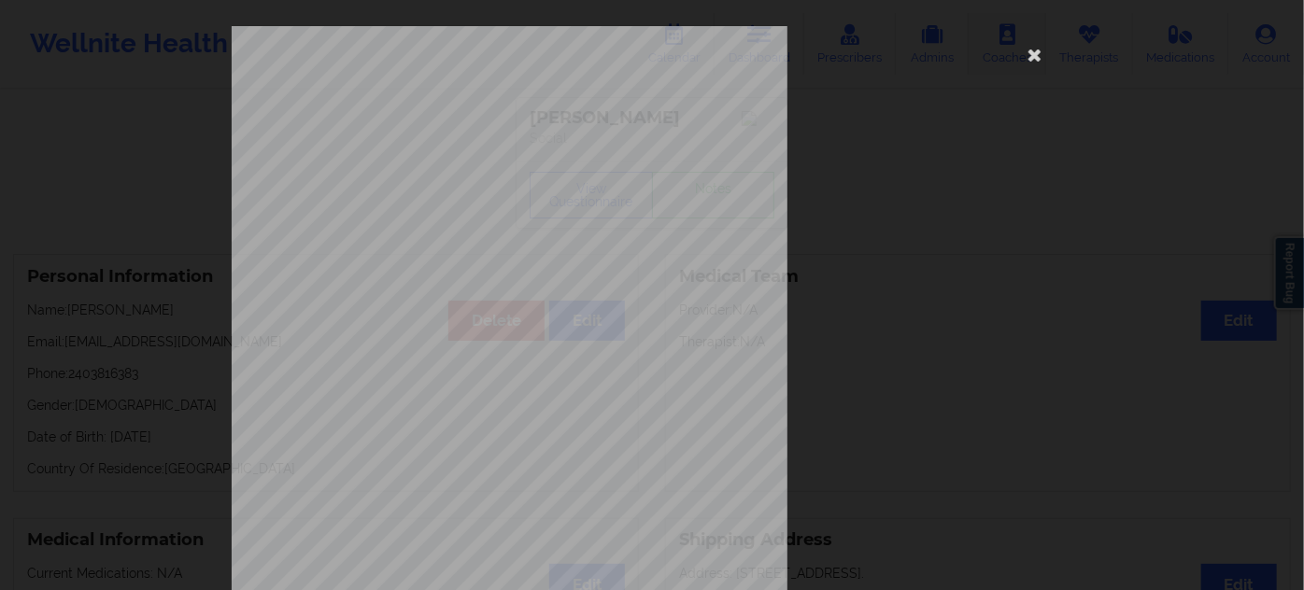
click at [1036, 54] on icon at bounding box center [1035, 54] width 30 height 30
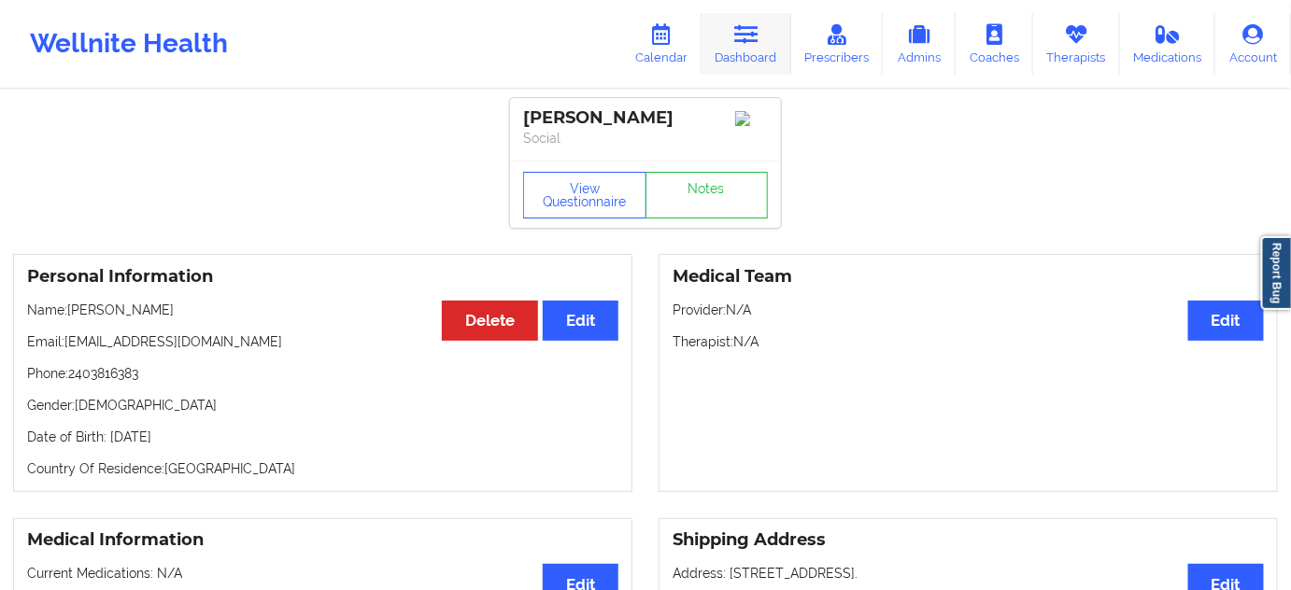
click at [754, 44] on link "Dashboard" at bounding box center [746, 44] width 90 height 62
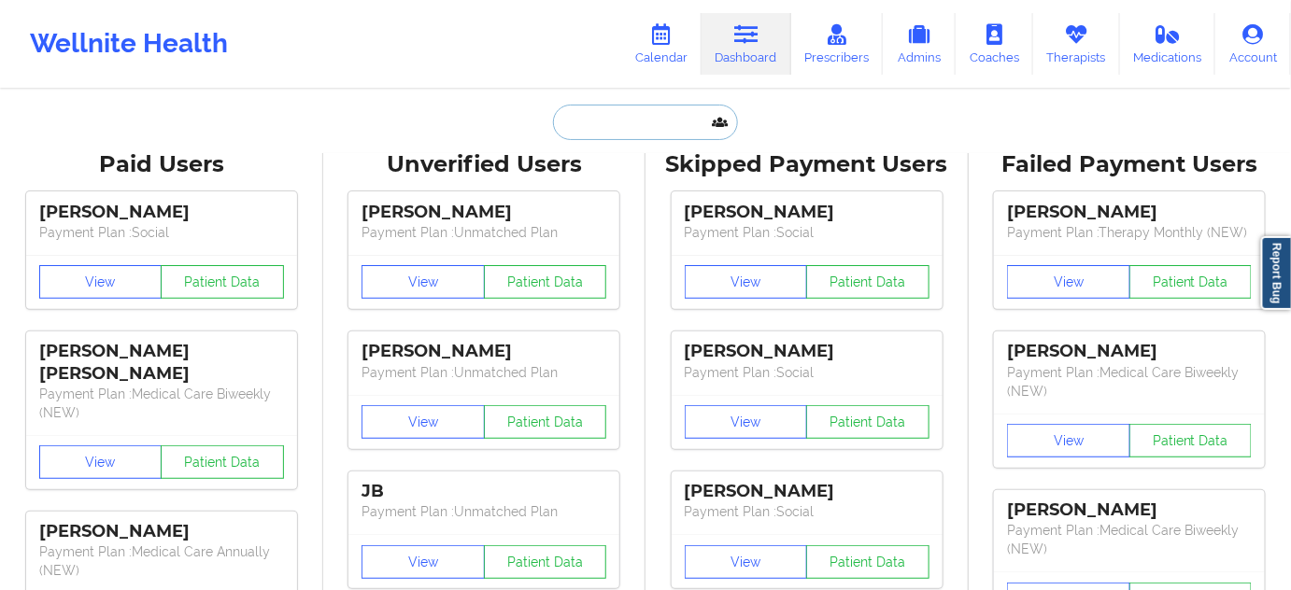
click at [614, 119] on input "text" at bounding box center [645, 122] width 185 height 35
paste input "[PERSON_NAME]"
type input "[PERSON_NAME]"
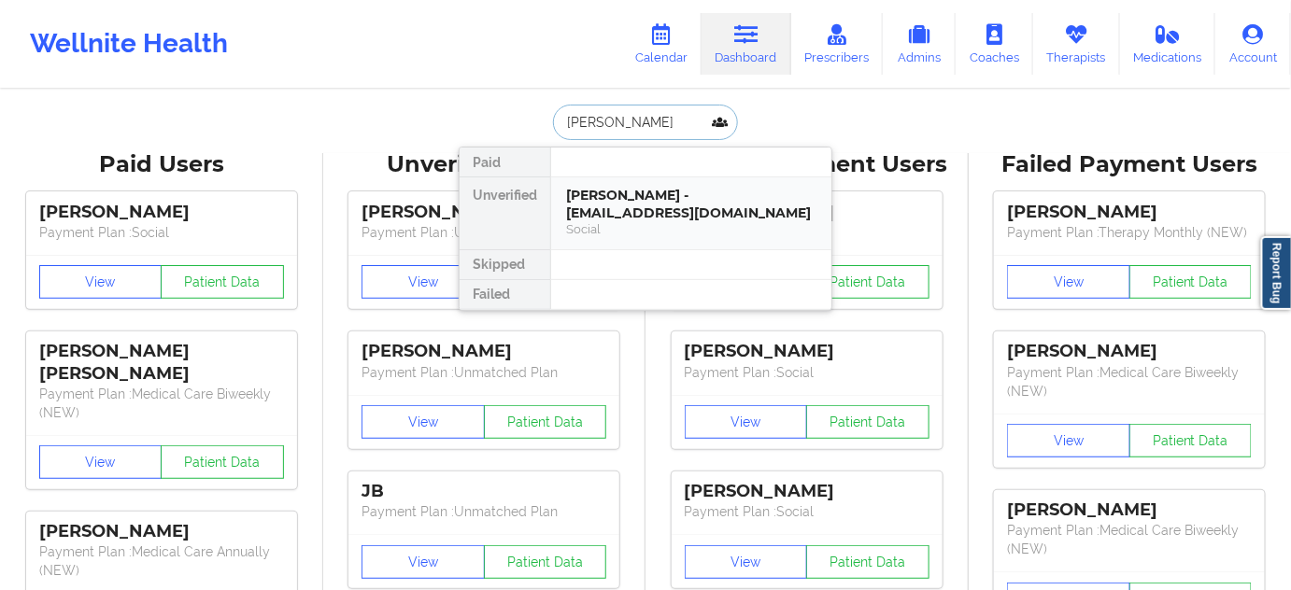
click at [673, 191] on div "[PERSON_NAME] - [EMAIL_ADDRESS][DOMAIN_NAME]" at bounding box center [691, 204] width 250 height 35
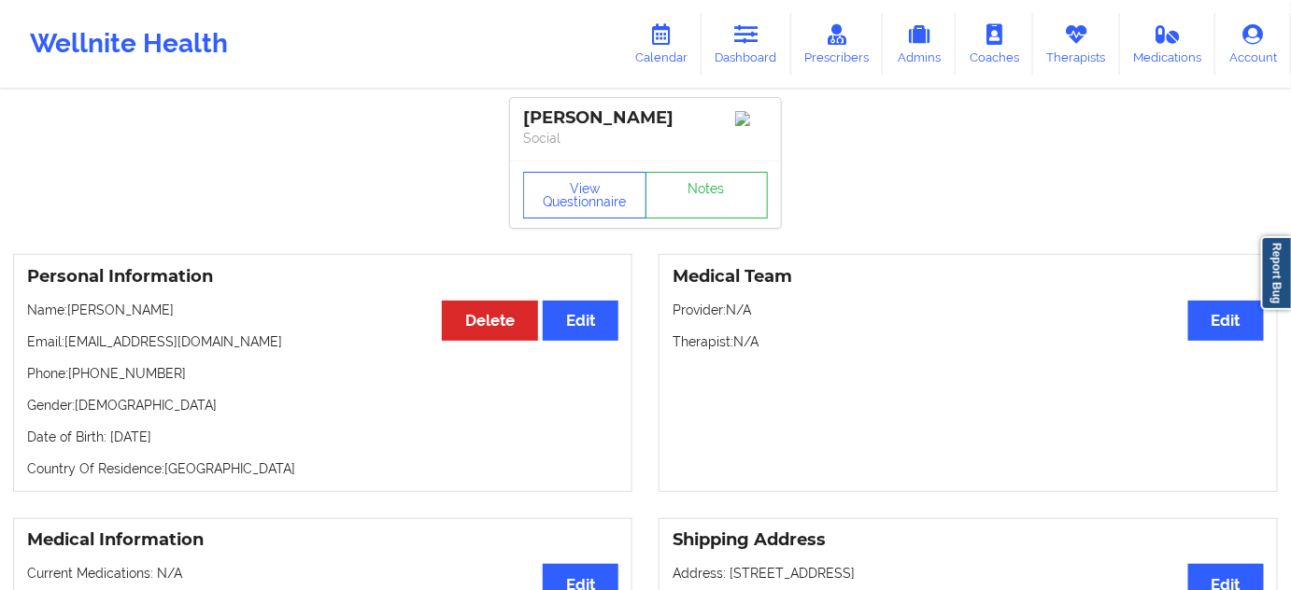
click at [756, 22] on link "Dashboard" at bounding box center [746, 44] width 90 height 62
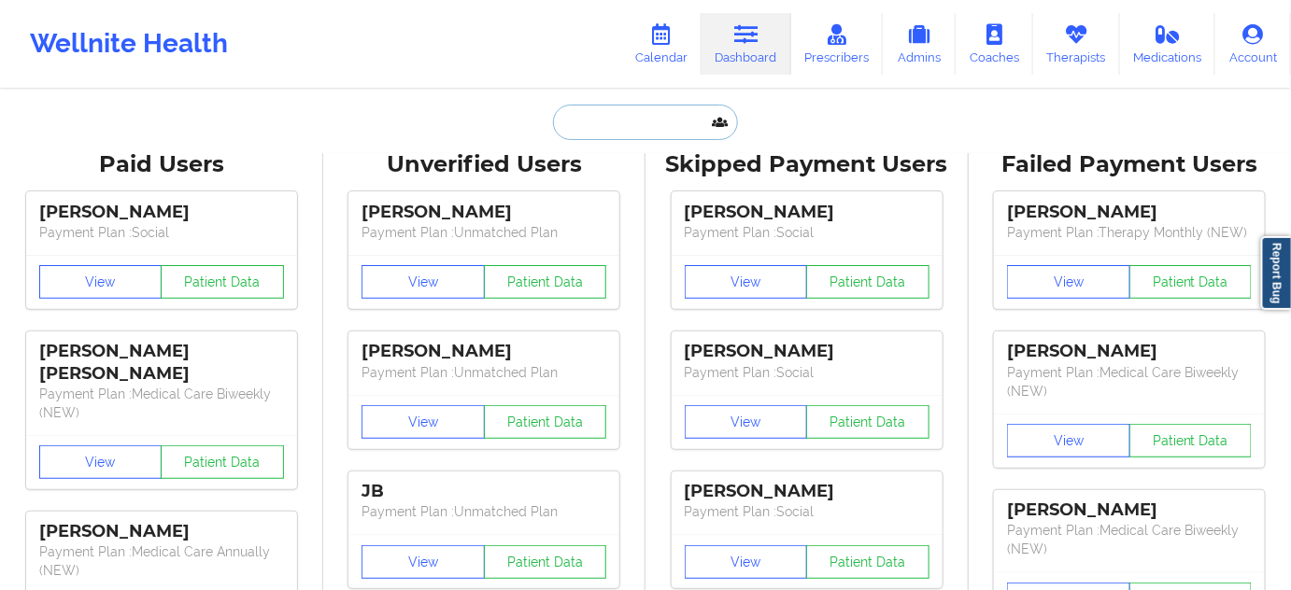
click at [617, 129] on input "text" at bounding box center [645, 122] width 185 height 35
paste input "[EMAIL_ADDRESS][DOMAIN_NAME]"
type input "[EMAIL_ADDRESS][DOMAIN_NAME]"
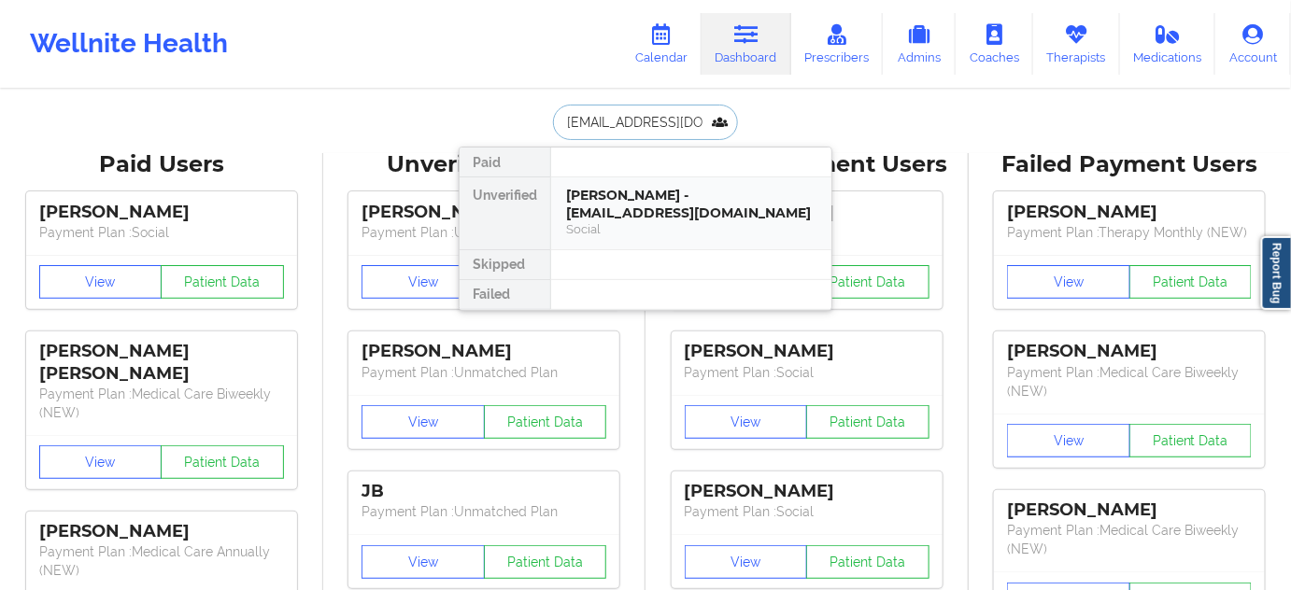
click at [652, 221] on div "Social" at bounding box center [691, 229] width 250 height 16
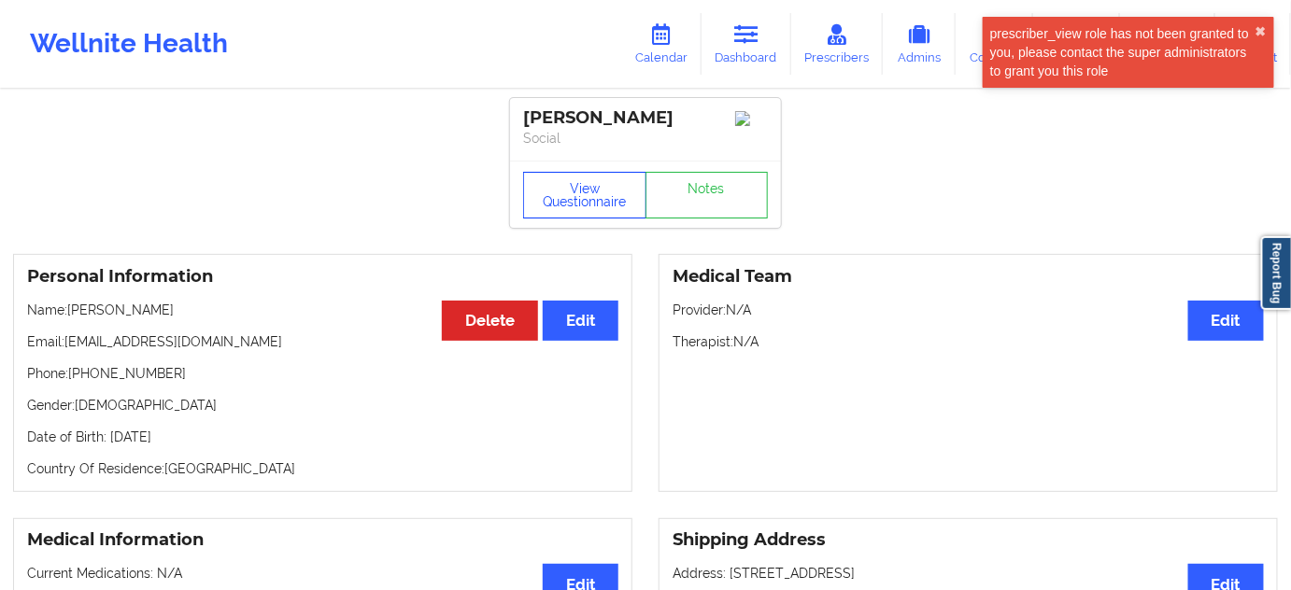
click at [589, 202] on button "View Questionnaire" at bounding box center [584, 195] width 123 height 47
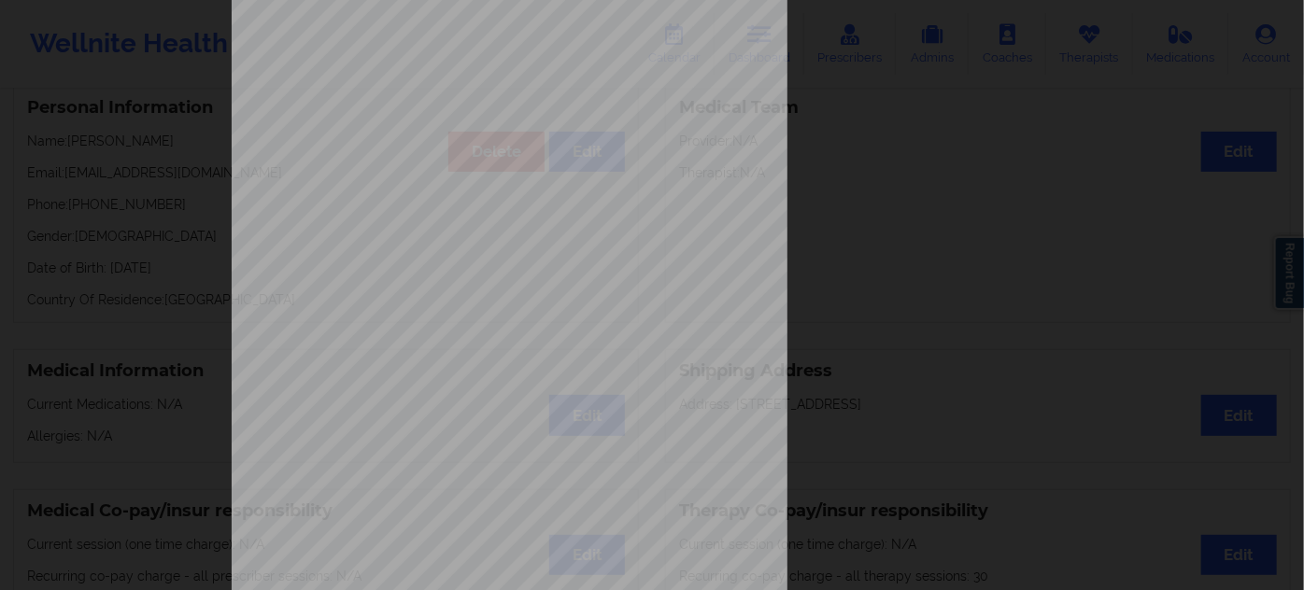
scroll to position [301, 0]
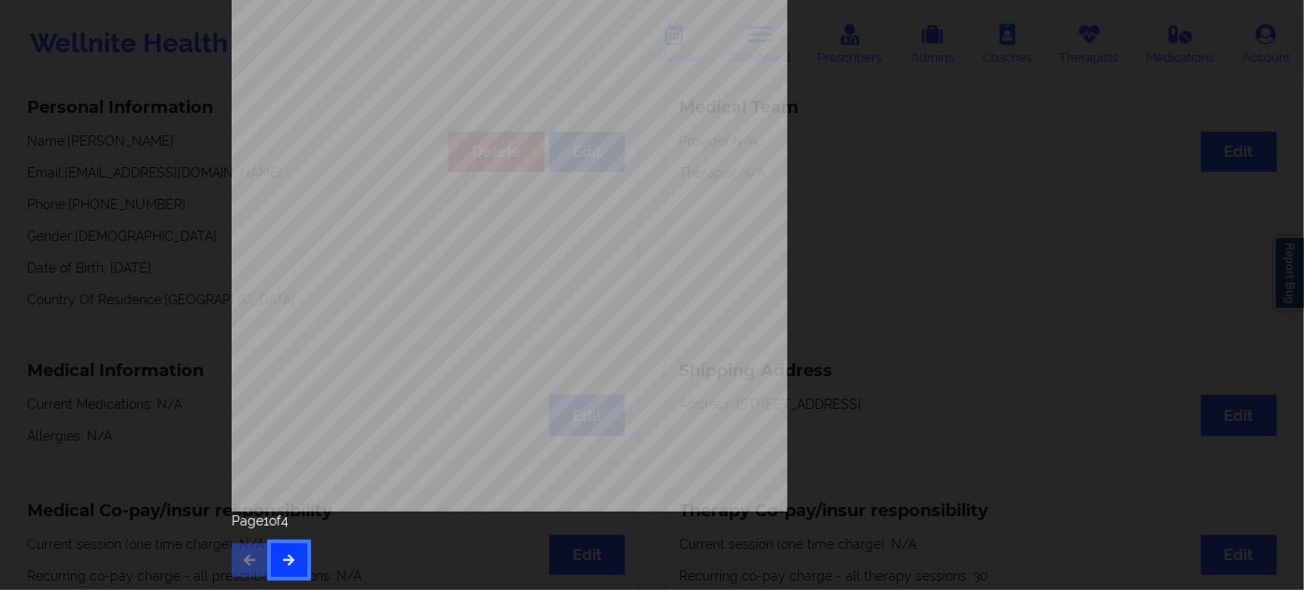
click at [289, 560] on icon "button" at bounding box center [289, 559] width 16 height 11
click at [287, 555] on icon "button" at bounding box center [289, 559] width 16 height 11
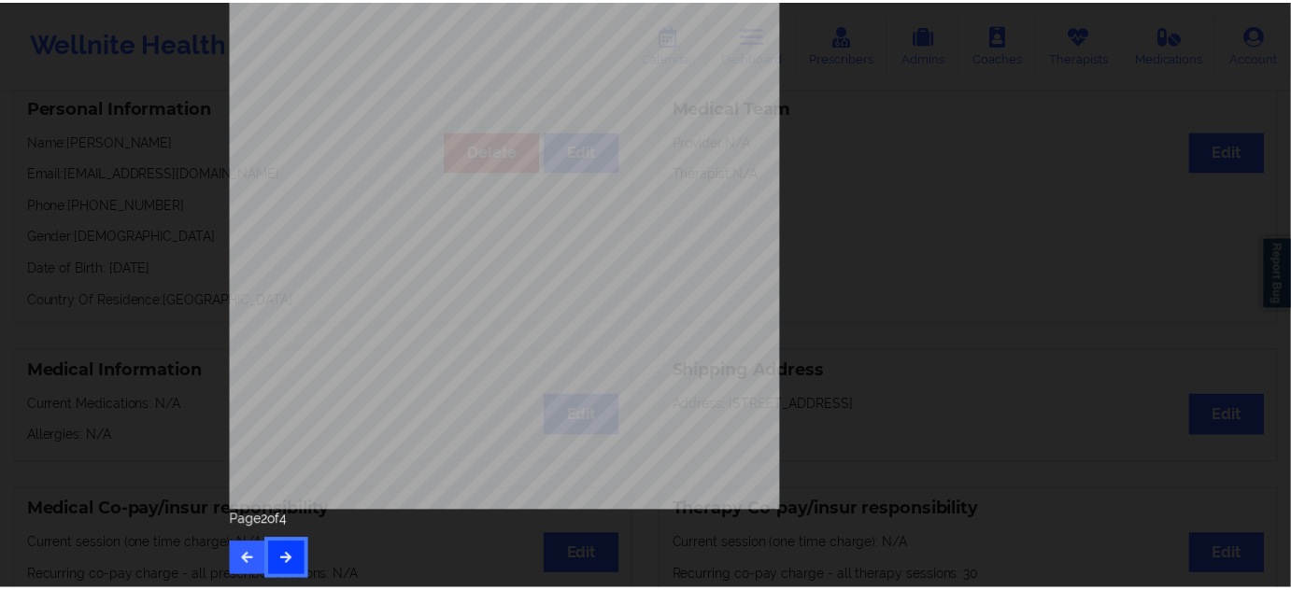
scroll to position [0, 0]
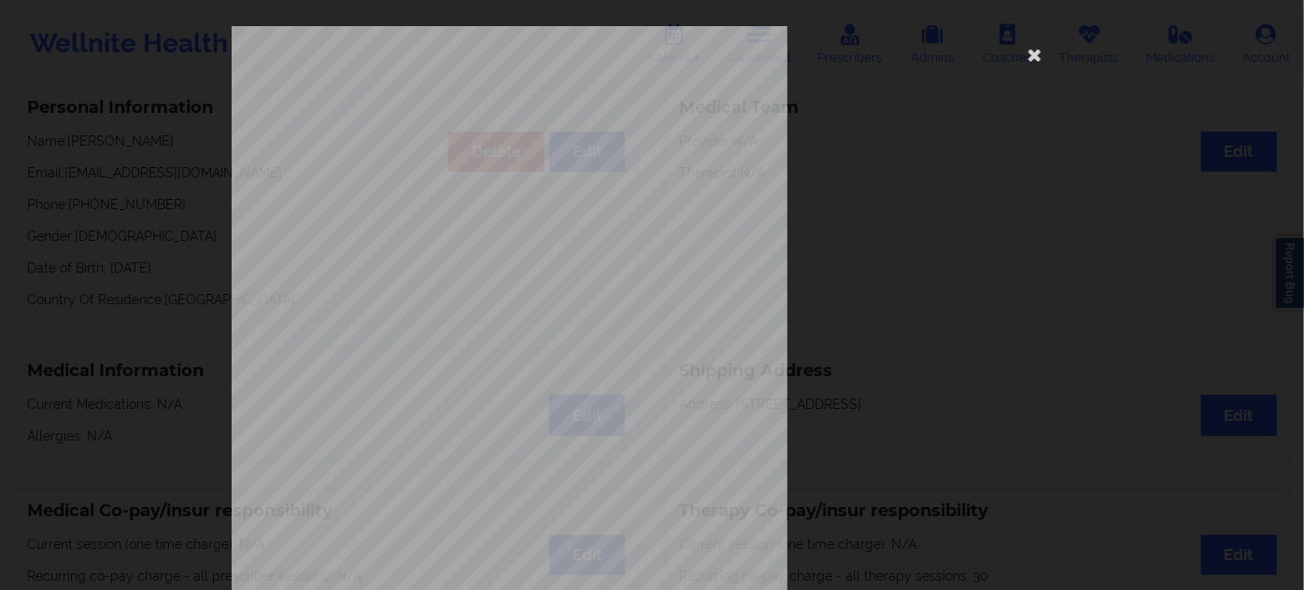
click at [463, 141] on span "KIH366W09041" at bounding box center [456, 144] width 60 height 8
click at [1030, 50] on icon at bounding box center [1035, 54] width 30 height 30
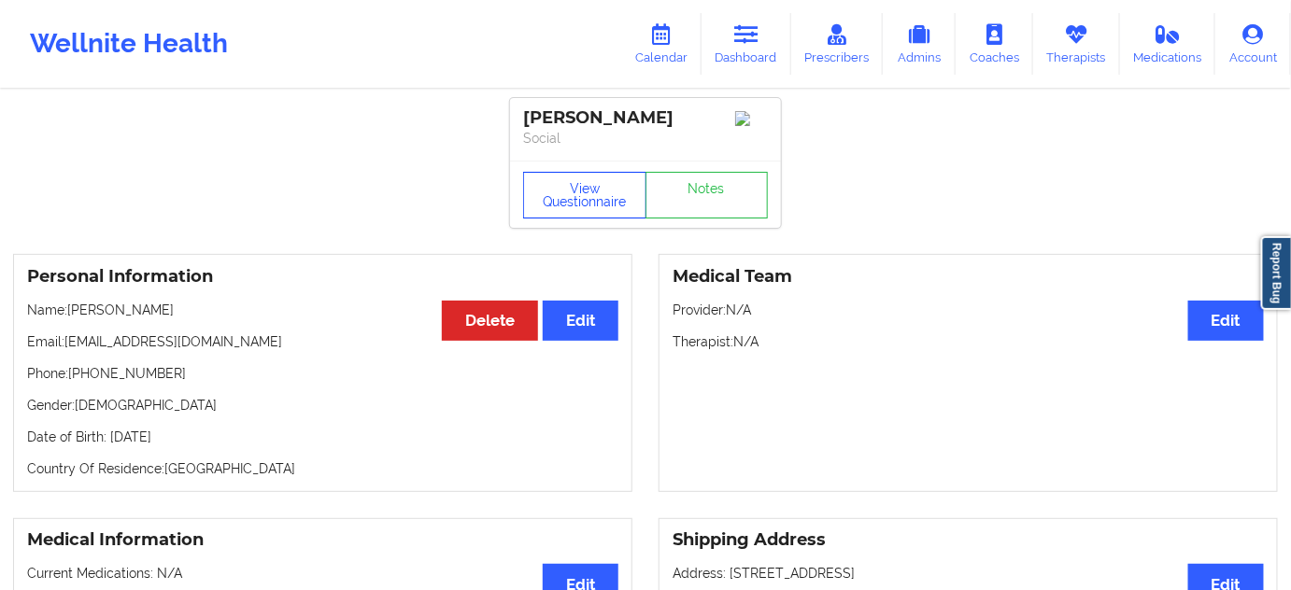
click at [567, 191] on button "View Questionnaire" at bounding box center [584, 195] width 123 height 47
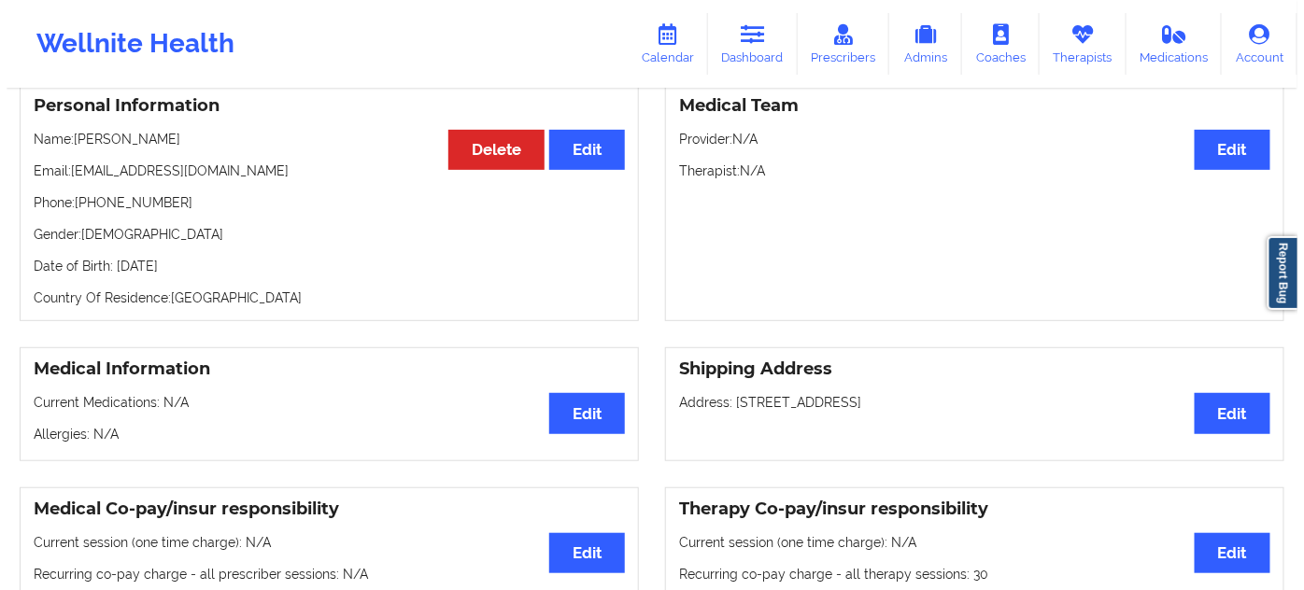
scroll to position [169, 0]
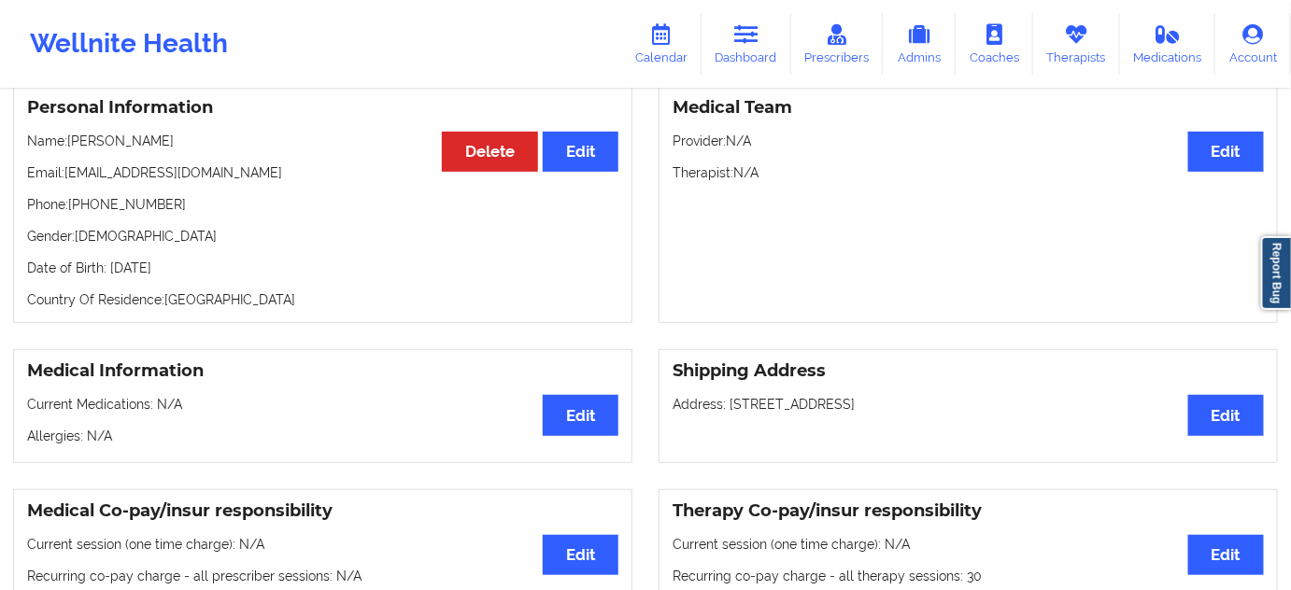
click at [219, 276] on p "Date of Birth: [DEMOGRAPHIC_DATA]" at bounding box center [322, 268] width 591 height 19
click at [221, 276] on p "Date of Birth: [DEMOGRAPHIC_DATA]" at bounding box center [322, 268] width 591 height 19
click at [231, 277] on p "Date of Birth: [DEMOGRAPHIC_DATA]" at bounding box center [322, 268] width 591 height 19
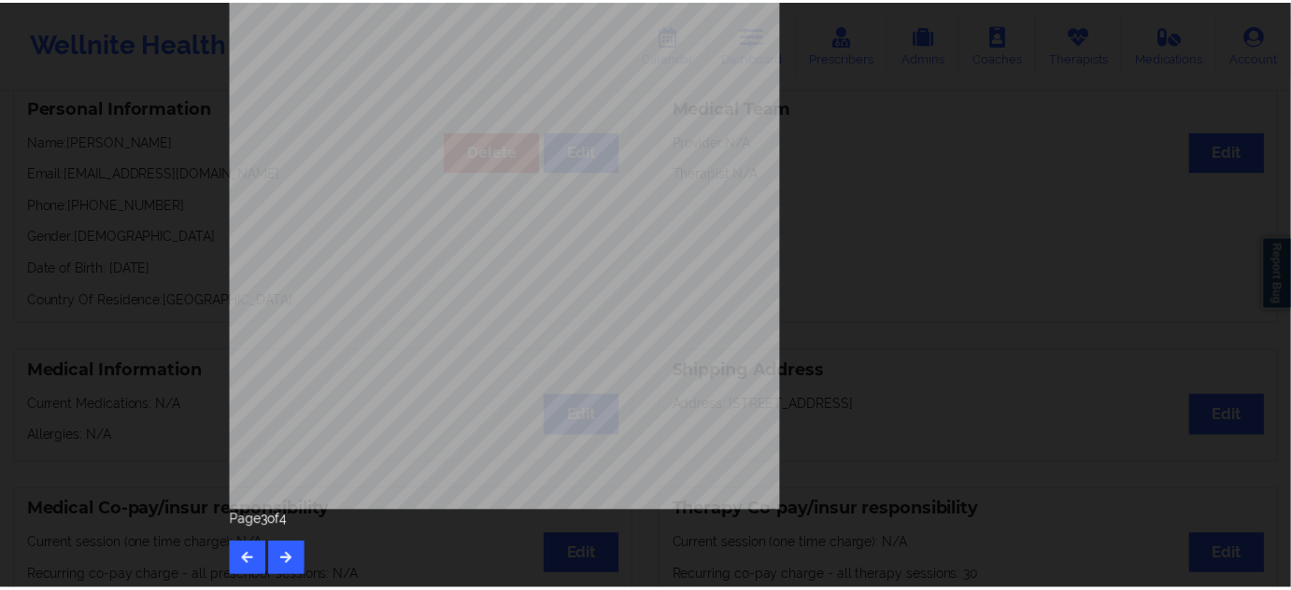
scroll to position [0, 0]
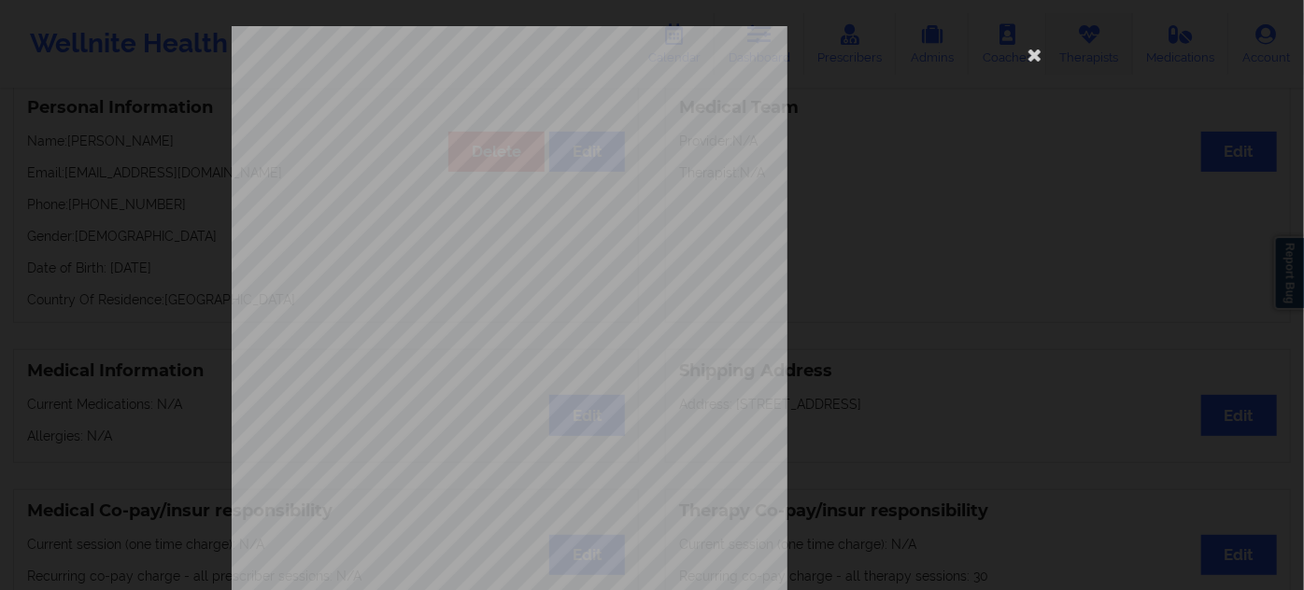
click at [1042, 64] on icon at bounding box center [1035, 54] width 30 height 30
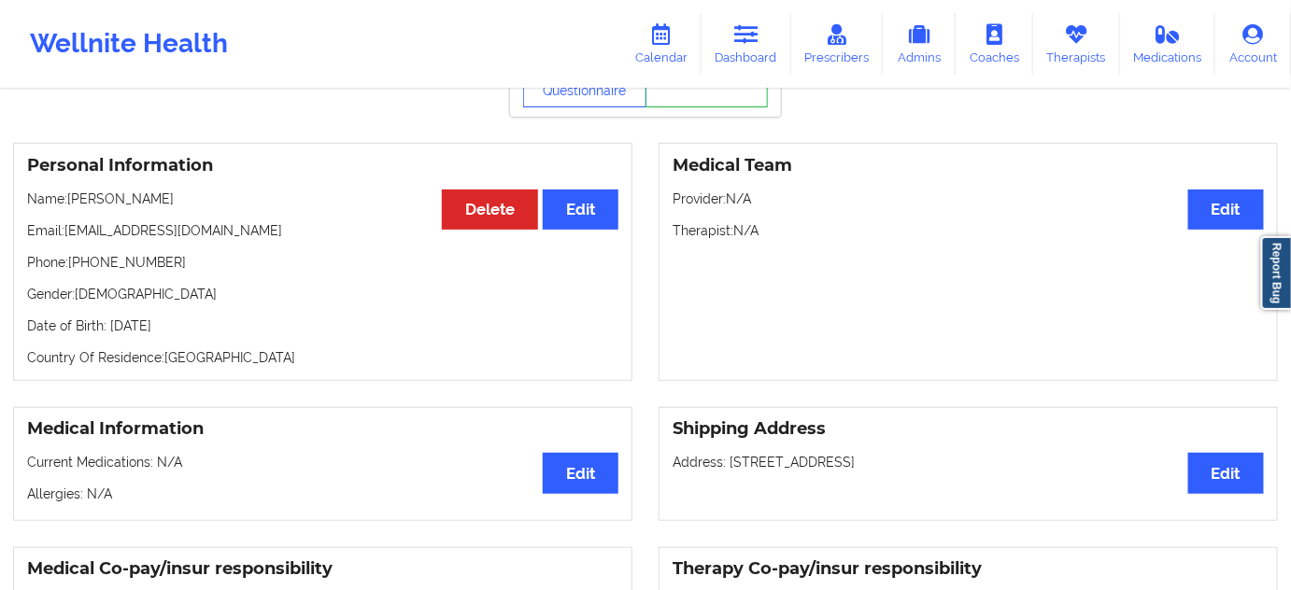
scroll to position [84, 0]
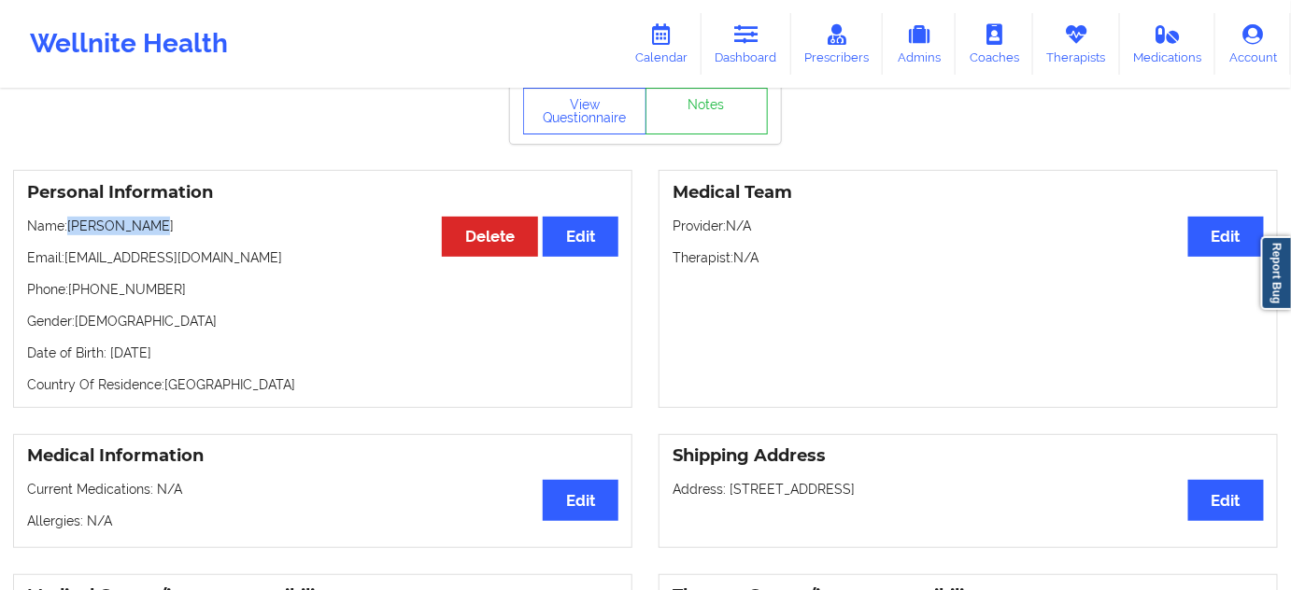
drag, startPoint x: 150, startPoint y: 219, endPoint x: 76, endPoint y: 223, distance: 74.9
click at [71, 223] on div "Personal Information Edit Delete Name: [PERSON_NAME] Email: [EMAIL_ADDRESS][DOM…" at bounding box center [322, 289] width 619 height 238
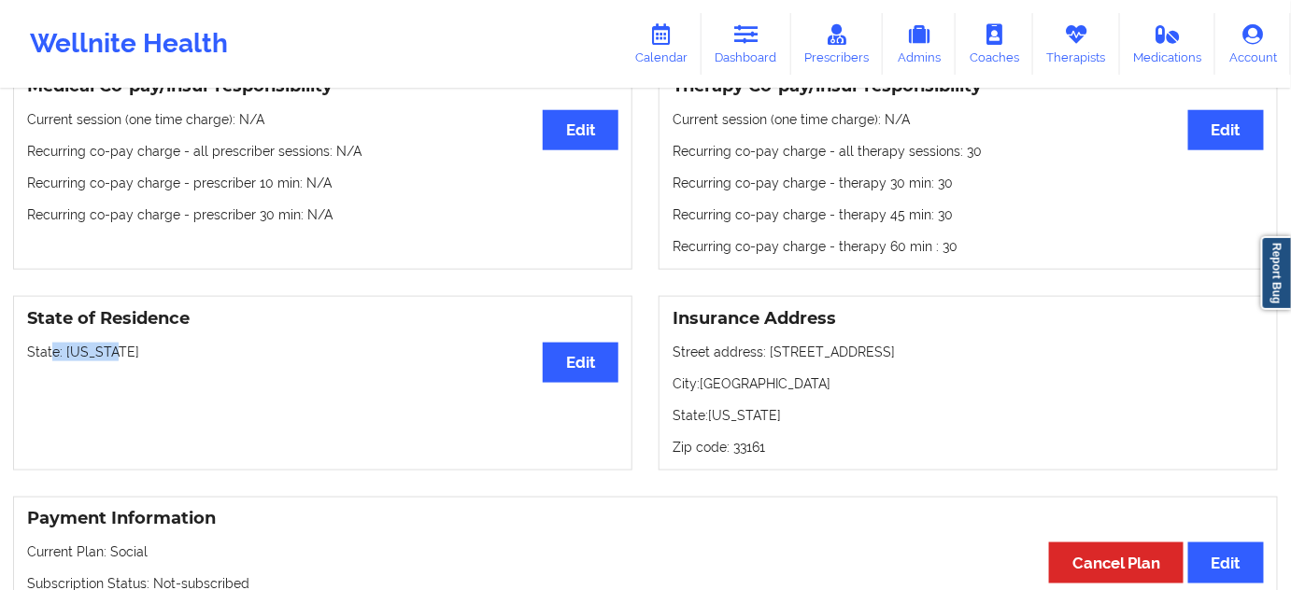
click at [50, 353] on p "State: [US_STATE]" at bounding box center [322, 352] width 591 height 19
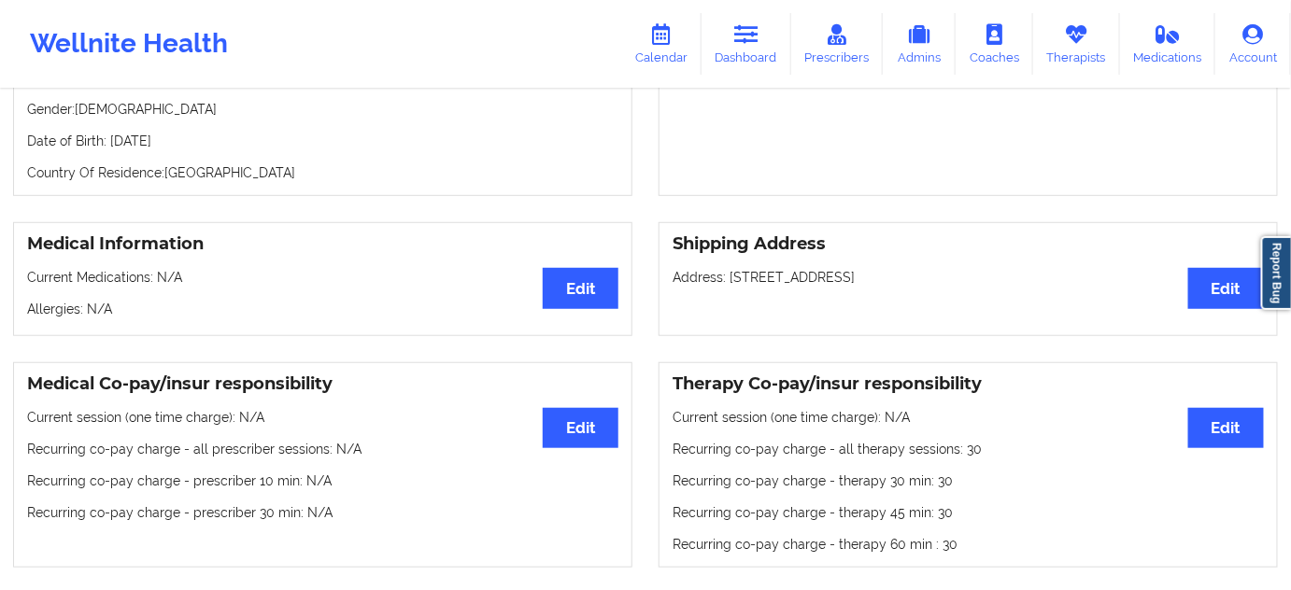
scroll to position [0, 0]
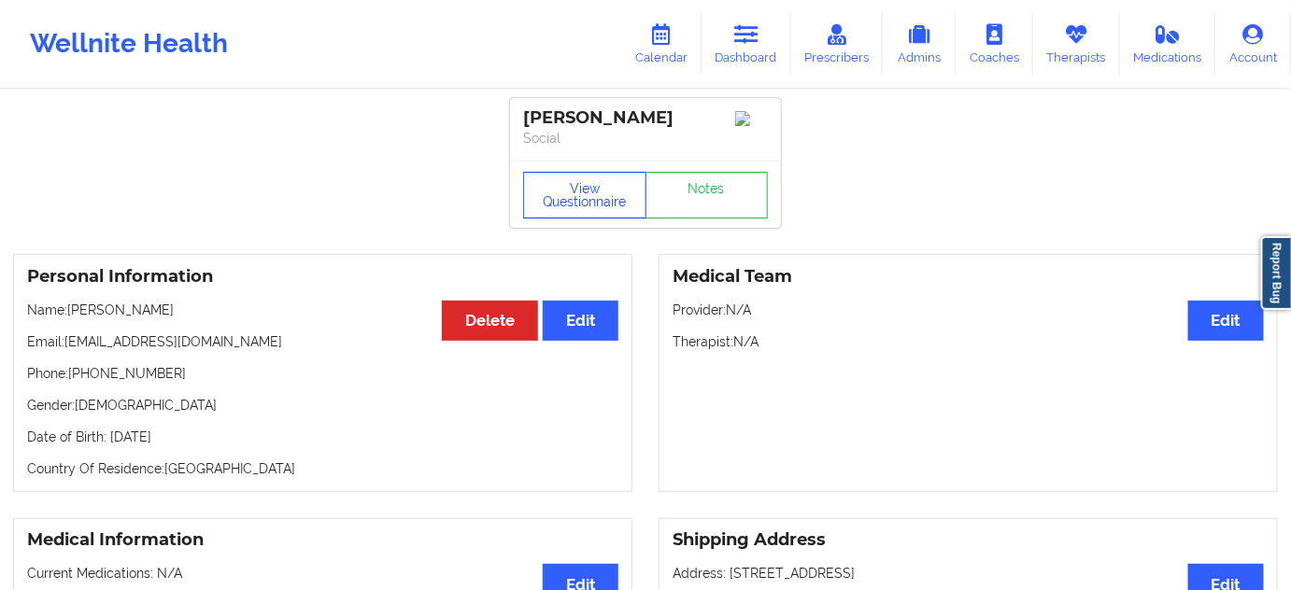
drag, startPoint x: 560, startPoint y: 201, endPoint x: 567, endPoint y: 168, distance: 33.5
click at [562, 199] on button "View Questionnaire" at bounding box center [584, 195] width 123 height 47
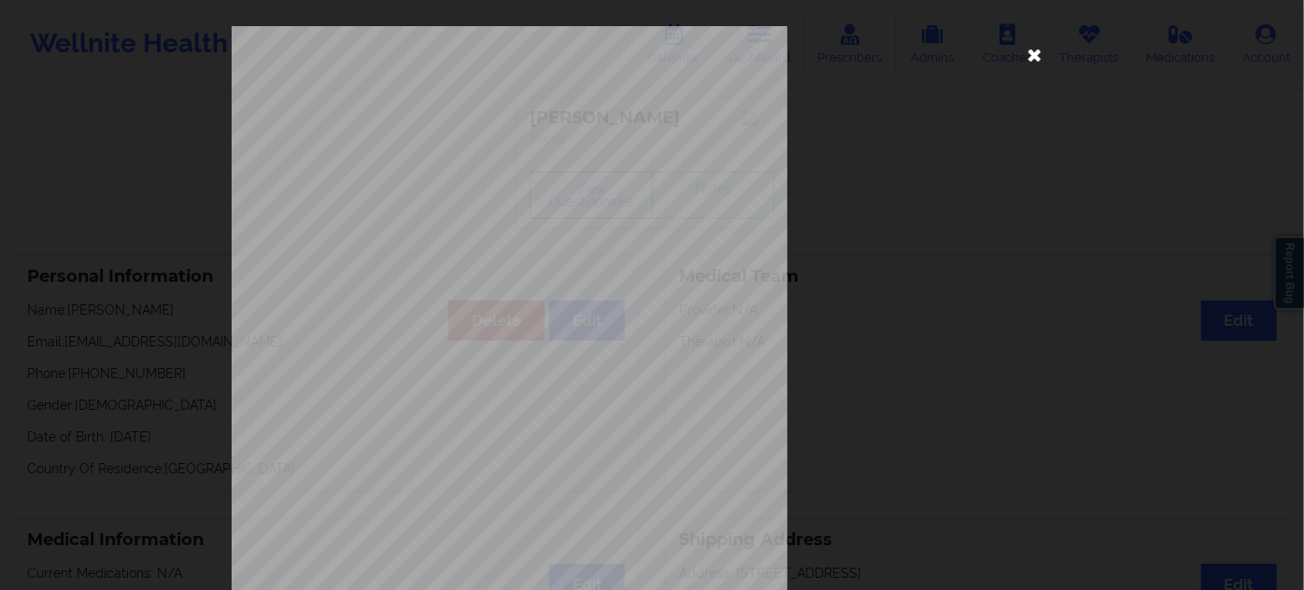
click at [1034, 51] on icon at bounding box center [1035, 54] width 30 height 30
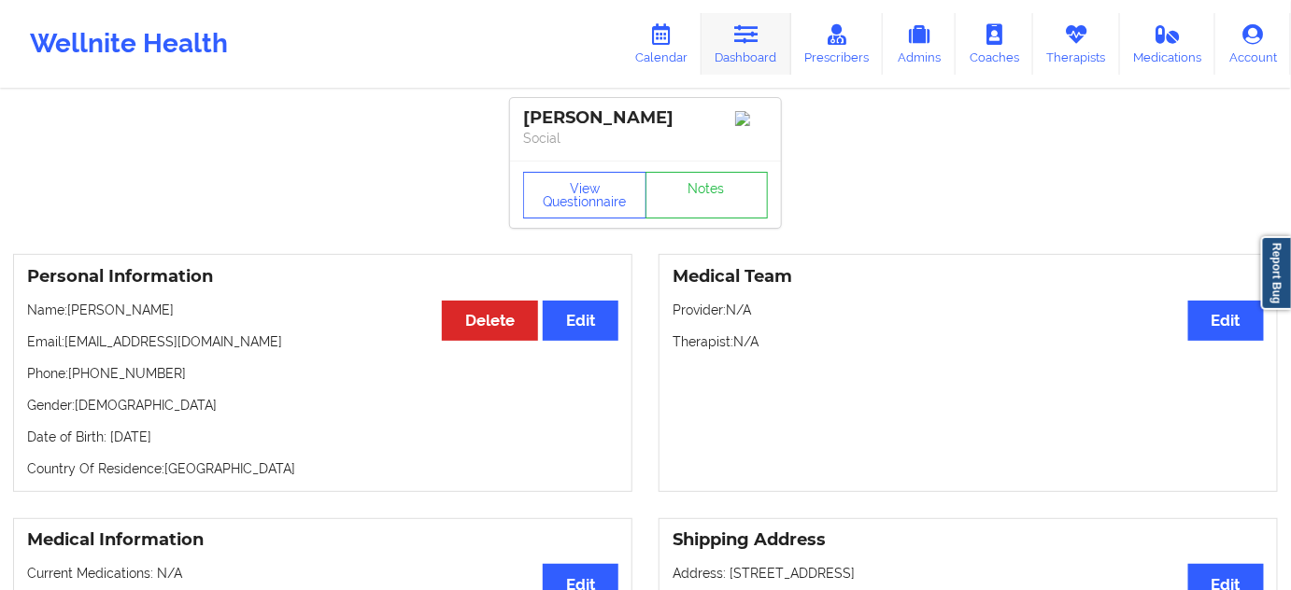
click at [743, 46] on link "Dashboard" at bounding box center [746, 44] width 90 height 62
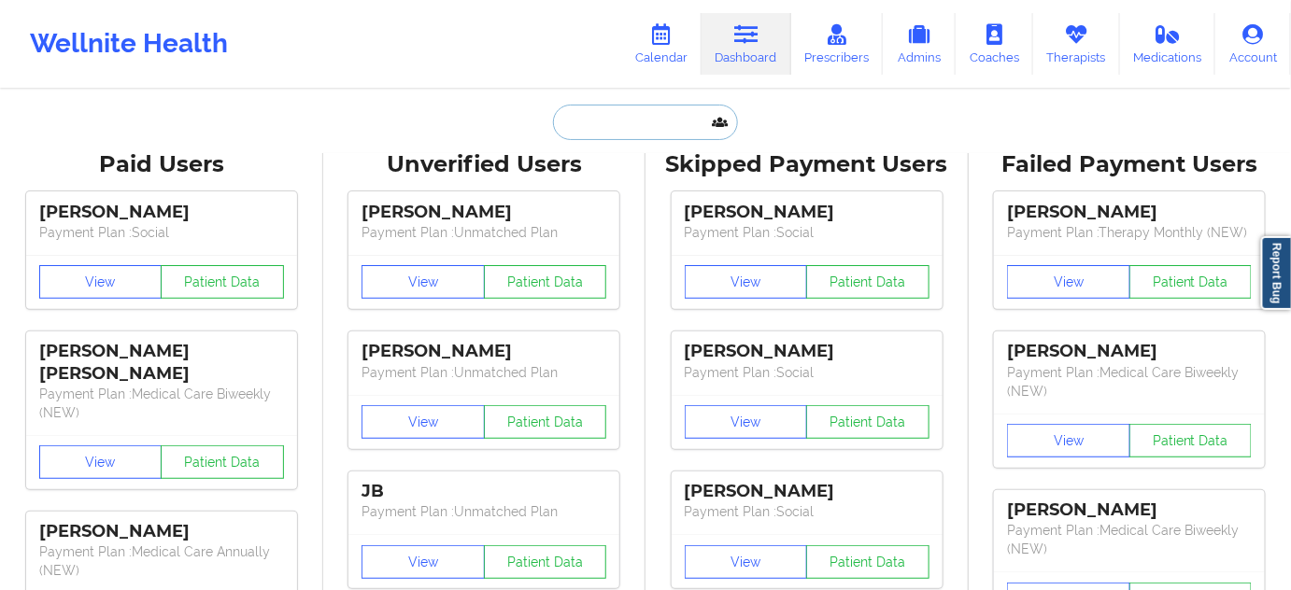
click at [628, 136] on input "text" at bounding box center [645, 122] width 185 height 35
paste input "[EMAIL_ADDRESS][DOMAIN_NAME]"
type input "[EMAIL_ADDRESS][DOMAIN_NAME]"
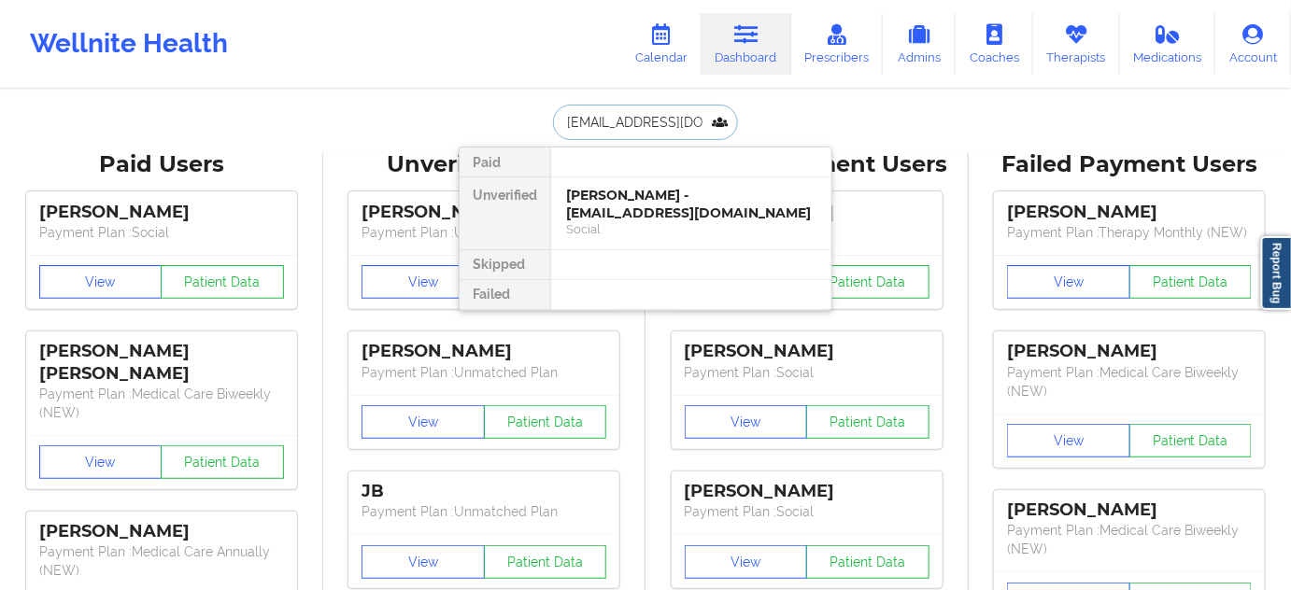
click at [758, 216] on div "[PERSON_NAME] - [EMAIL_ADDRESS][DOMAIN_NAME]" at bounding box center [691, 204] width 250 height 35
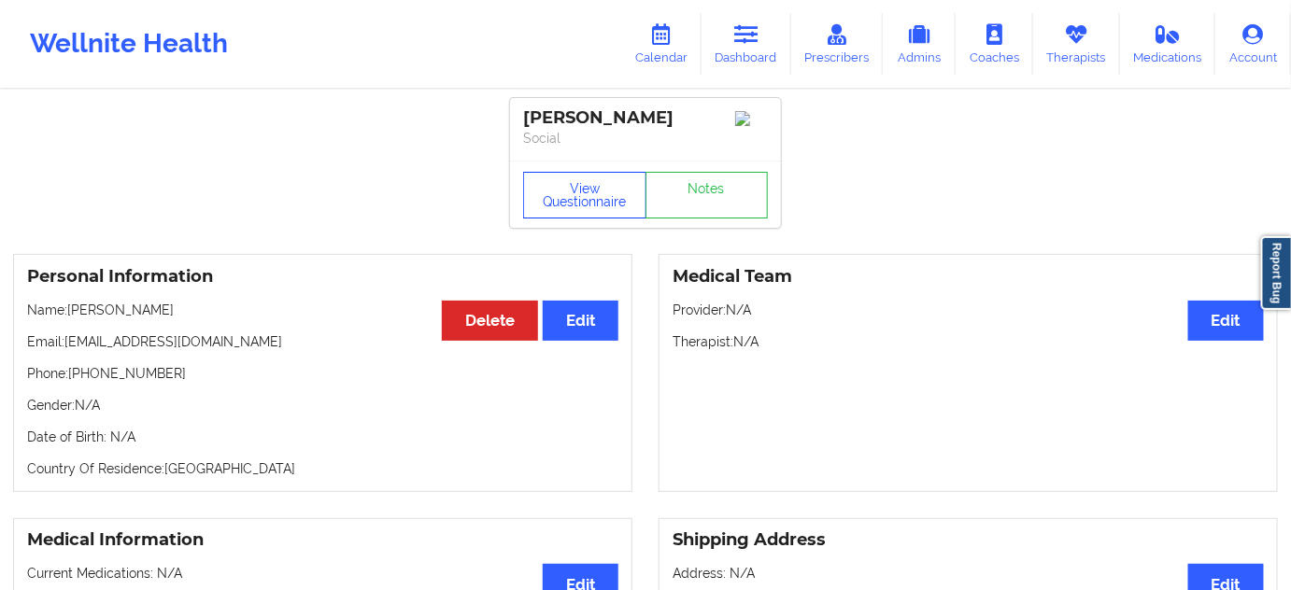
drag, startPoint x: 605, startPoint y: 177, endPoint x: 623, endPoint y: 239, distance: 64.2
click at [606, 177] on button "View Questionnaire" at bounding box center [584, 195] width 123 height 47
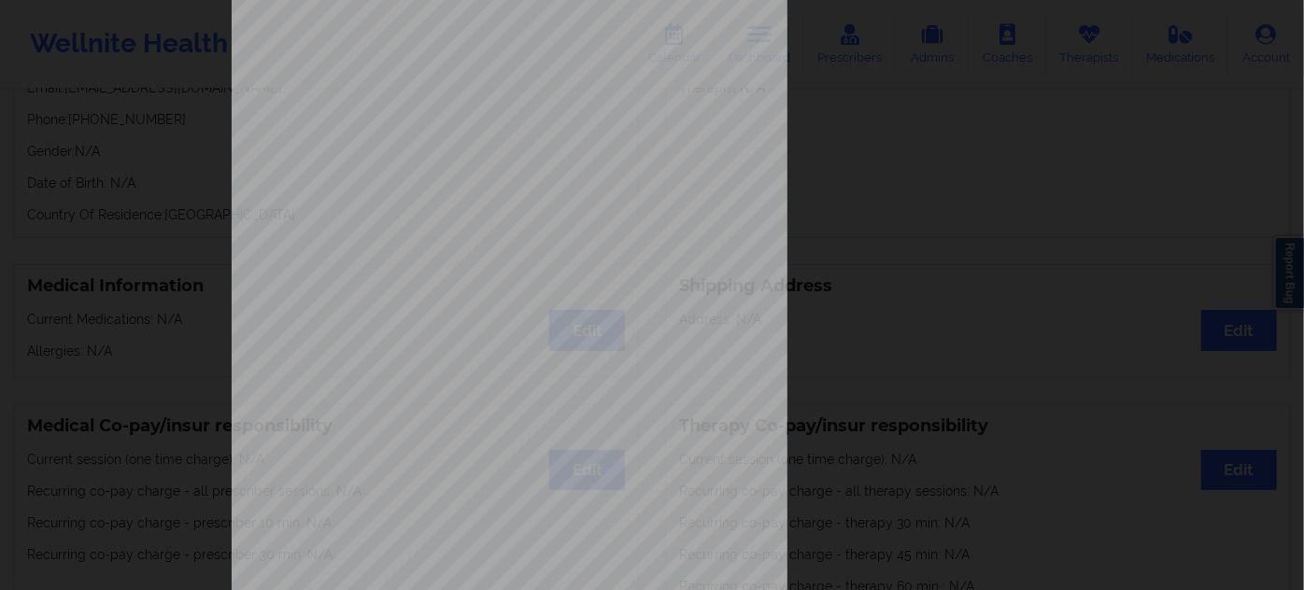
scroll to position [301, 0]
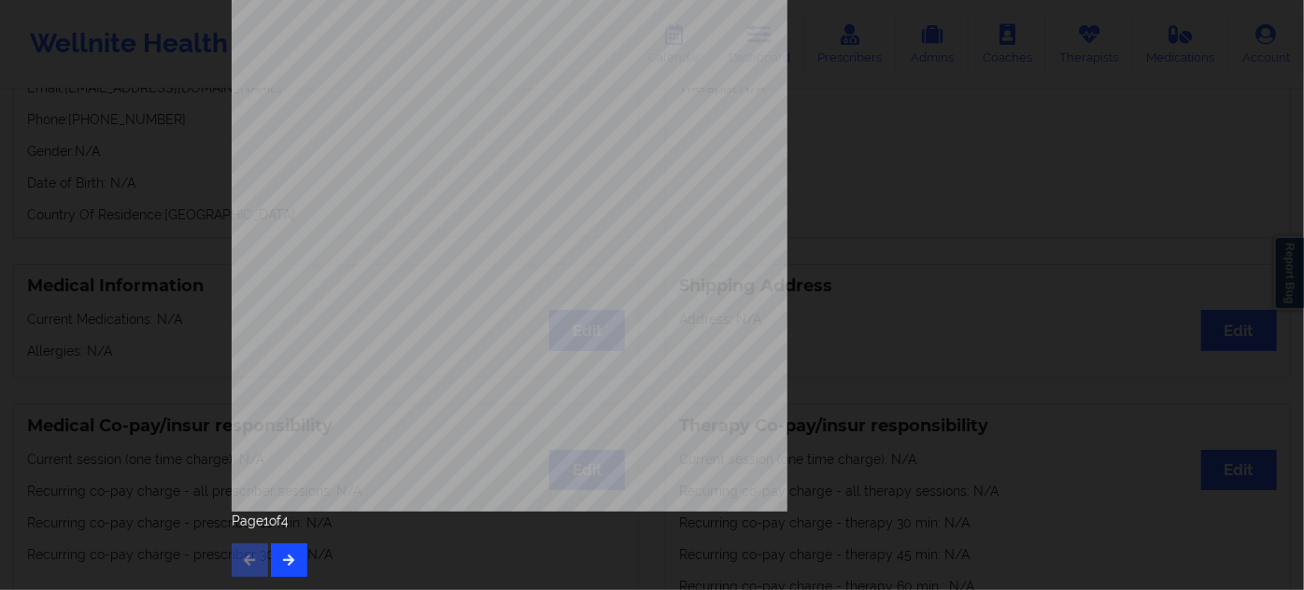
drag, startPoint x: 262, startPoint y: 545, endPoint x: 276, endPoint y: 549, distance: 15.7
click at [274, 547] on div "Page 1 of 4" at bounding box center [652, 544] width 841 height 65
click at [288, 556] on icon "button" at bounding box center [289, 559] width 16 height 11
click at [290, 557] on icon "button" at bounding box center [289, 559] width 16 height 11
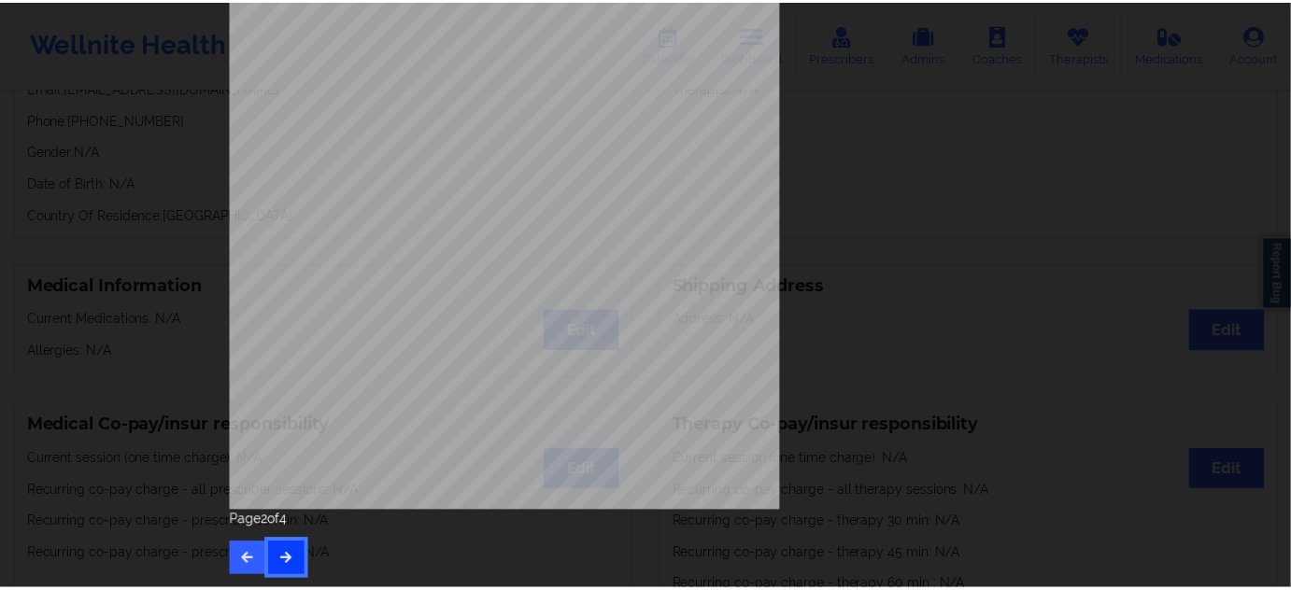
scroll to position [0, 0]
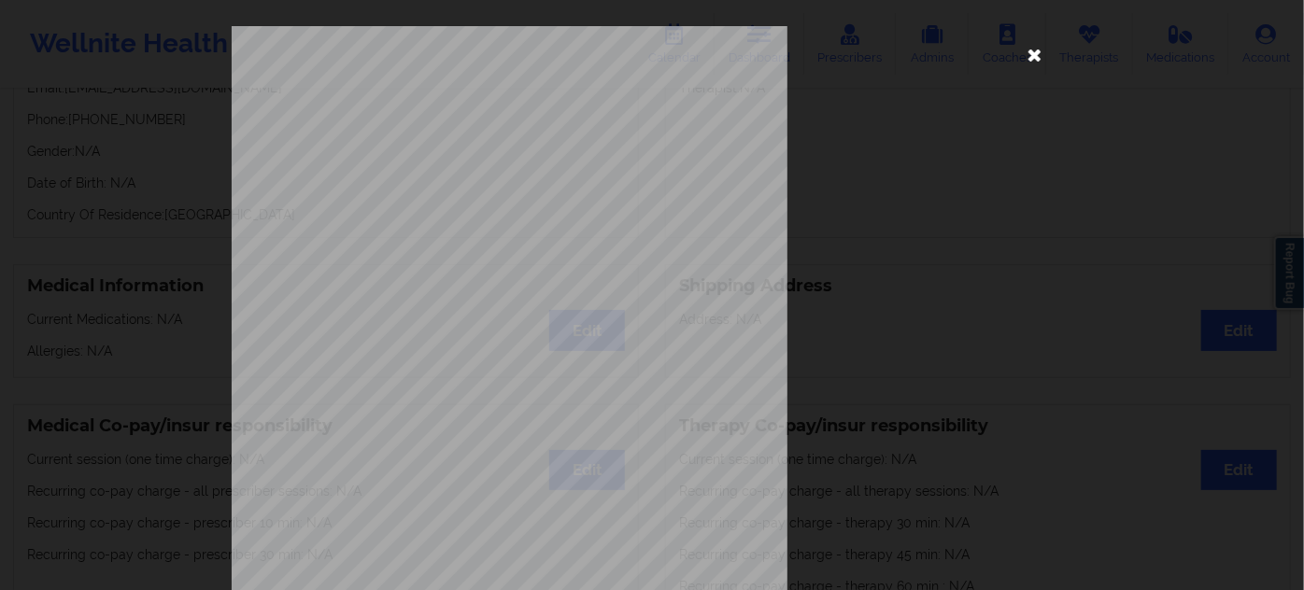
click at [1042, 53] on icon at bounding box center [1035, 54] width 30 height 30
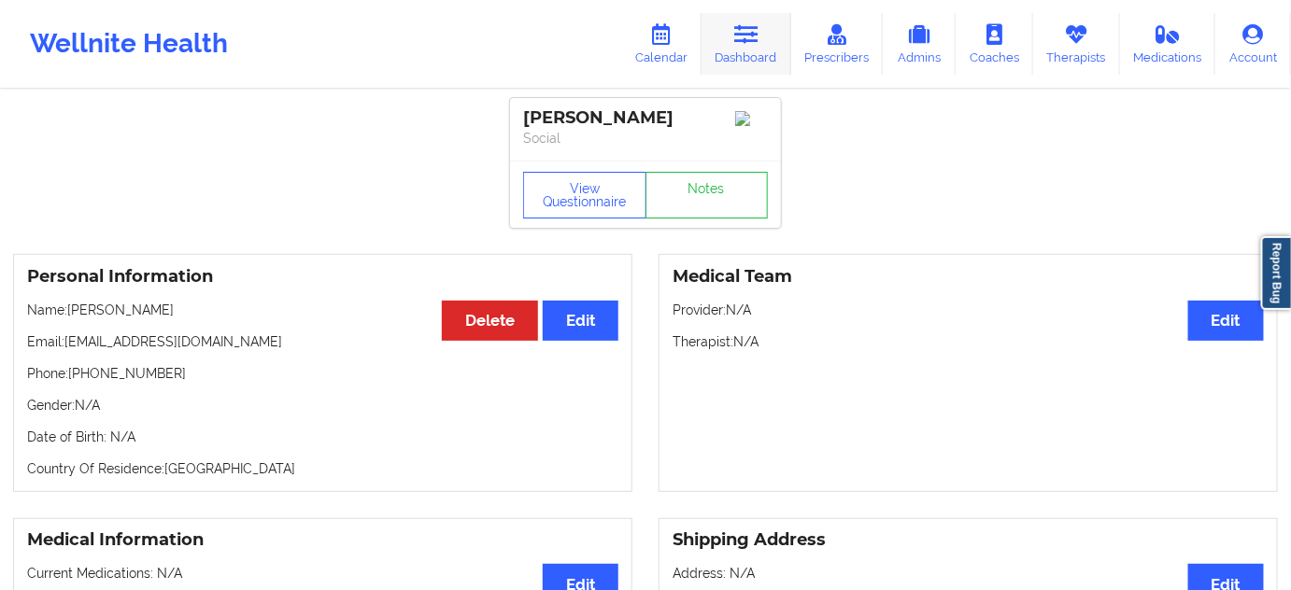
click at [771, 50] on link "Dashboard" at bounding box center [746, 44] width 90 height 62
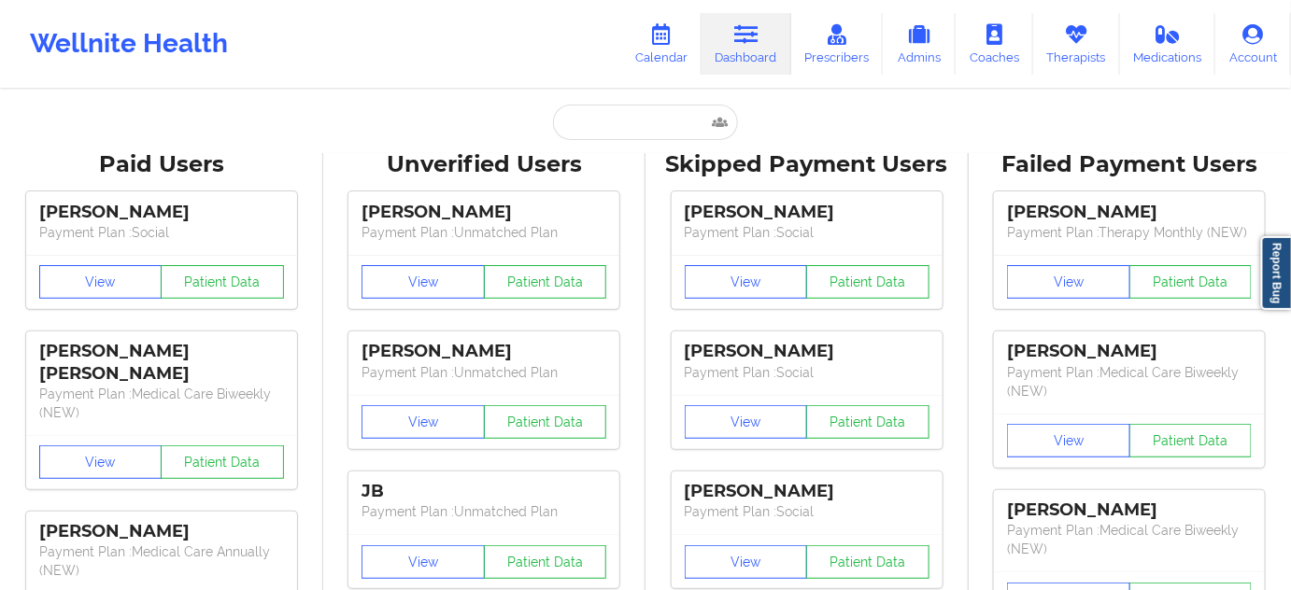
click at [622, 156] on div "Unverified Users" at bounding box center [484, 164] width 297 height 29
click at [640, 127] on input "text" at bounding box center [645, 122] width 185 height 35
paste input "[EMAIL_ADDRESS][DOMAIN_NAME]"
type input "[EMAIL_ADDRESS][DOMAIN_NAME]"
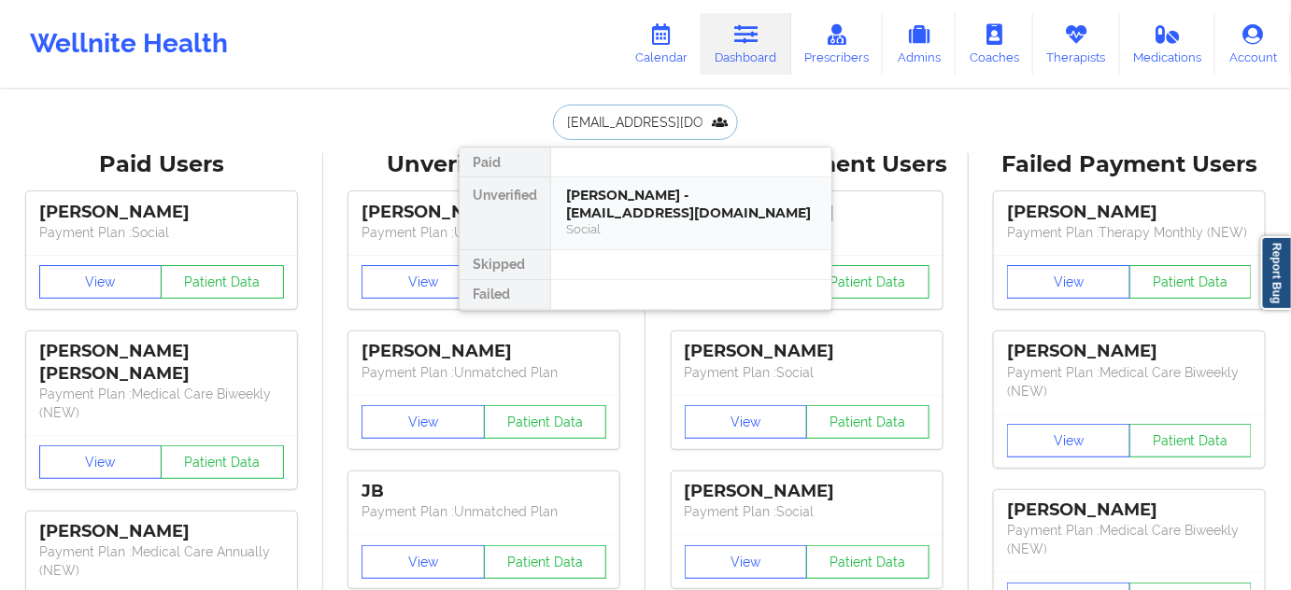
click at [668, 213] on div "[PERSON_NAME] - [EMAIL_ADDRESS][DOMAIN_NAME]" at bounding box center [691, 204] width 250 height 35
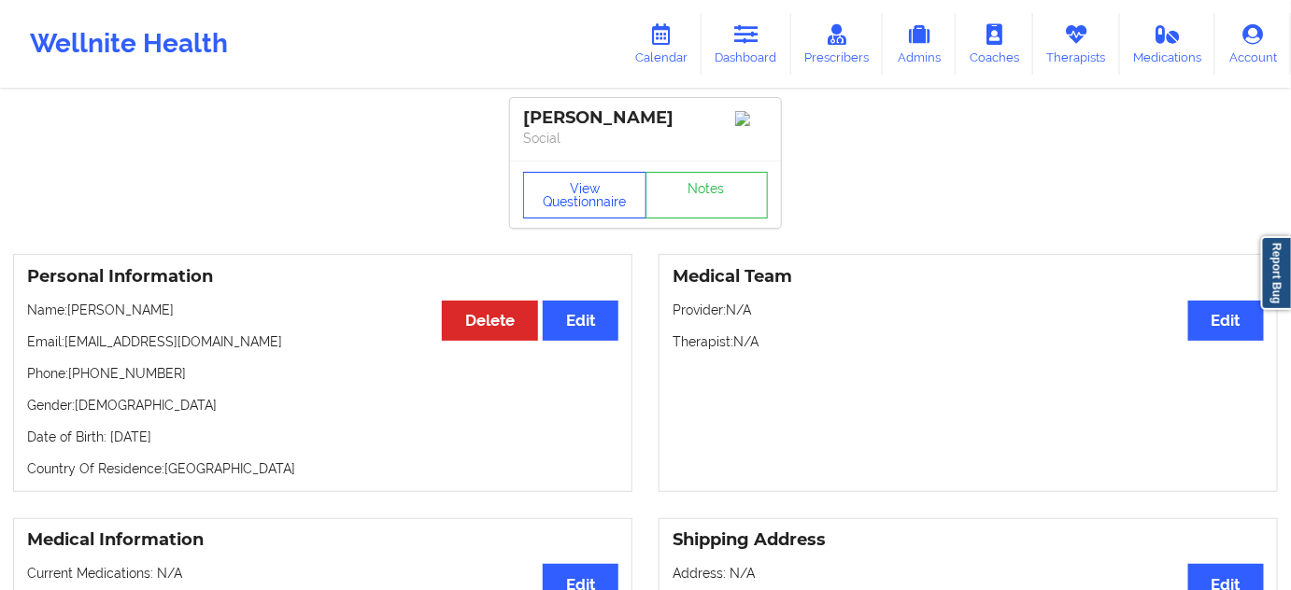
click at [601, 186] on div "View Questionnaire Notes" at bounding box center [645, 194] width 271 height 67
click at [595, 204] on button "View Questionnaire" at bounding box center [584, 195] width 123 height 47
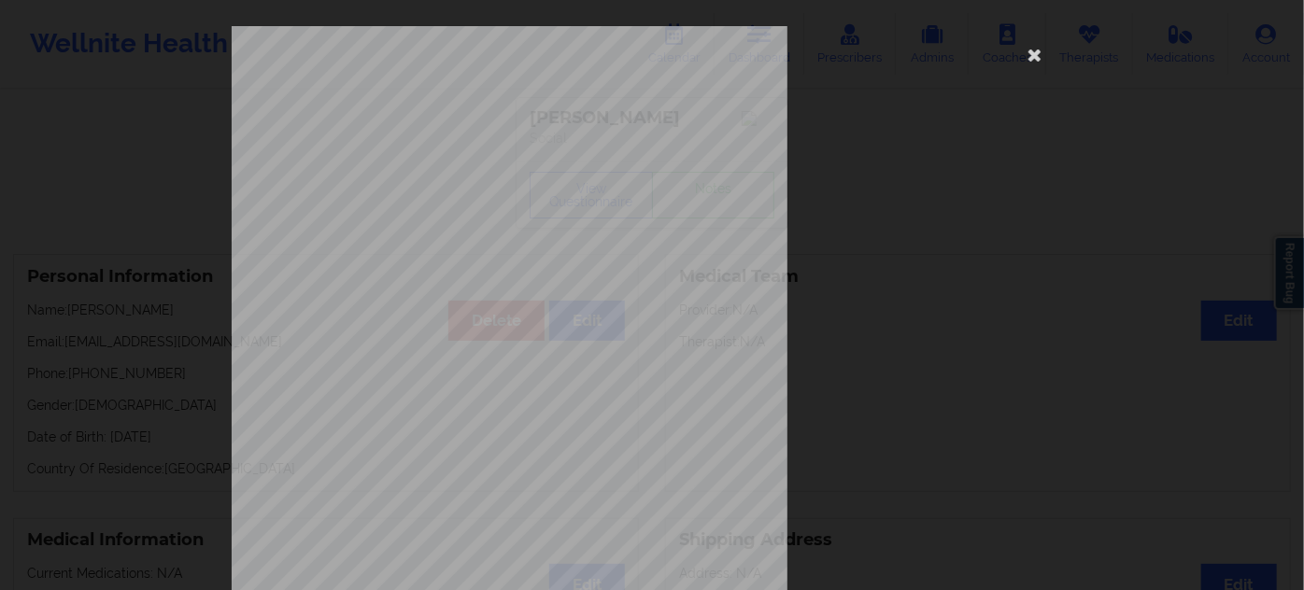
scroll to position [301, 0]
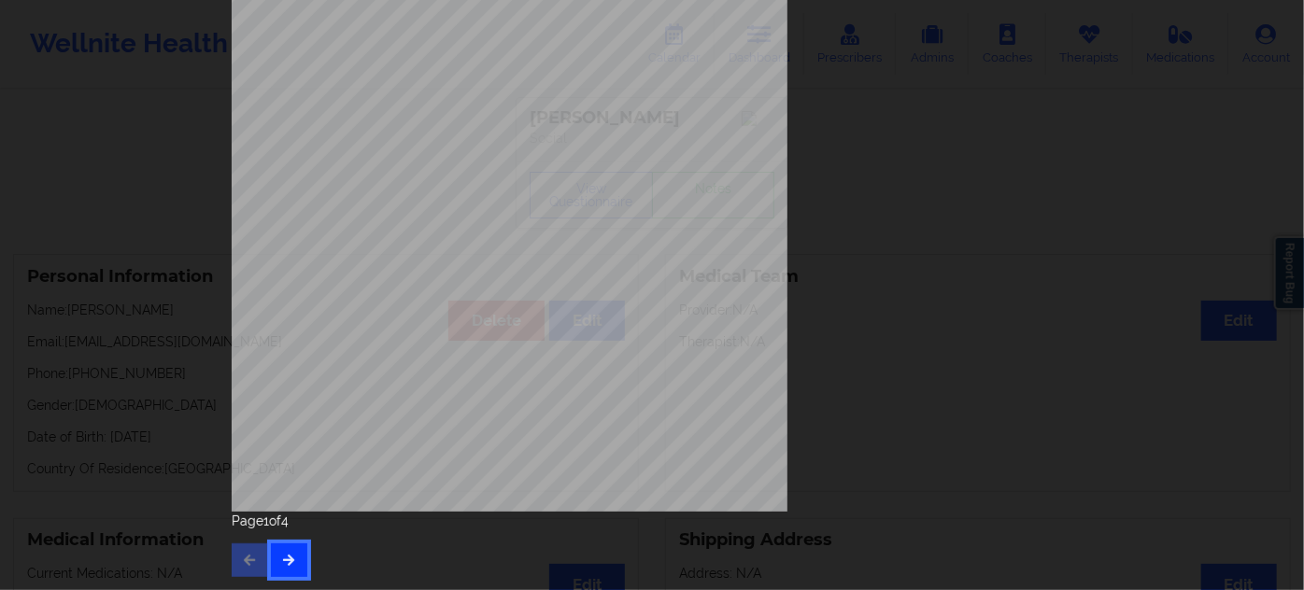
click at [281, 560] on button "button" at bounding box center [289, 561] width 36 height 34
click at [290, 568] on button "button" at bounding box center [289, 561] width 36 height 34
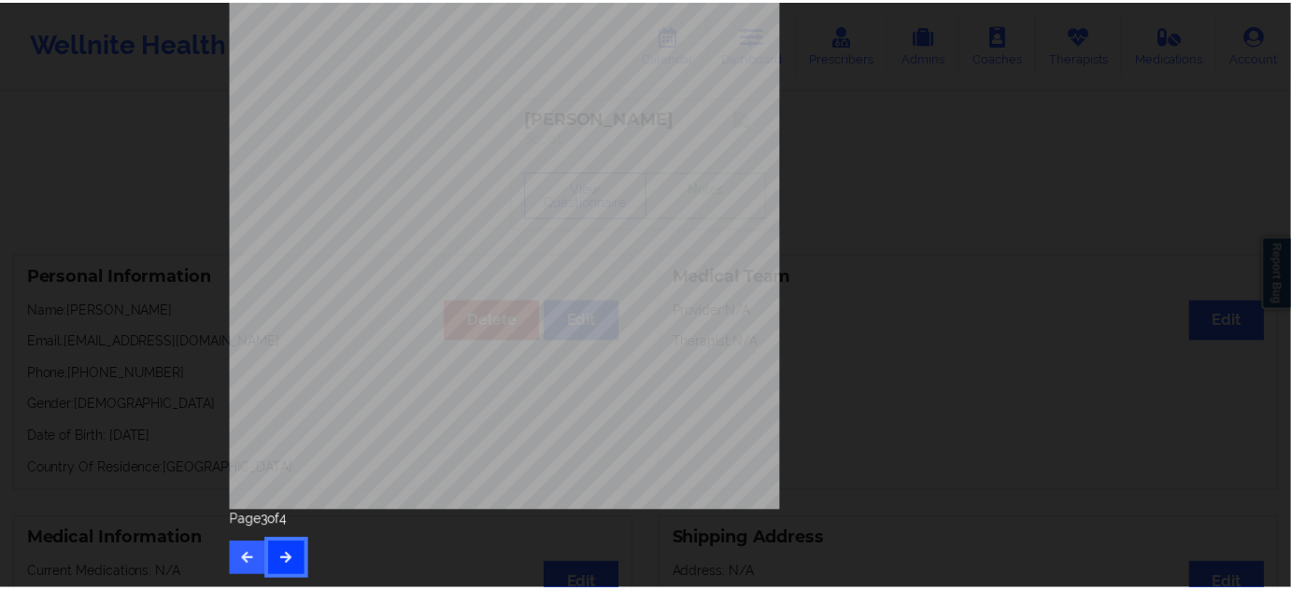
scroll to position [0, 0]
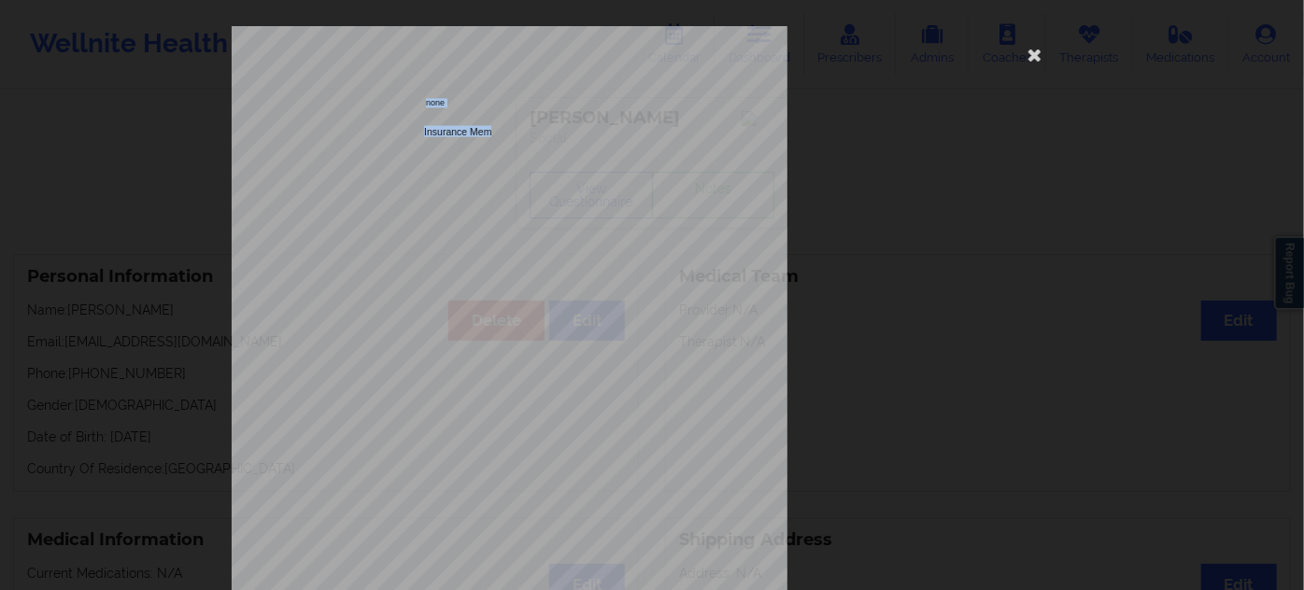
click at [370, 136] on div "none Insurance Member ID for patient This patient has not provided his Member I…" at bounding box center [652, 419] width 841 height 786
click at [495, 147] on span "This patient has not provided his Member ID" at bounding box center [508, 144] width 165 height 8
drag, startPoint x: 1043, startPoint y: 60, endPoint x: 1013, endPoint y: 67, distance: 30.8
click at [1041, 60] on icon at bounding box center [1035, 54] width 30 height 30
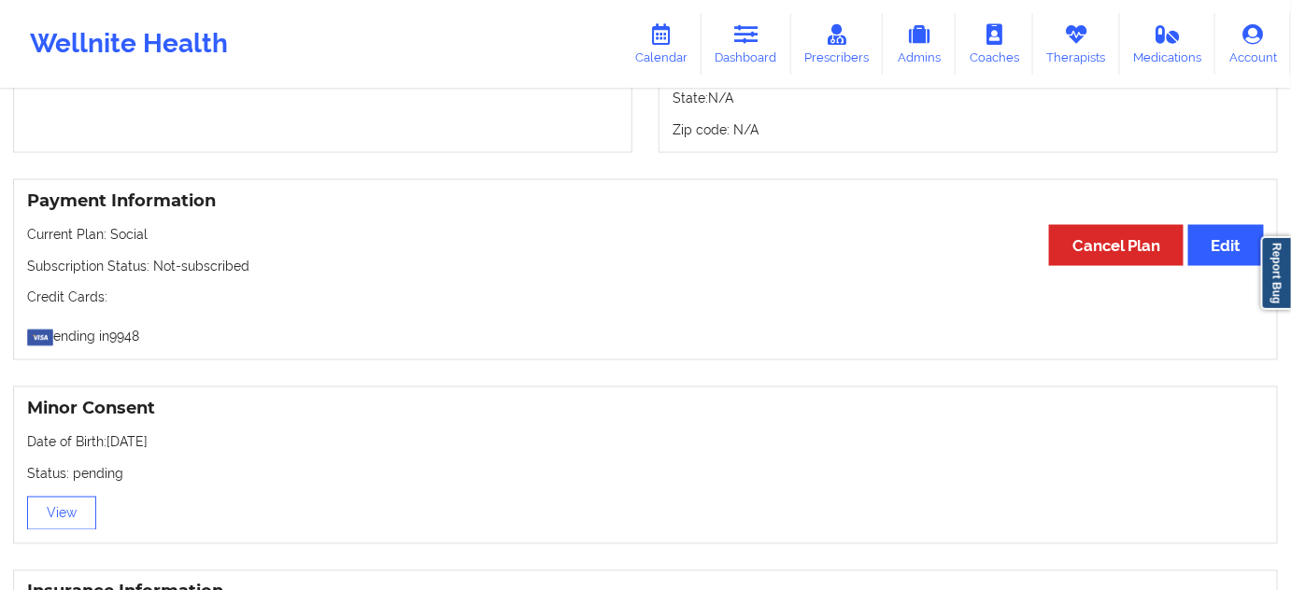
scroll to position [934, 0]
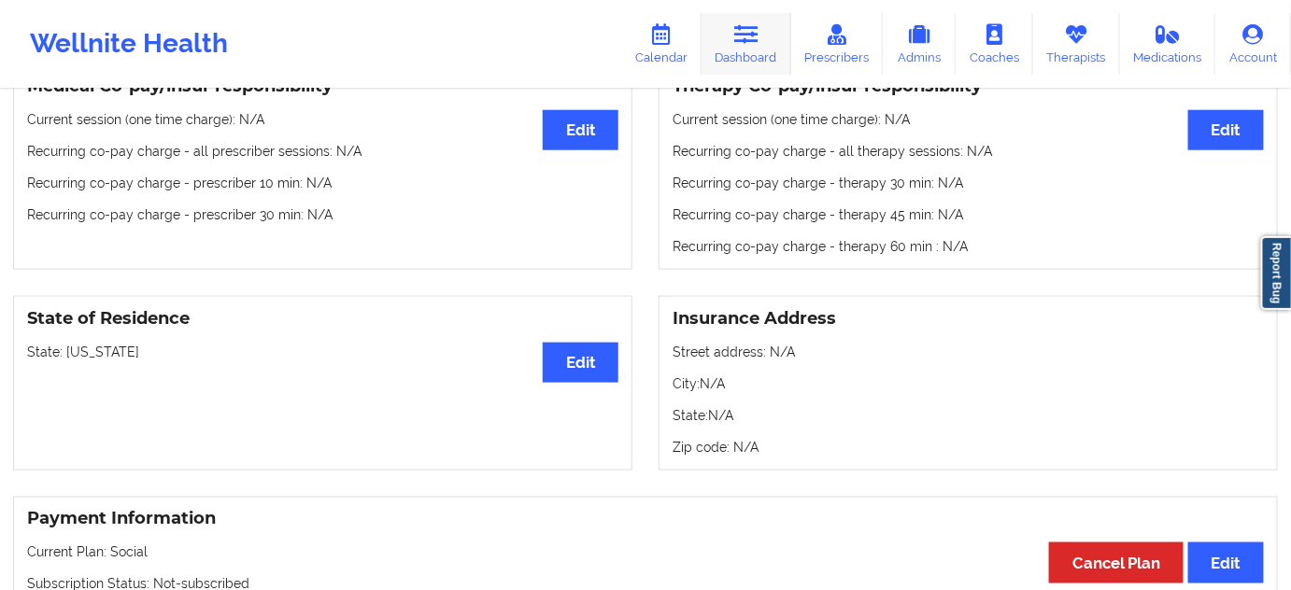
drag, startPoint x: 737, startPoint y: 34, endPoint x: 729, endPoint y: 41, distance: 11.2
click at [737, 34] on icon at bounding box center [746, 34] width 24 height 21
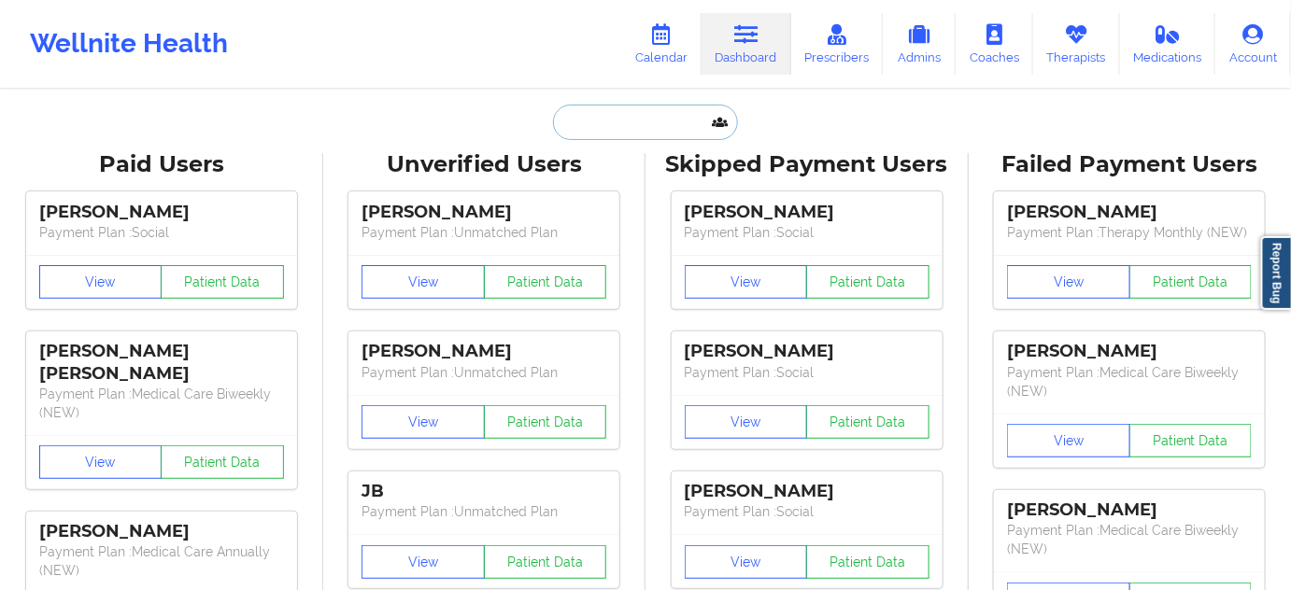
click at [625, 132] on input "text" at bounding box center [645, 122] width 185 height 35
paste input "[EMAIL_ADDRESS][DOMAIN_NAME]"
type input "[EMAIL_ADDRESS][DOMAIN_NAME]"
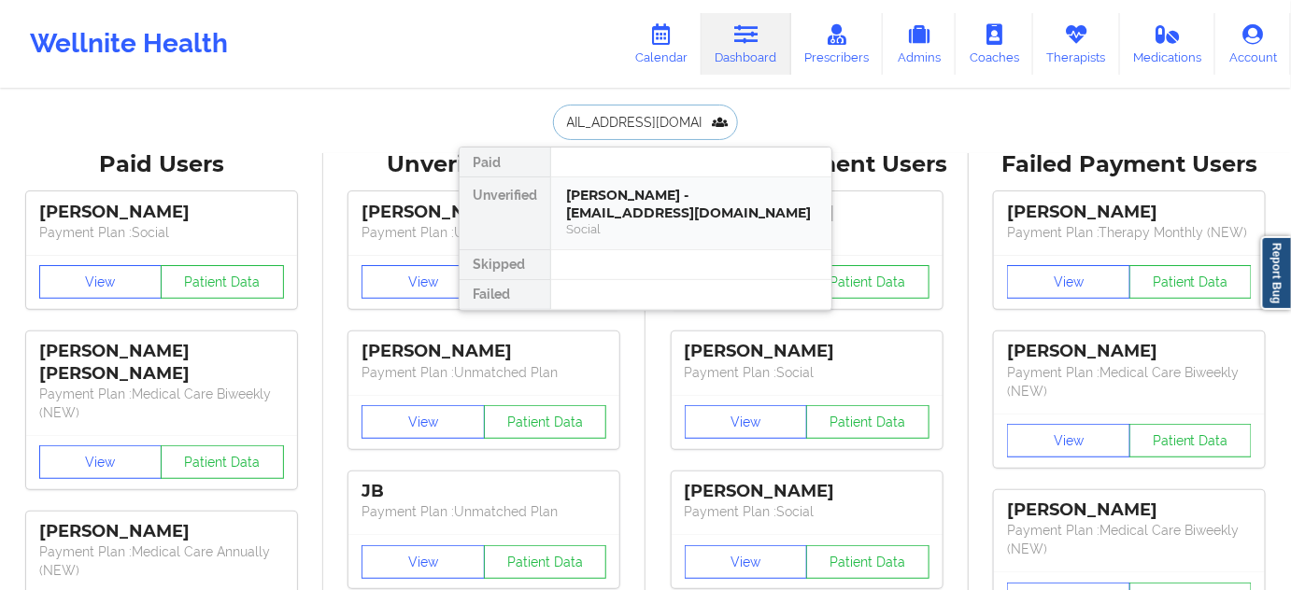
click at [687, 220] on div "[PERSON_NAME] - [EMAIL_ADDRESS][DOMAIN_NAME]" at bounding box center [691, 204] width 250 height 35
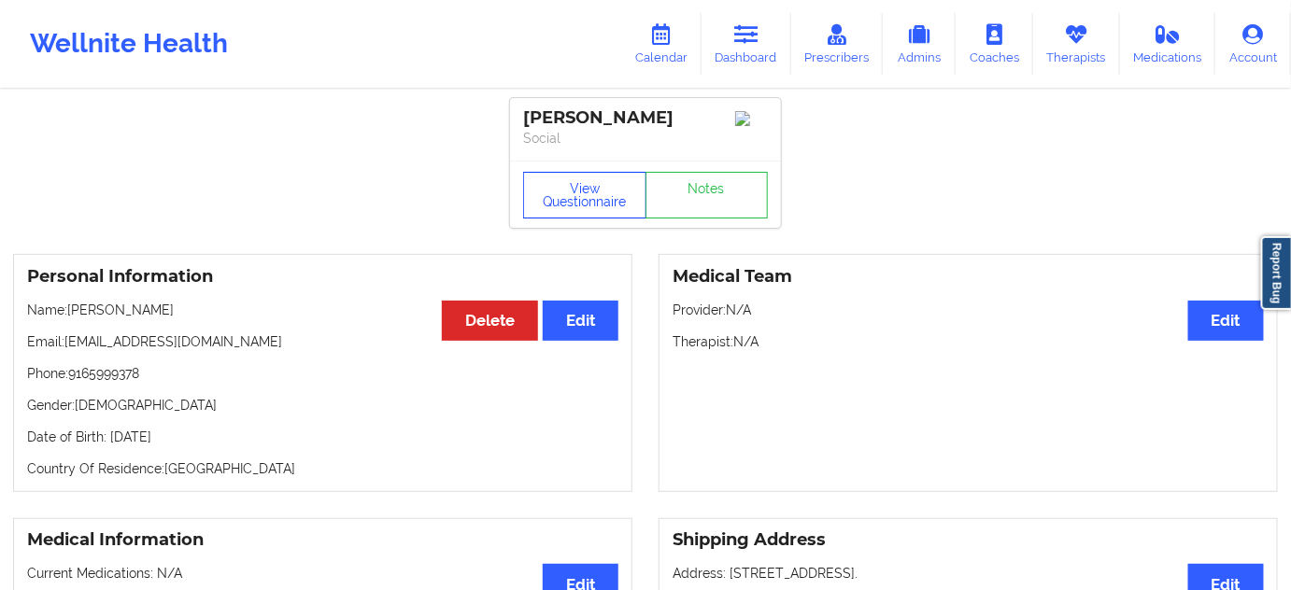
drag, startPoint x: 600, startPoint y: 197, endPoint x: 657, endPoint y: 312, distance: 128.2
click at [600, 197] on button "View Questionnaire" at bounding box center [584, 195] width 123 height 47
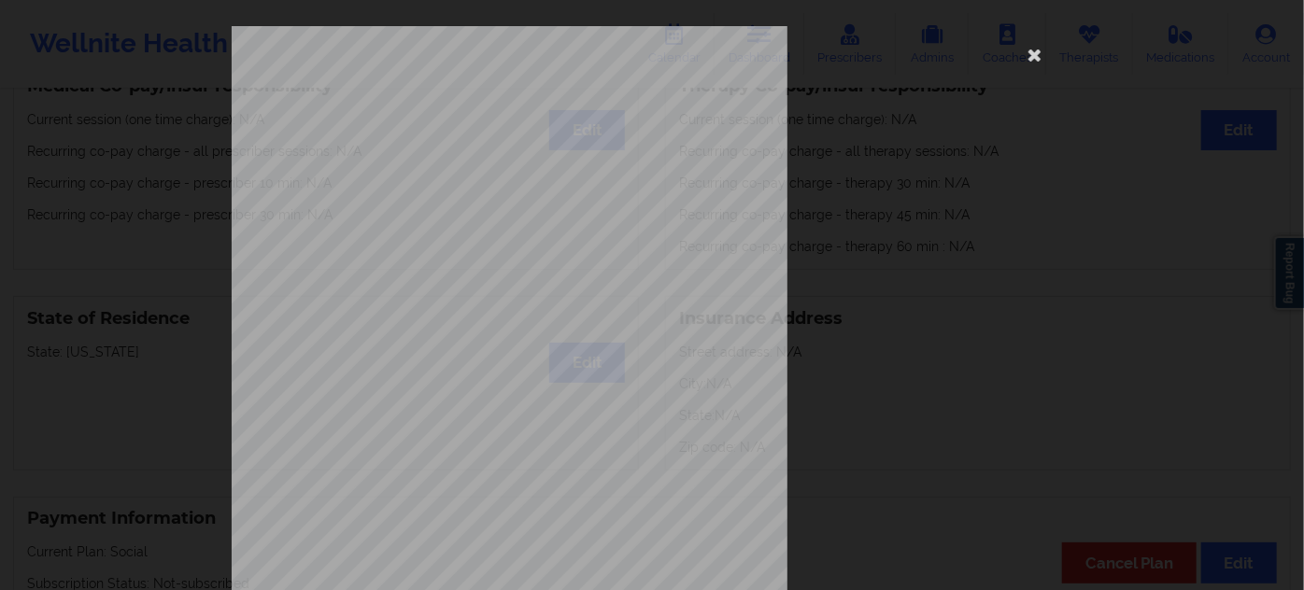
scroll to position [301, 0]
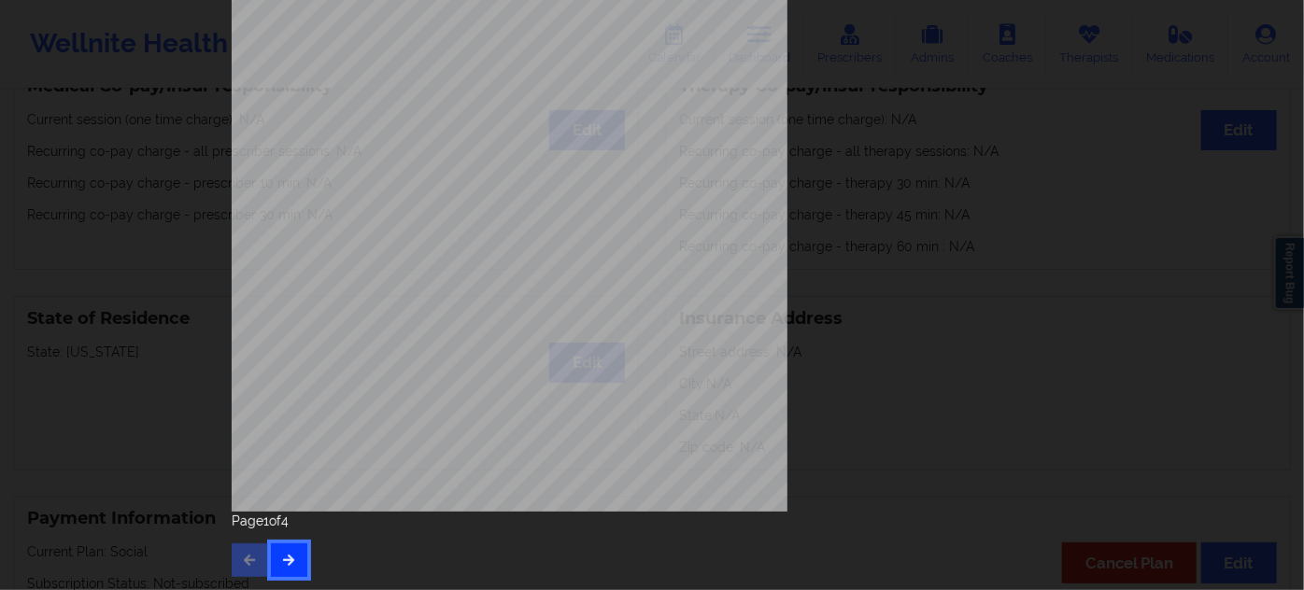
click at [286, 553] on button "button" at bounding box center [289, 561] width 36 height 34
click at [291, 577] on button "button" at bounding box center [289, 561] width 36 height 34
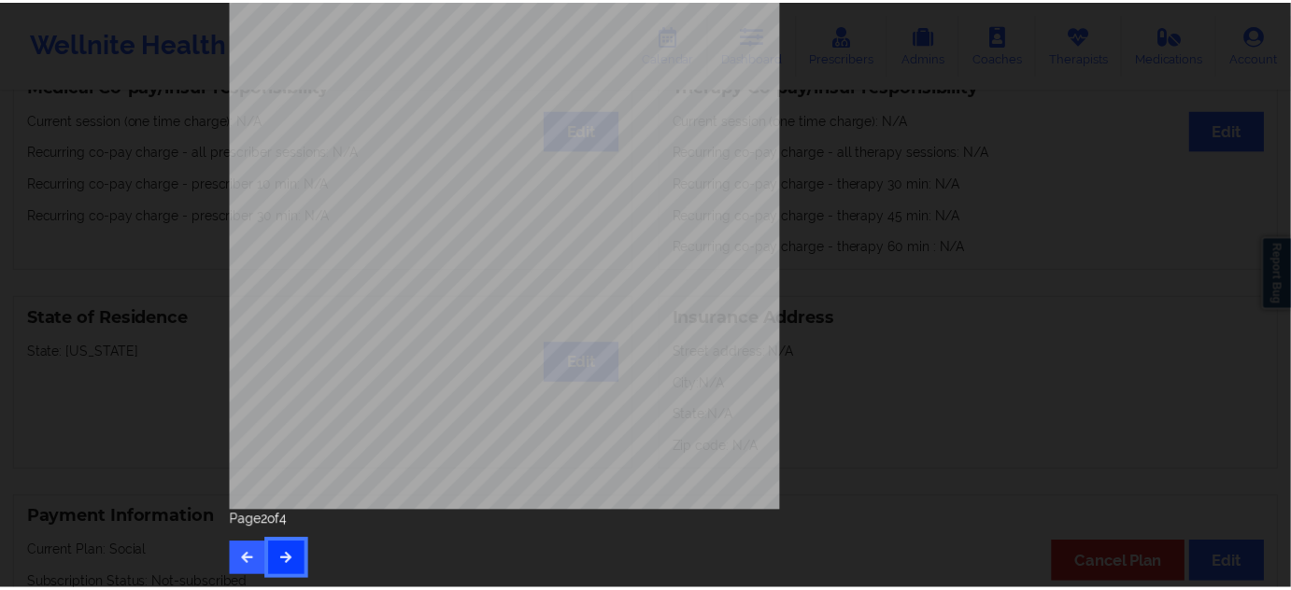
scroll to position [0, 0]
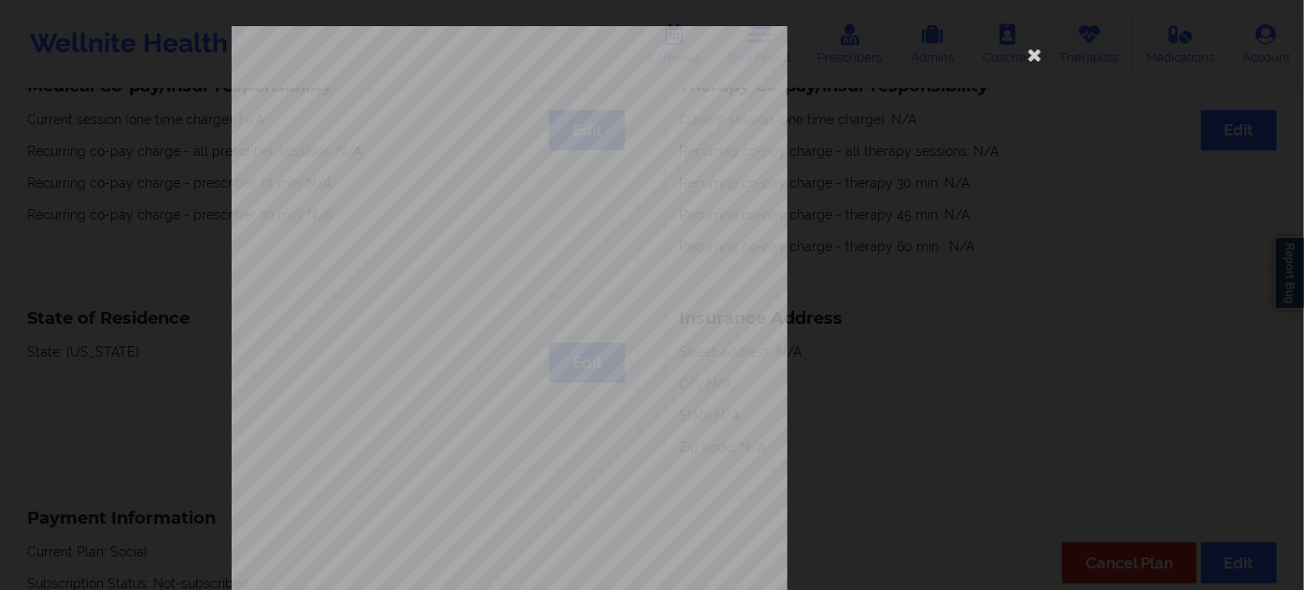
click at [1039, 56] on icon at bounding box center [1035, 54] width 30 height 30
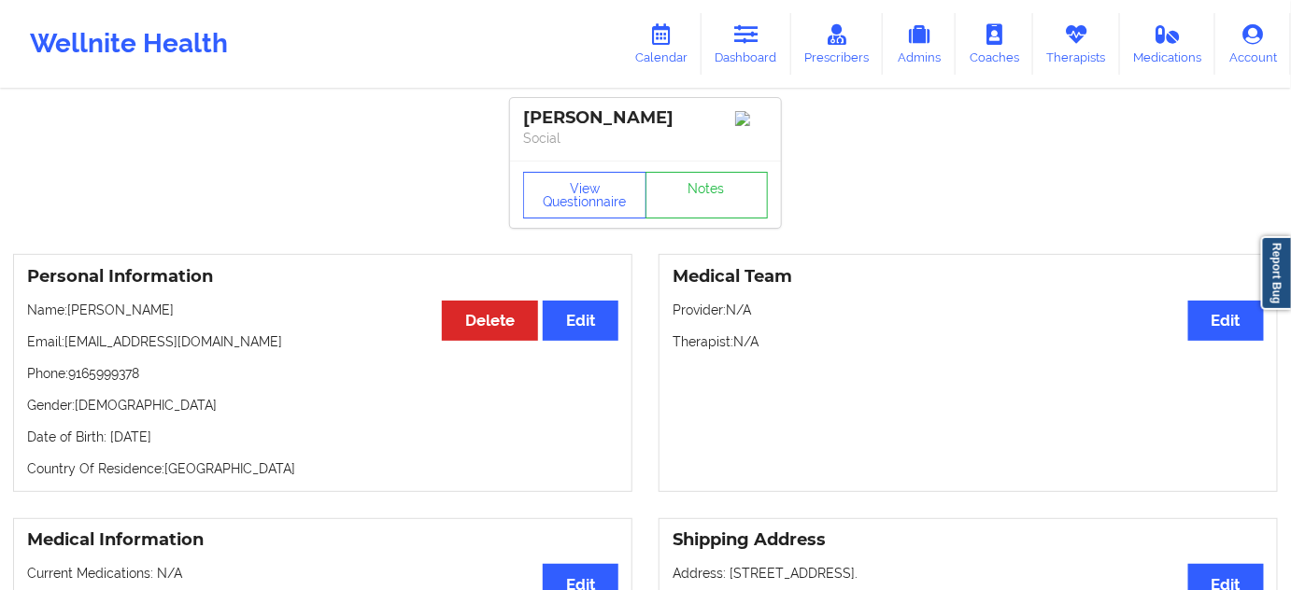
click at [232, 437] on p "Date of Birth: [DEMOGRAPHIC_DATA]" at bounding box center [322, 437] width 591 height 19
click at [232, 436] on p "Date of Birth: [DEMOGRAPHIC_DATA]" at bounding box center [322, 437] width 591 height 19
drag, startPoint x: 227, startPoint y: 318, endPoint x: 71, endPoint y: 318, distance: 156.0
click at [71, 318] on p "Name: [PERSON_NAME]" at bounding box center [322, 310] width 591 height 19
drag, startPoint x: 228, startPoint y: 438, endPoint x: 197, endPoint y: 400, distance: 49.2
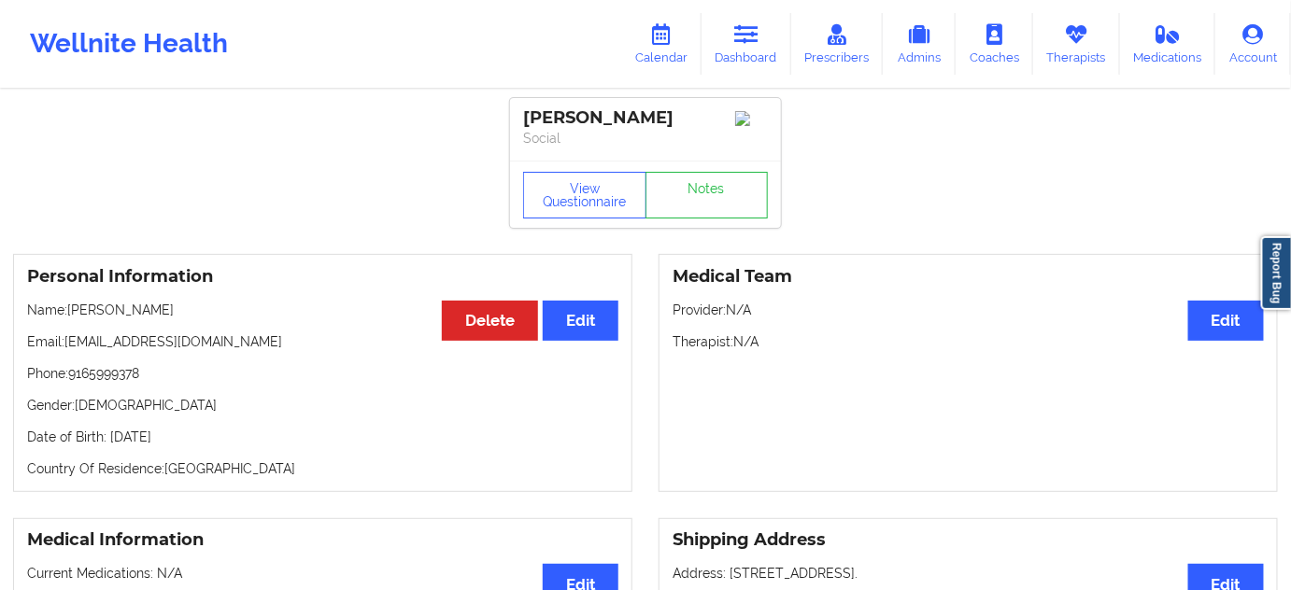
click at [109, 422] on div "Personal Information Edit Delete Name: [PERSON_NAME] Email: [EMAIL_ADDRESS][DOM…" at bounding box center [322, 373] width 619 height 238
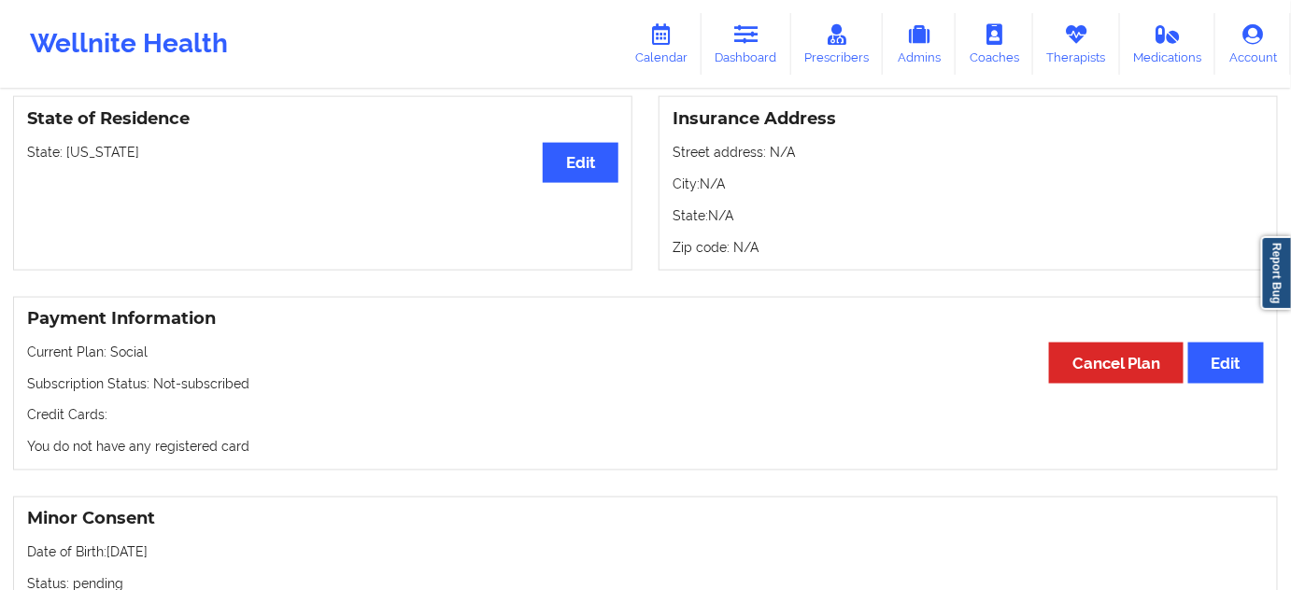
scroll to position [1018, 0]
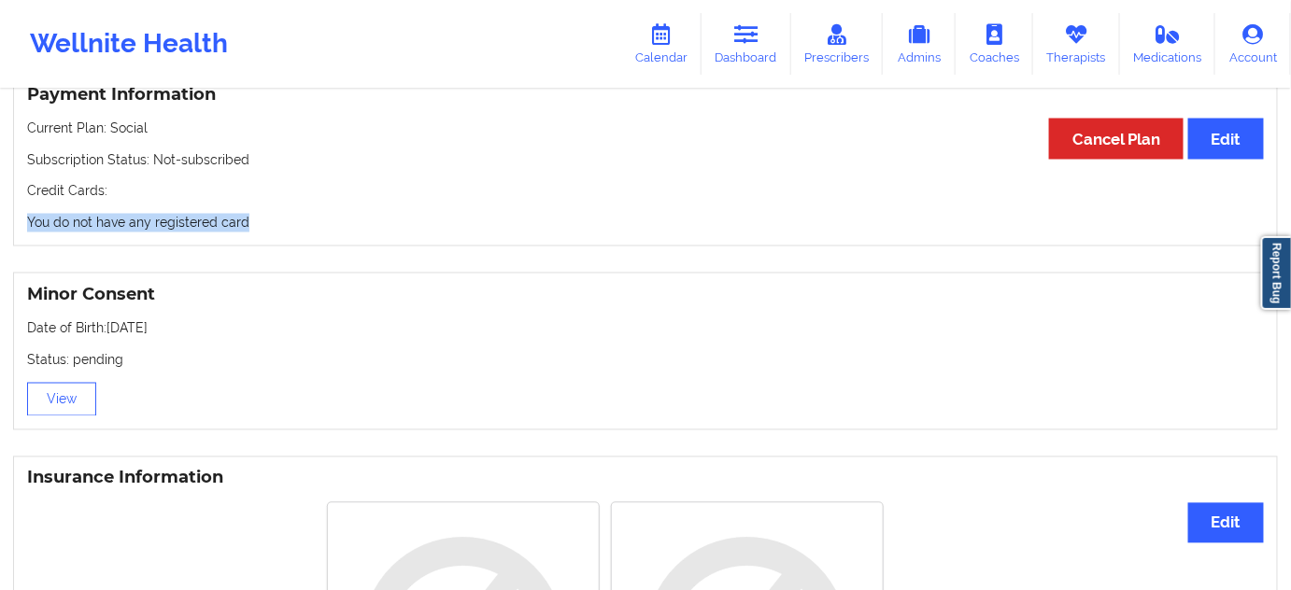
click at [153, 204] on div "Payment Information Edit Cancel Plan Current Plan: Social Subscription Status: …" at bounding box center [645, 160] width 1265 height 175
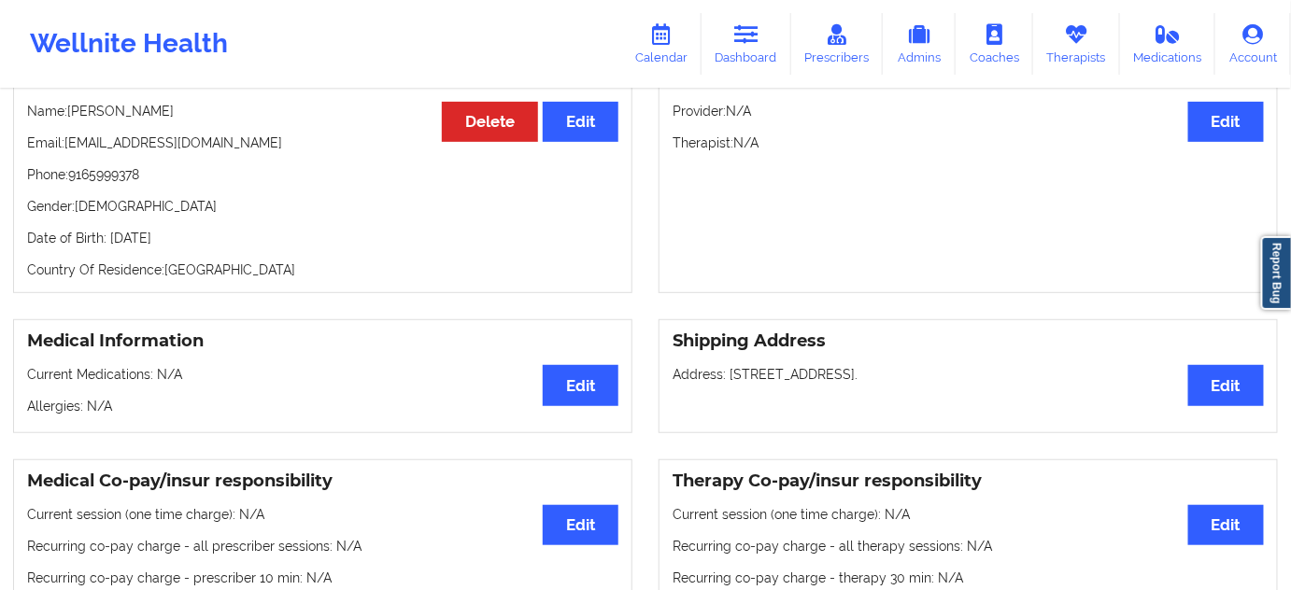
scroll to position [169, 0]
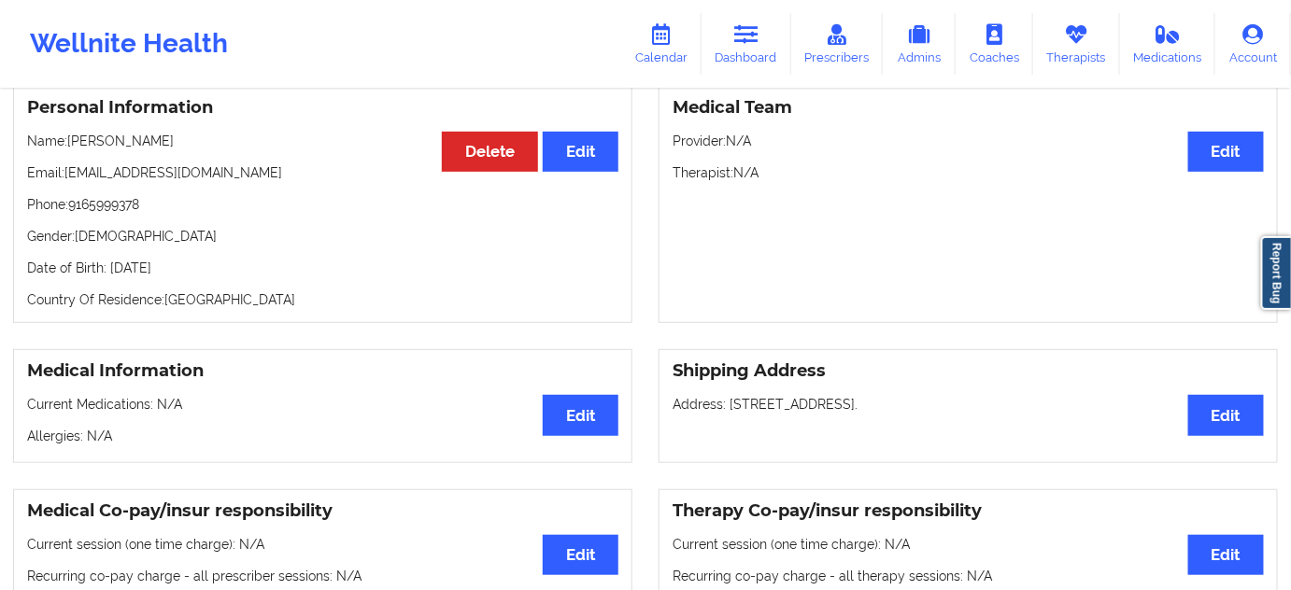
click at [192, 288] on div "Personal Information Edit Delete Name: [PERSON_NAME] Email: [EMAIL_ADDRESS][DOM…" at bounding box center [322, 204] width 619 height 238
click at [763, 41] on link "Dashboard" at bounding box center [746, 44] width 90 height 62
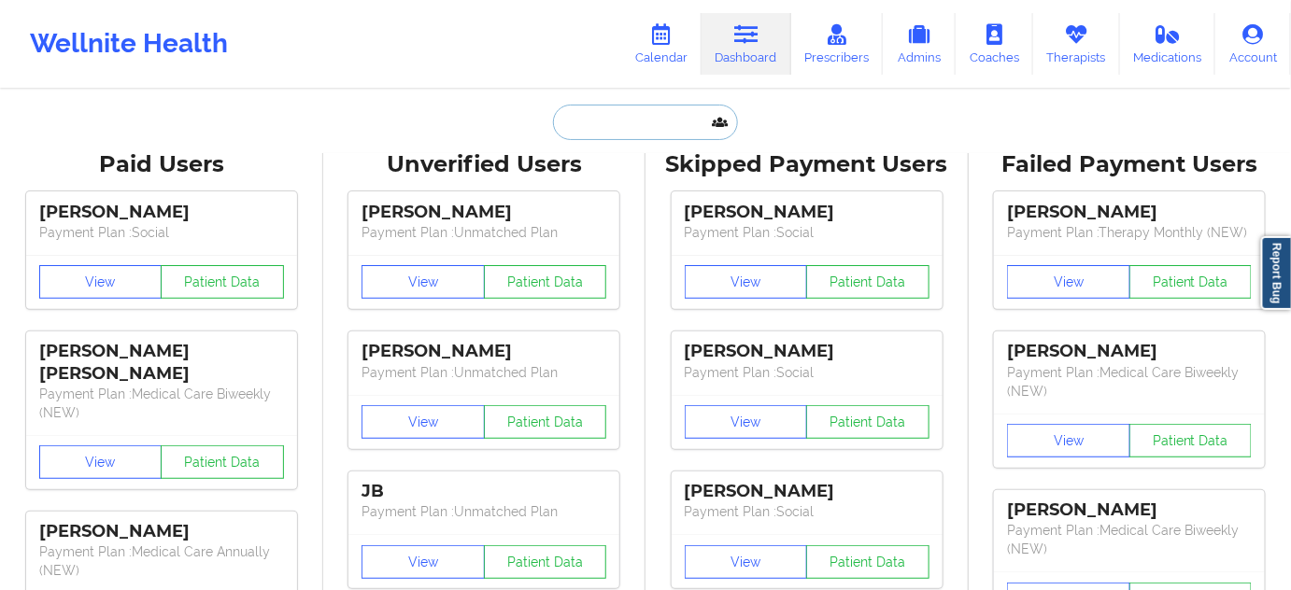
paste input "[EMAIL_ADDRESS][DOMAIN_NAME]"
type input "[EMAIL_ADDRESS][DOMAIN_NAME]"
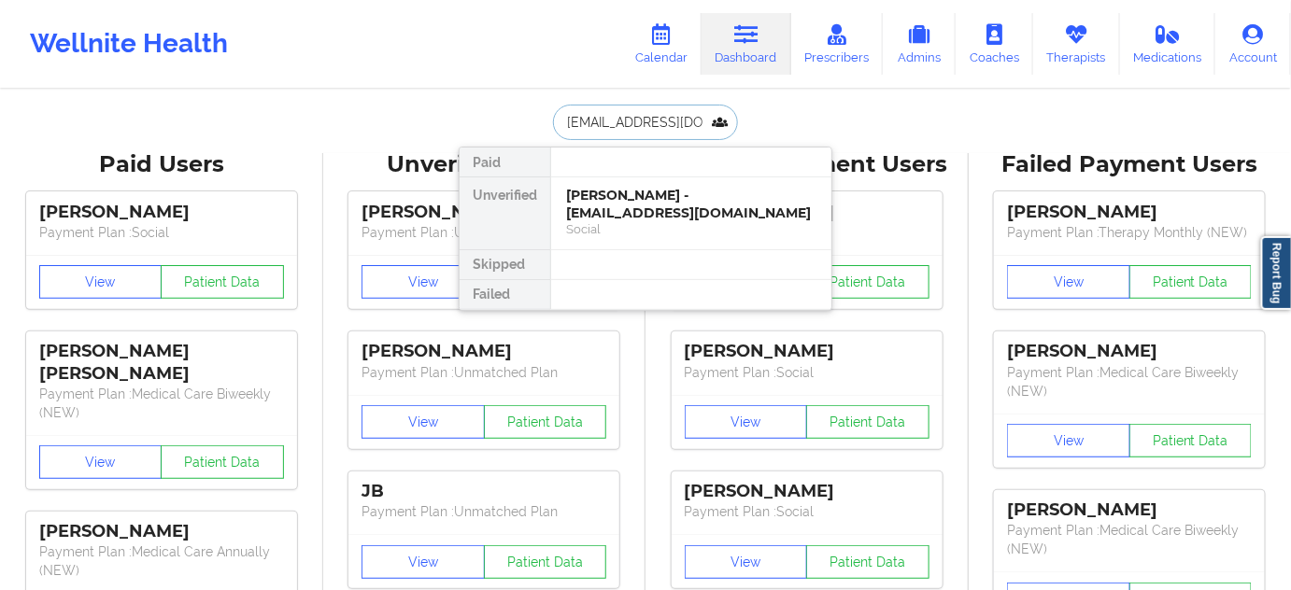
scroll to position [0, 12]
click at [710, 216] on div "[PERSON_NAME] - [EMAIL_ADDRESS][DOMAIN_NAME]" at bounding box center [691, 204] width 250 height 35
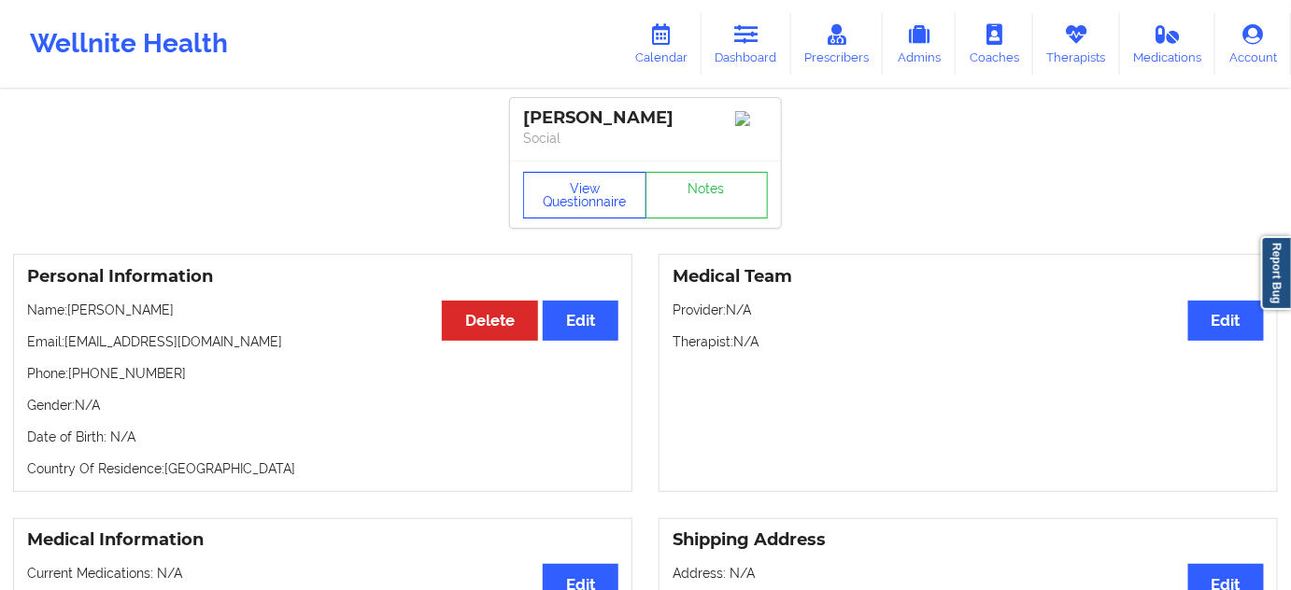
click at [589, 182] on button "View Questionnaire" at bounding box center [584, 195] width 123 height 47
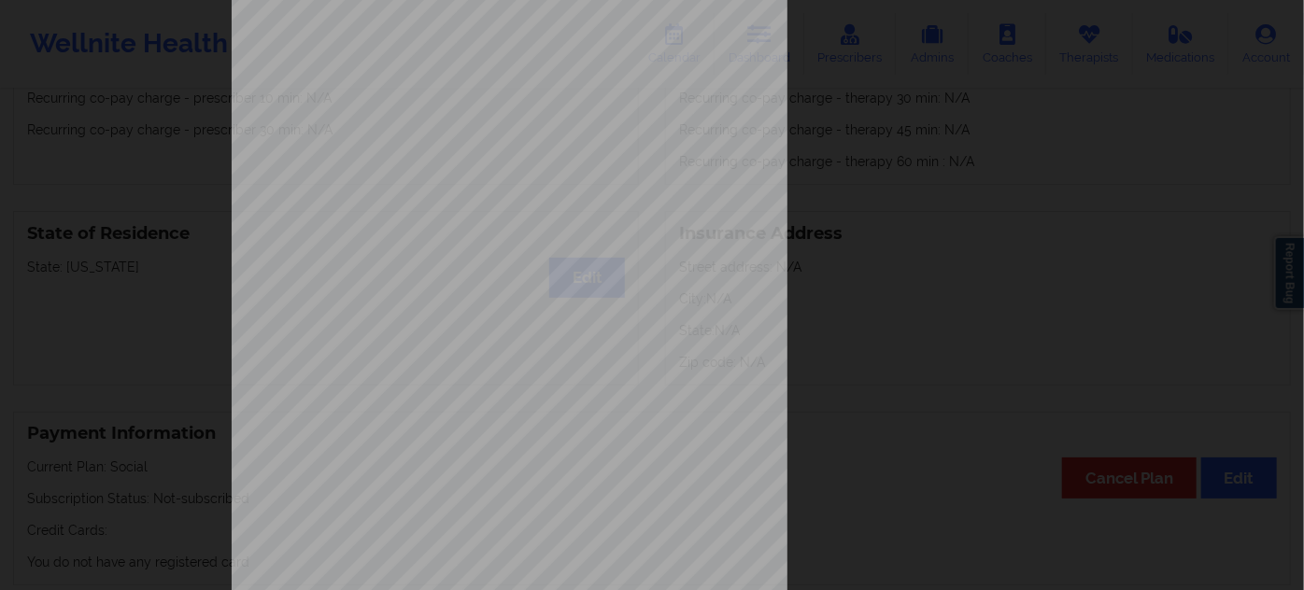
scroll to position [301, 0]
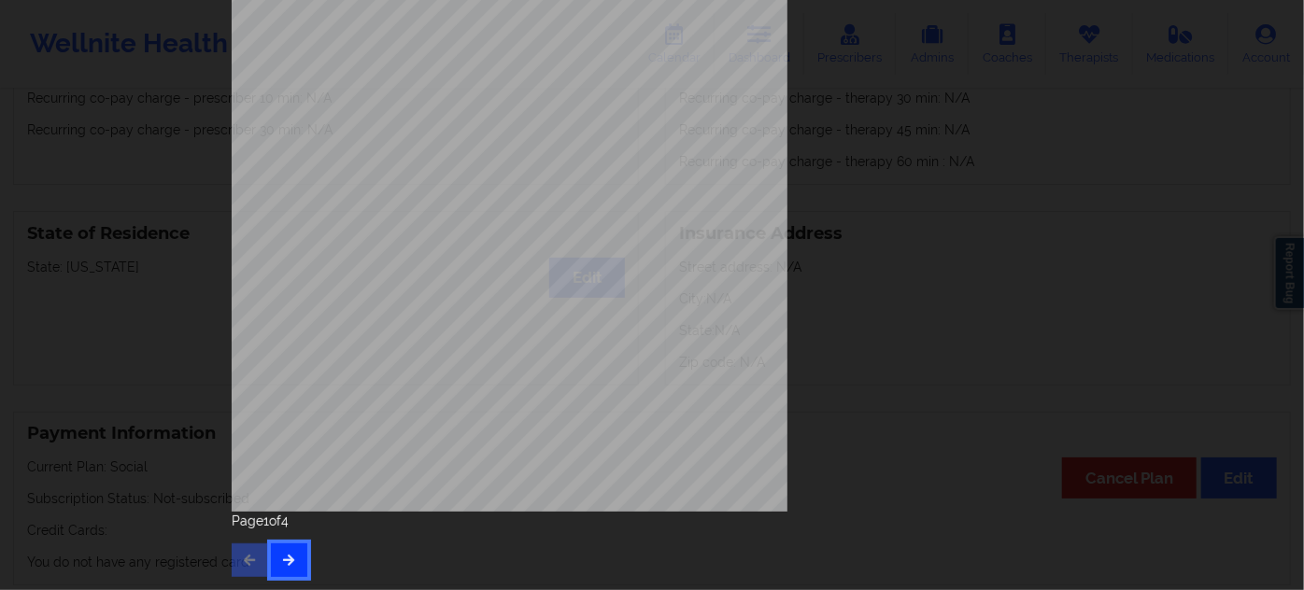
click at [293, 557] on button "button" at bounding box center [289, 561] width 36 height 34
click at [281, 562] on icon "button" at bounding box center [289, 559] width 16 height 11
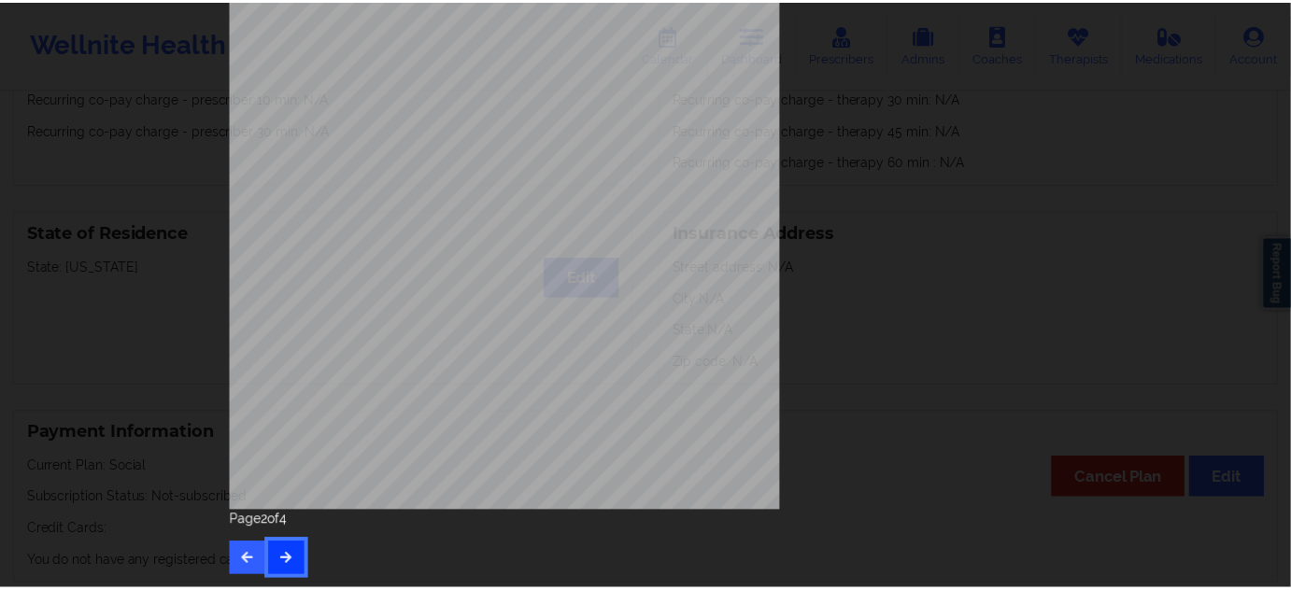
scroll to position [0, 0]
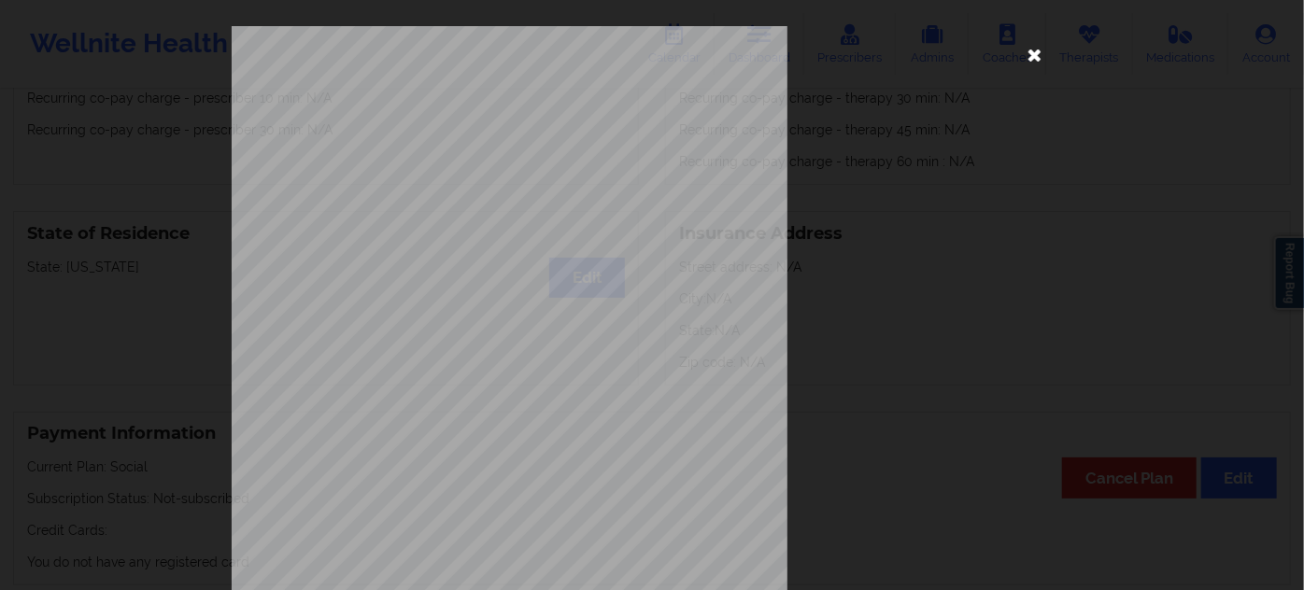
click at [1021, 56] on icon at bounding box center [1035, 54] width 30 height 30
